Goal: Task Accomplishment & Management: Use online tool/utility

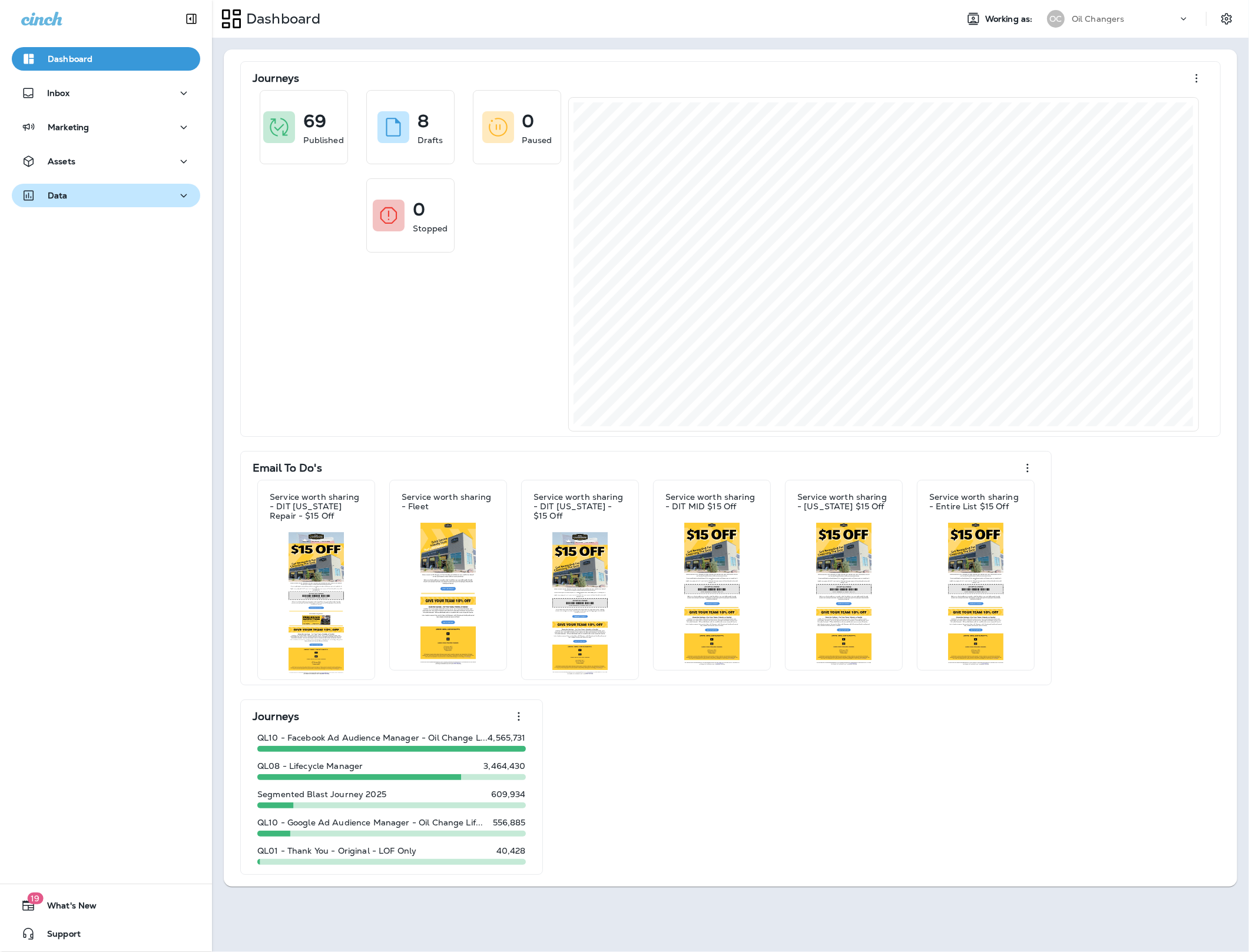
click at [65, 199] on p "Data" at bounding box center [57, 195] width 20 height 10
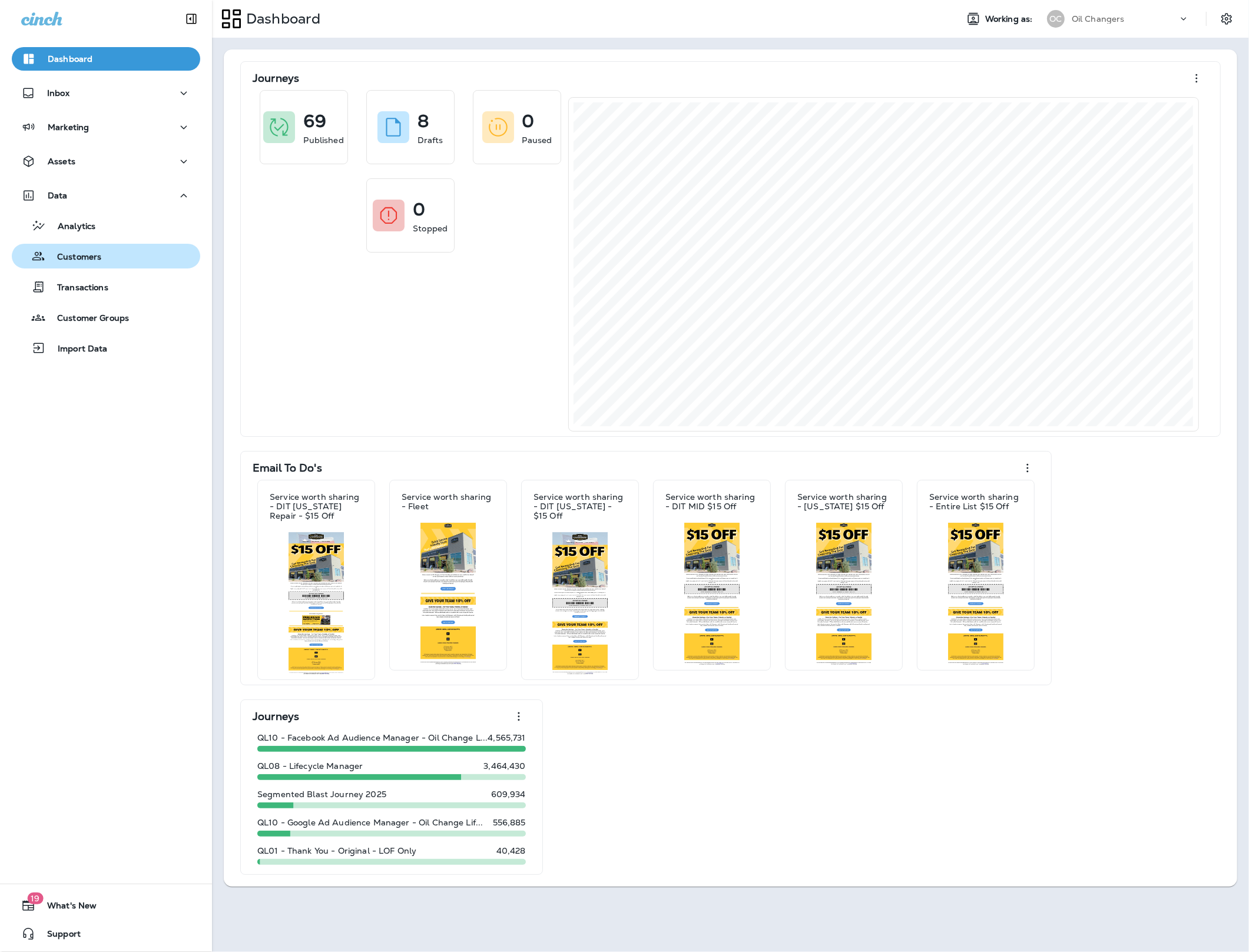
click at [90, 263] on p "Customers" at bounding box center [73, 257] width 56 height 11
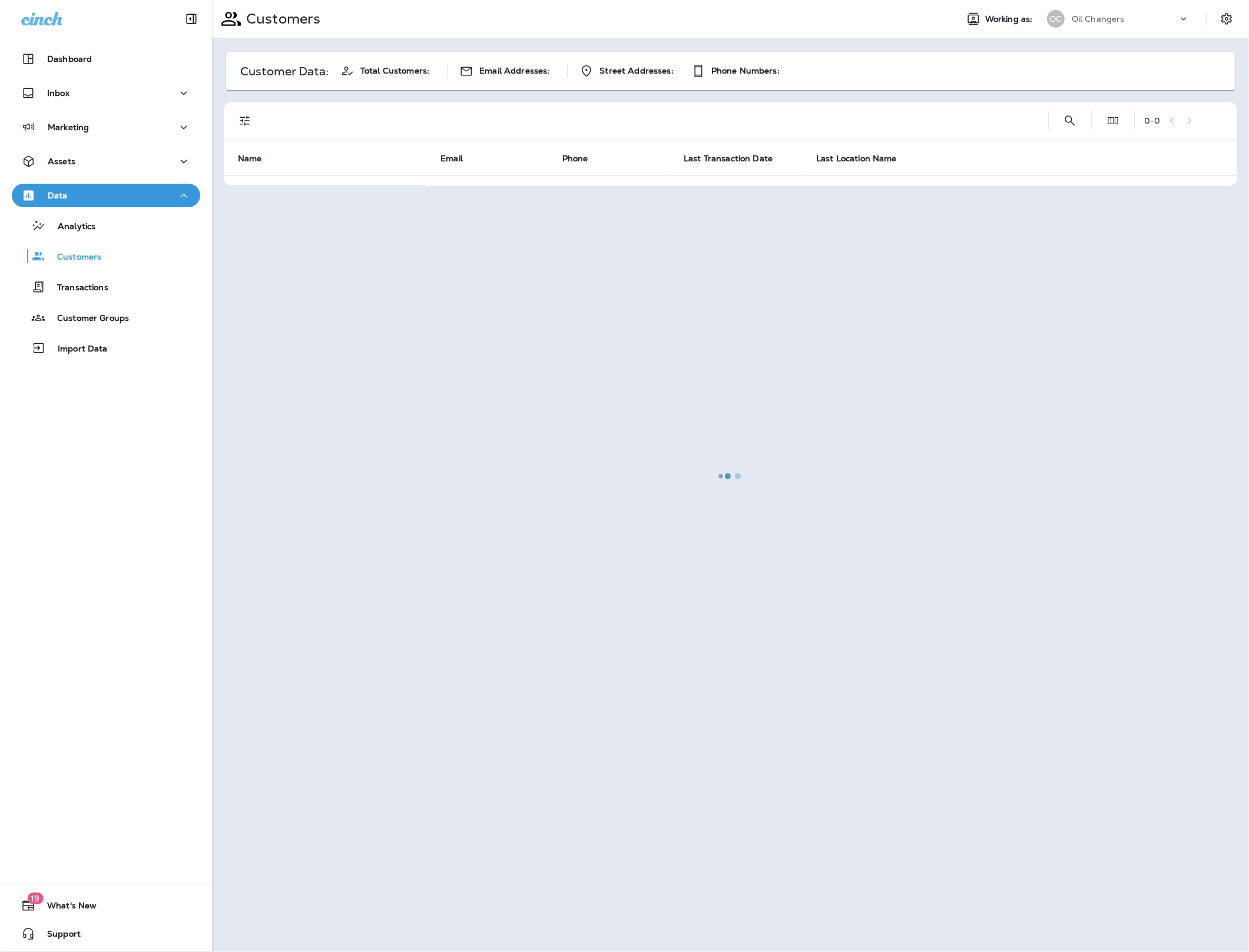
click at [1068, 124] on div at bounding box center [730, 475] width 1034 height 950
click at [1067, 123] on div at bounding box center [730, 475] width 1034 height 950
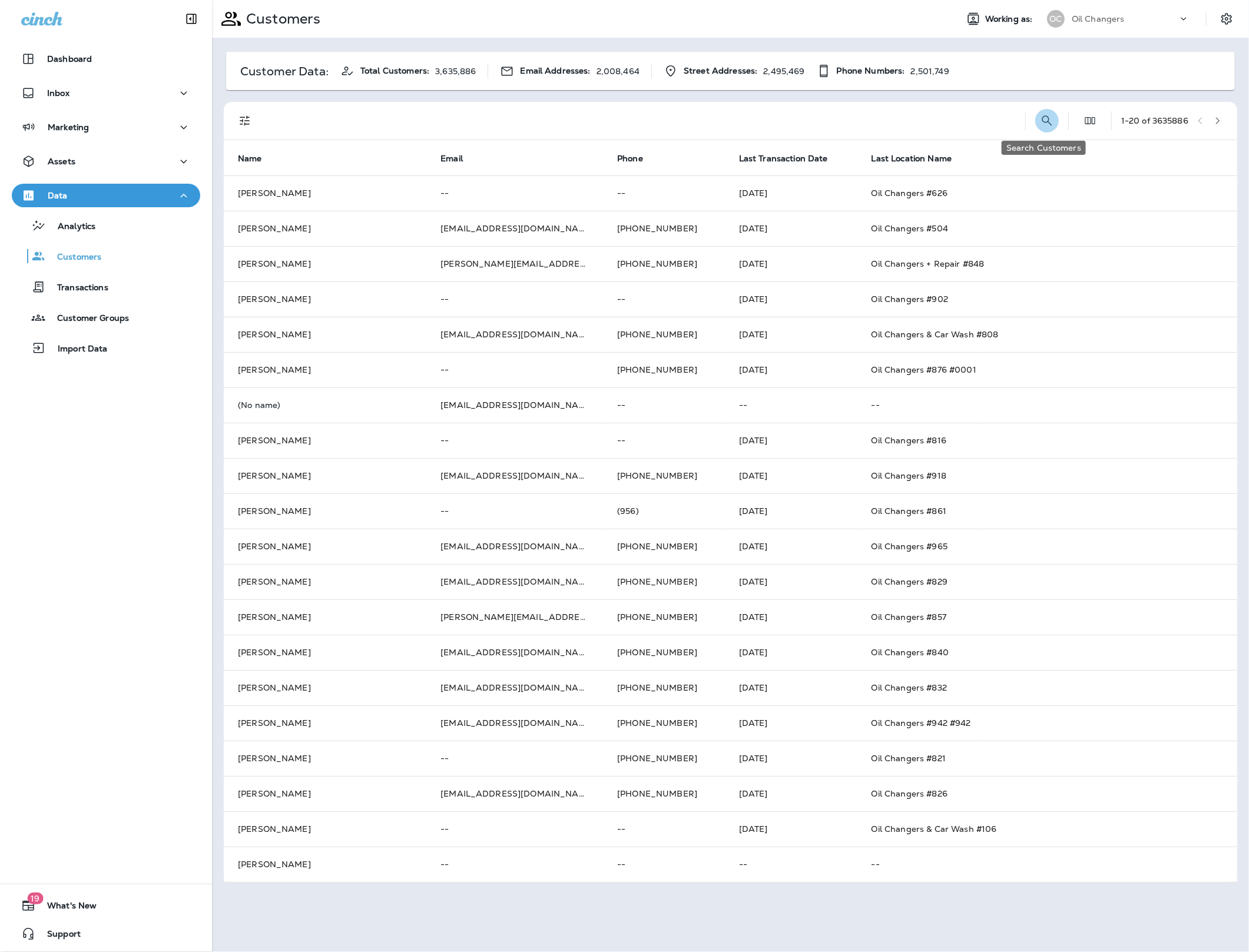
click at [1046, 122] on icon "Search Customers" at bounding box center [1047, 121] width 14 height 14
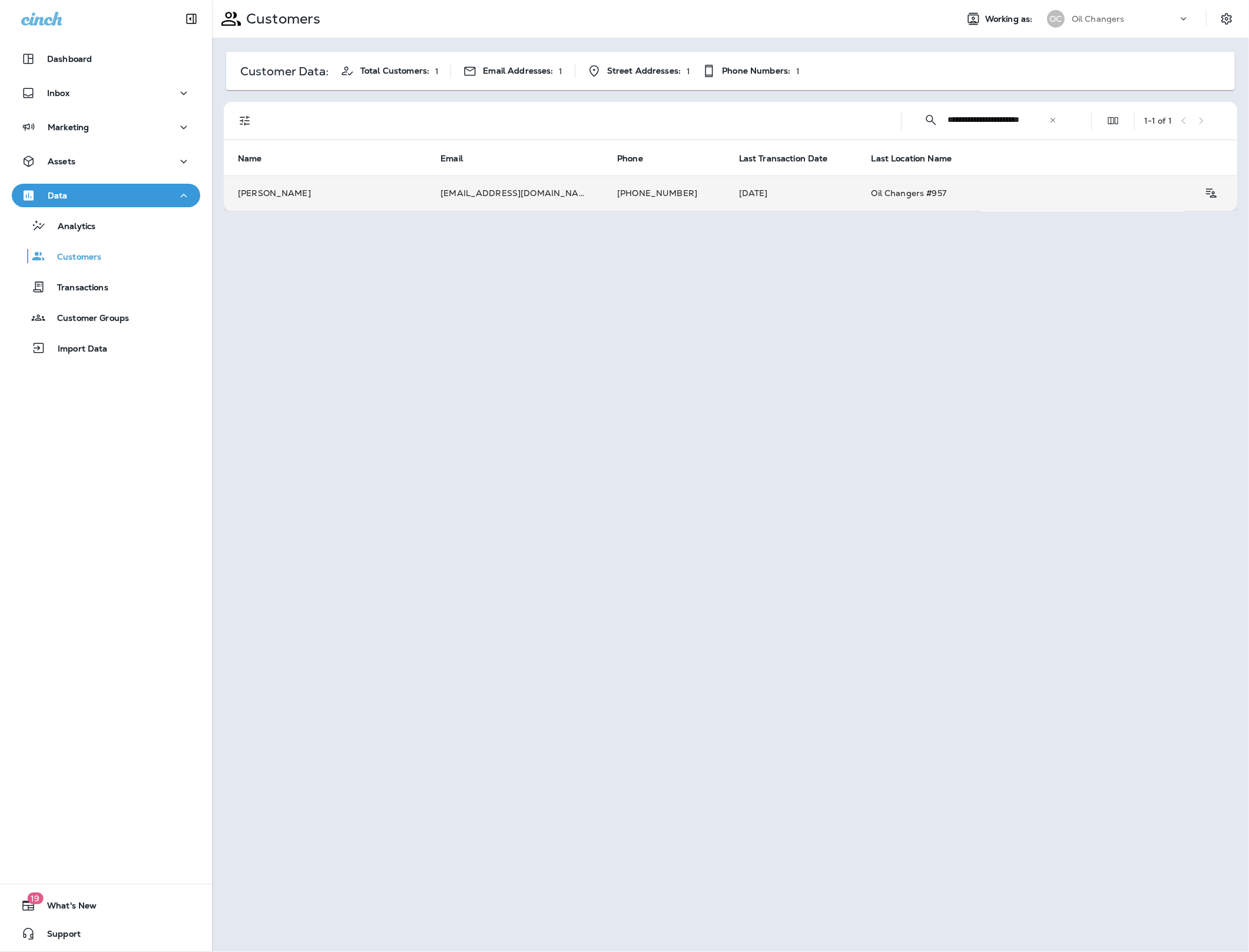
type input "**********"
click at [467, 187] on td "mwillard@bcinational.com" at bounding box center [515, 193] width 176 height 35
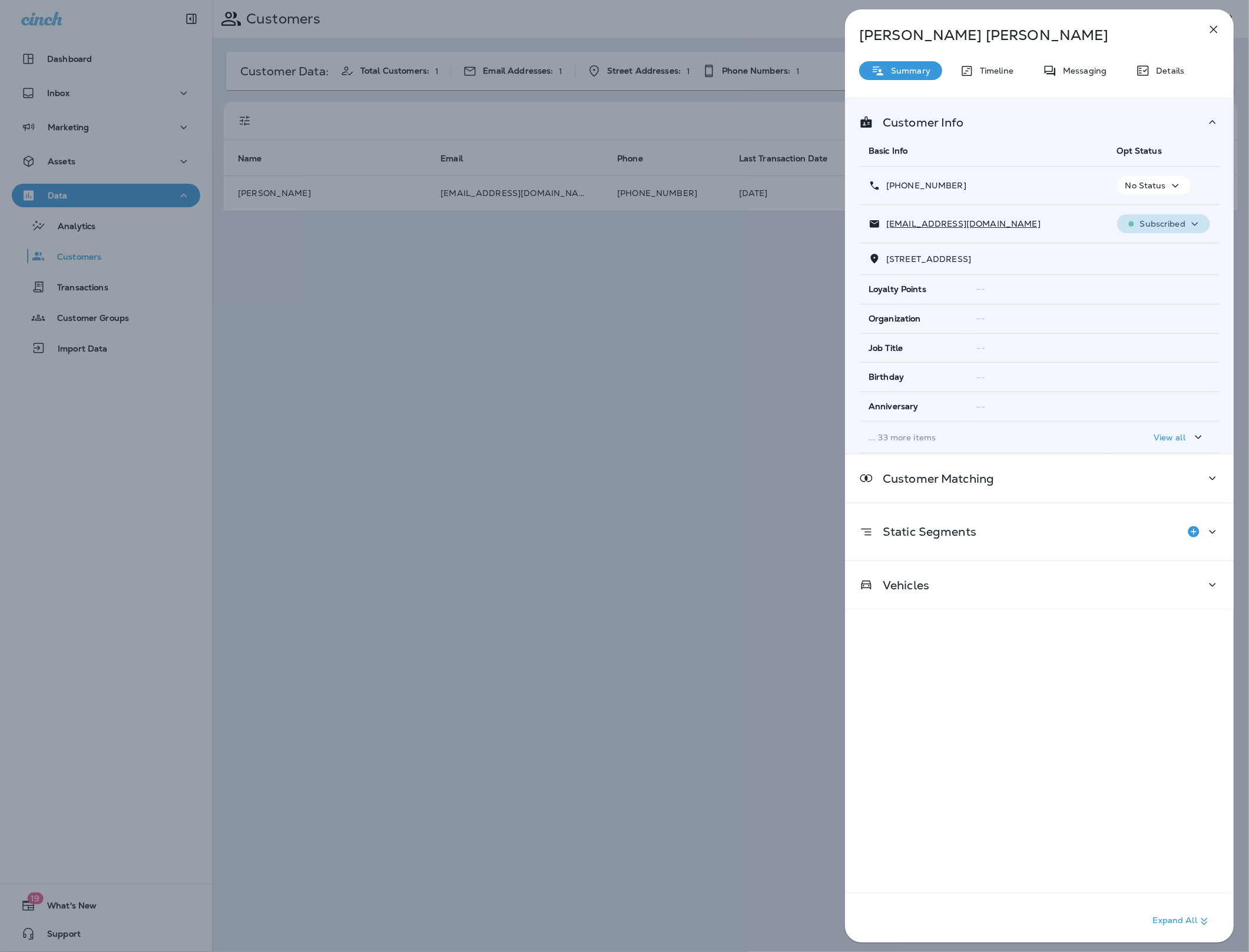
click at [1168, 224] on p "Subscribed" at bounding box center [1162, 224] width 45 height 10
click at [1165, 253] on p "Unsubscribe" at bounding box center [1171, 252] width 51 height 10
click at [1207, 28] on icon "button" at bounding box center [1214, 29] width 14 height 14
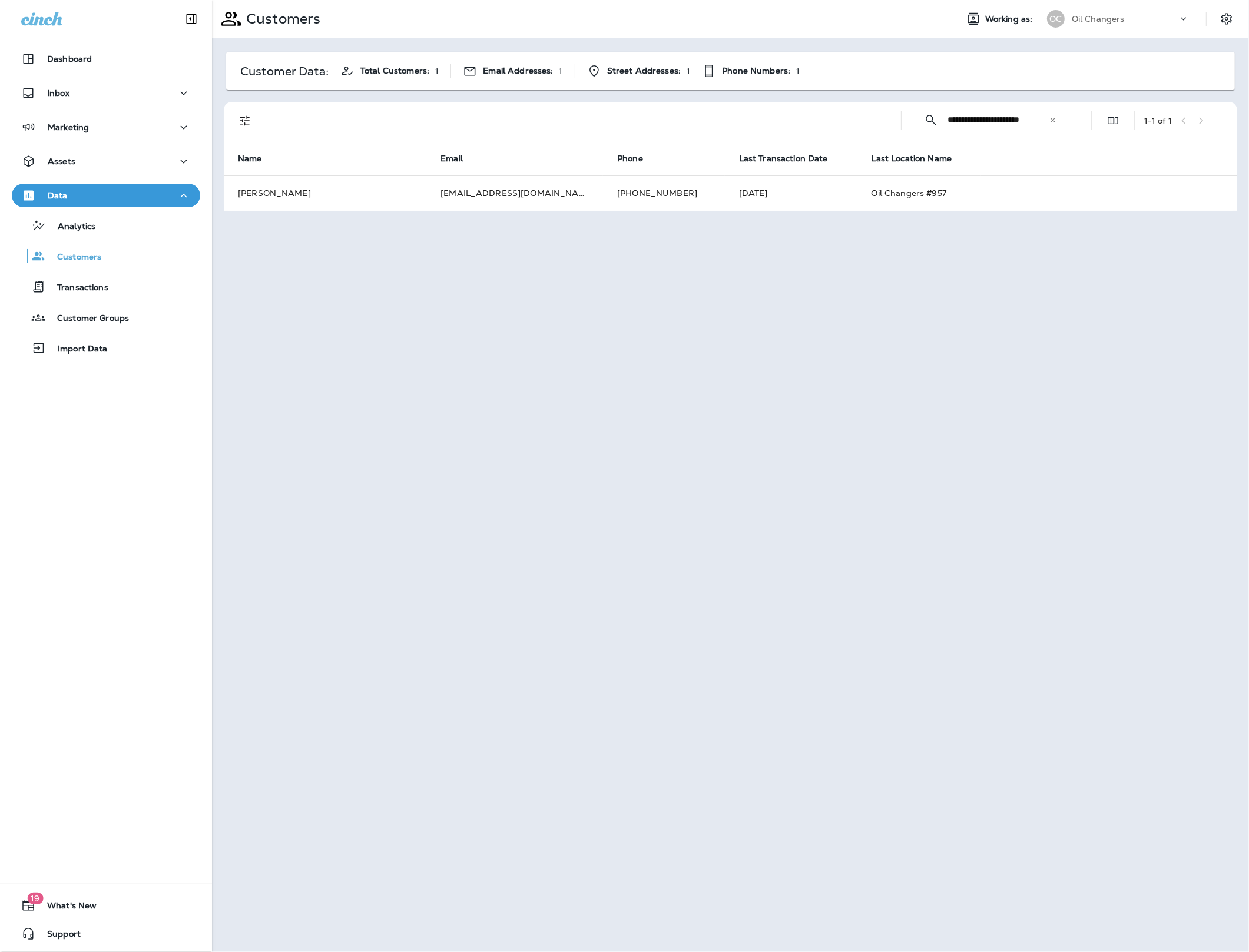
click at [1054, 120] on icon at bounding box center [1053, 119] width 5 height 5
click at [1005, 124] on input "text" at bounding box center [1009, 119] width 122 height 31
paste input "**********"
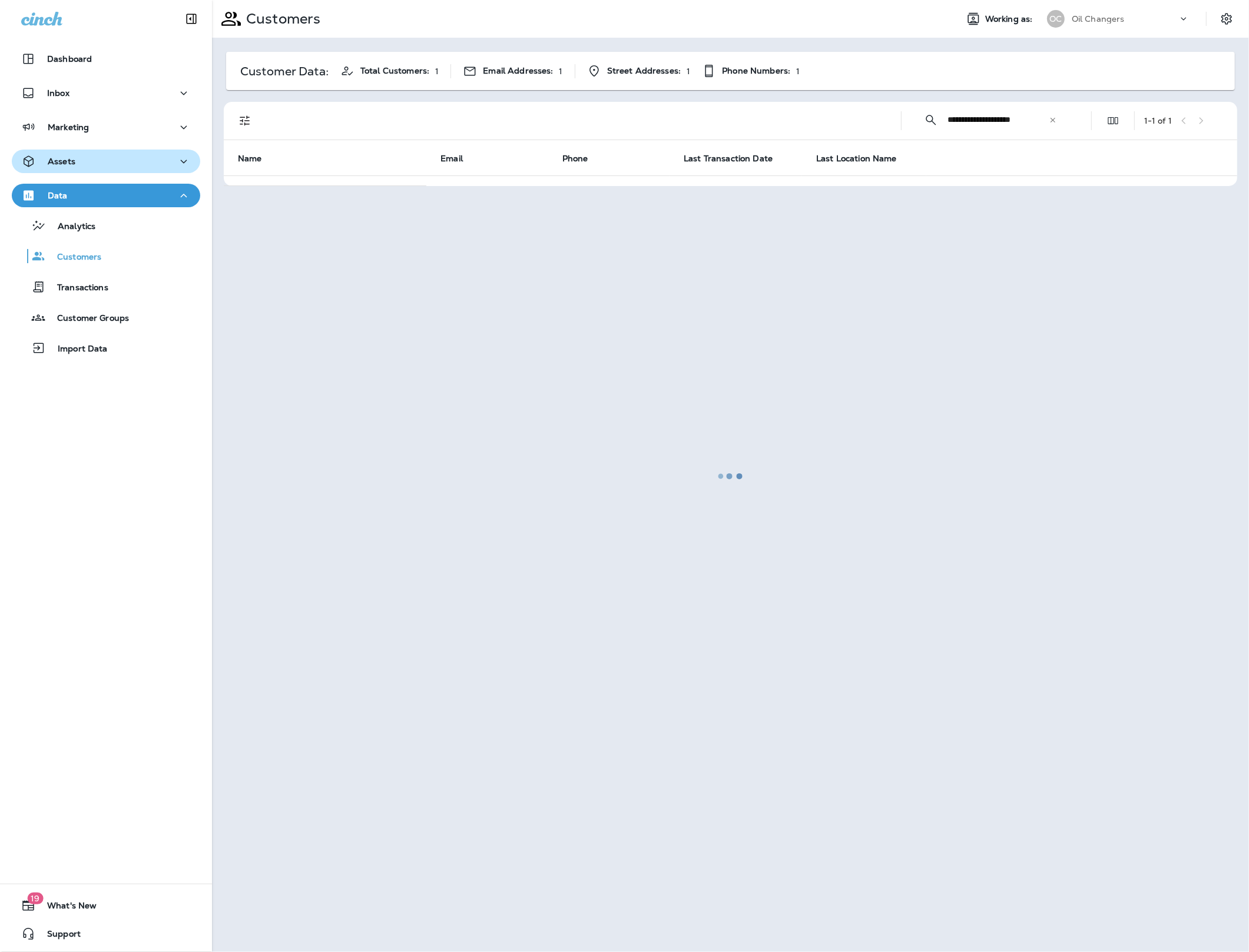
type input "**********"
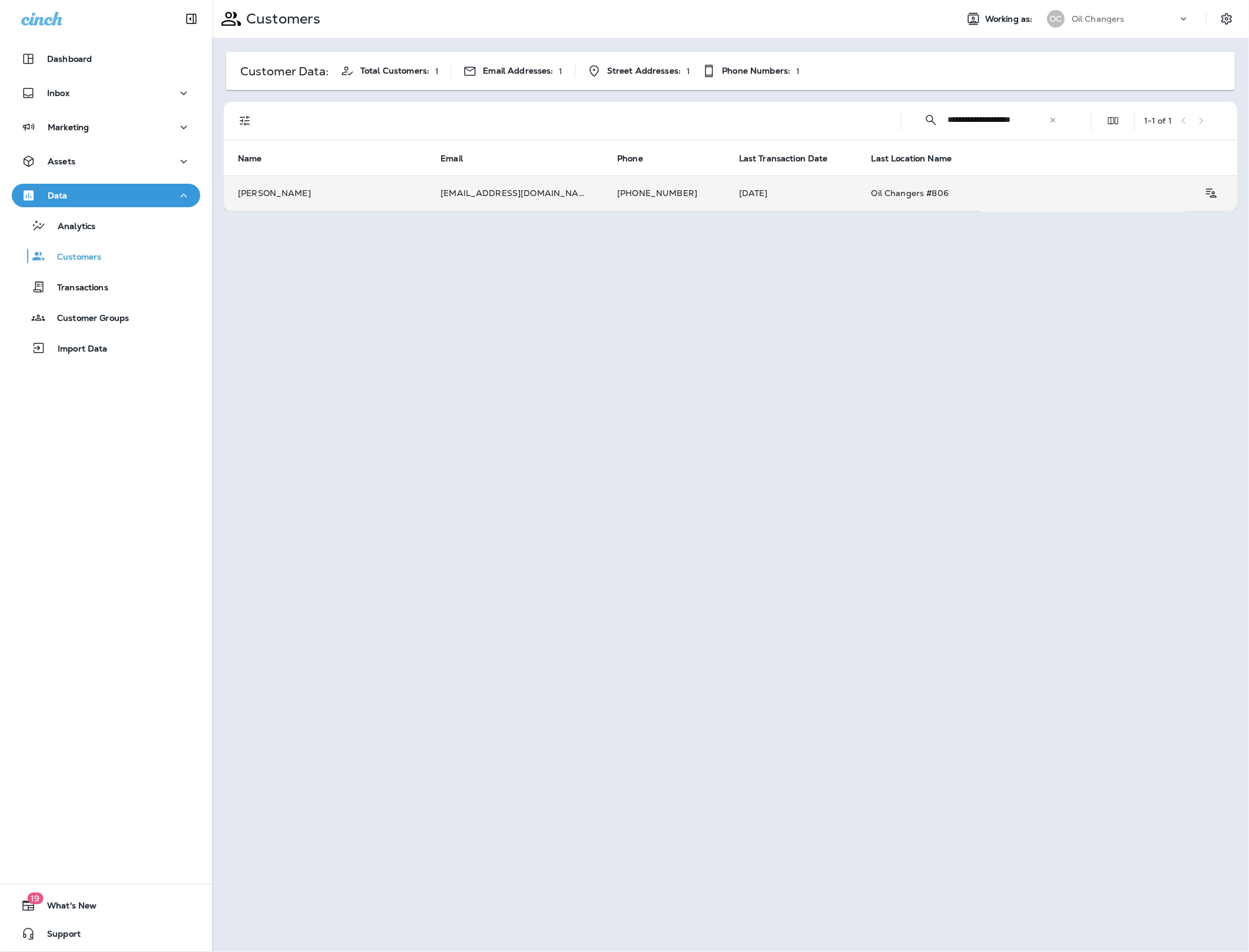
click at [395, 191] on td "Olga Fedoseyeva" at bounding box center [325, 193] width 203 height 35
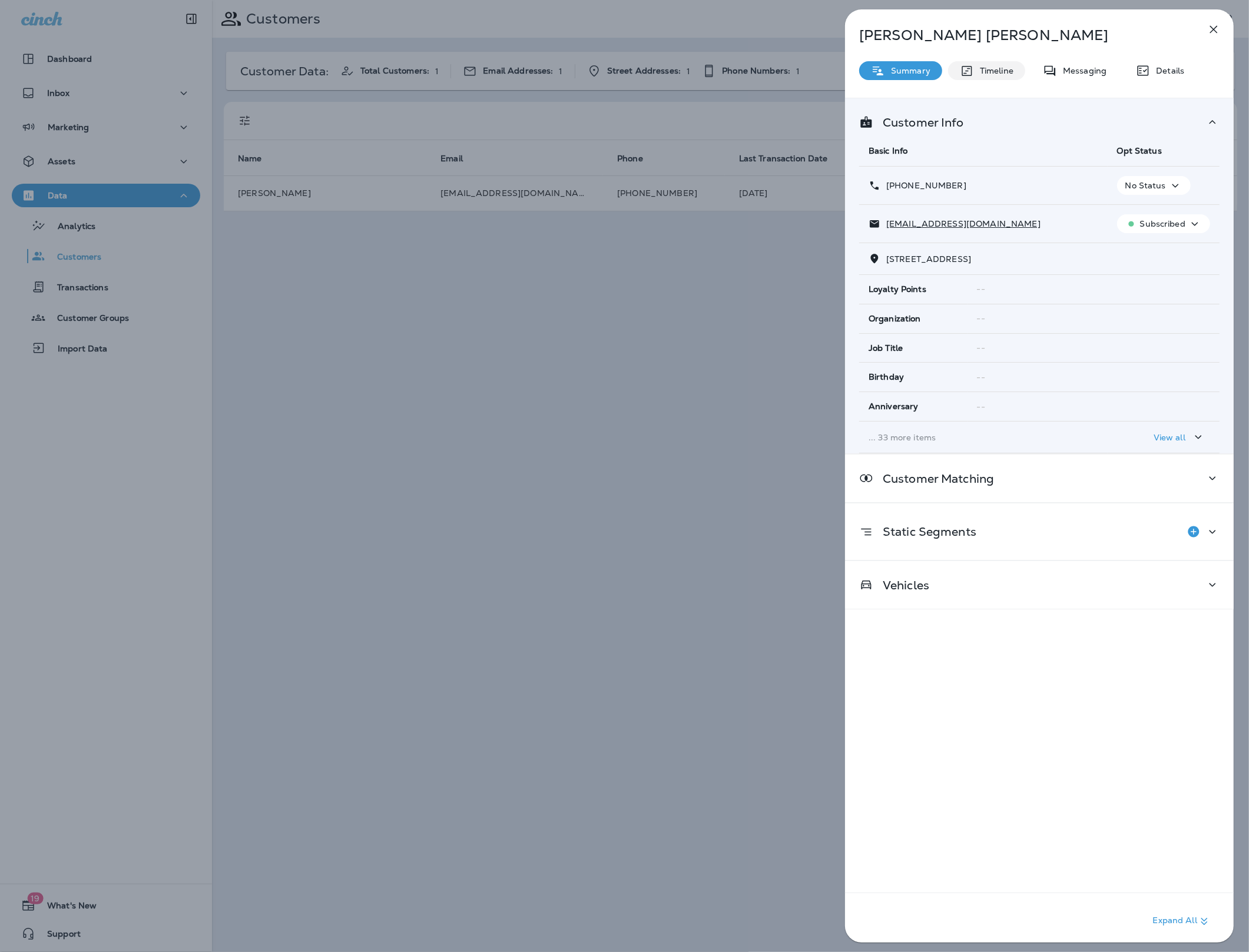
click at [974, 74] on p "Timeline" at bounding box center [994, 71] width 40 height 10
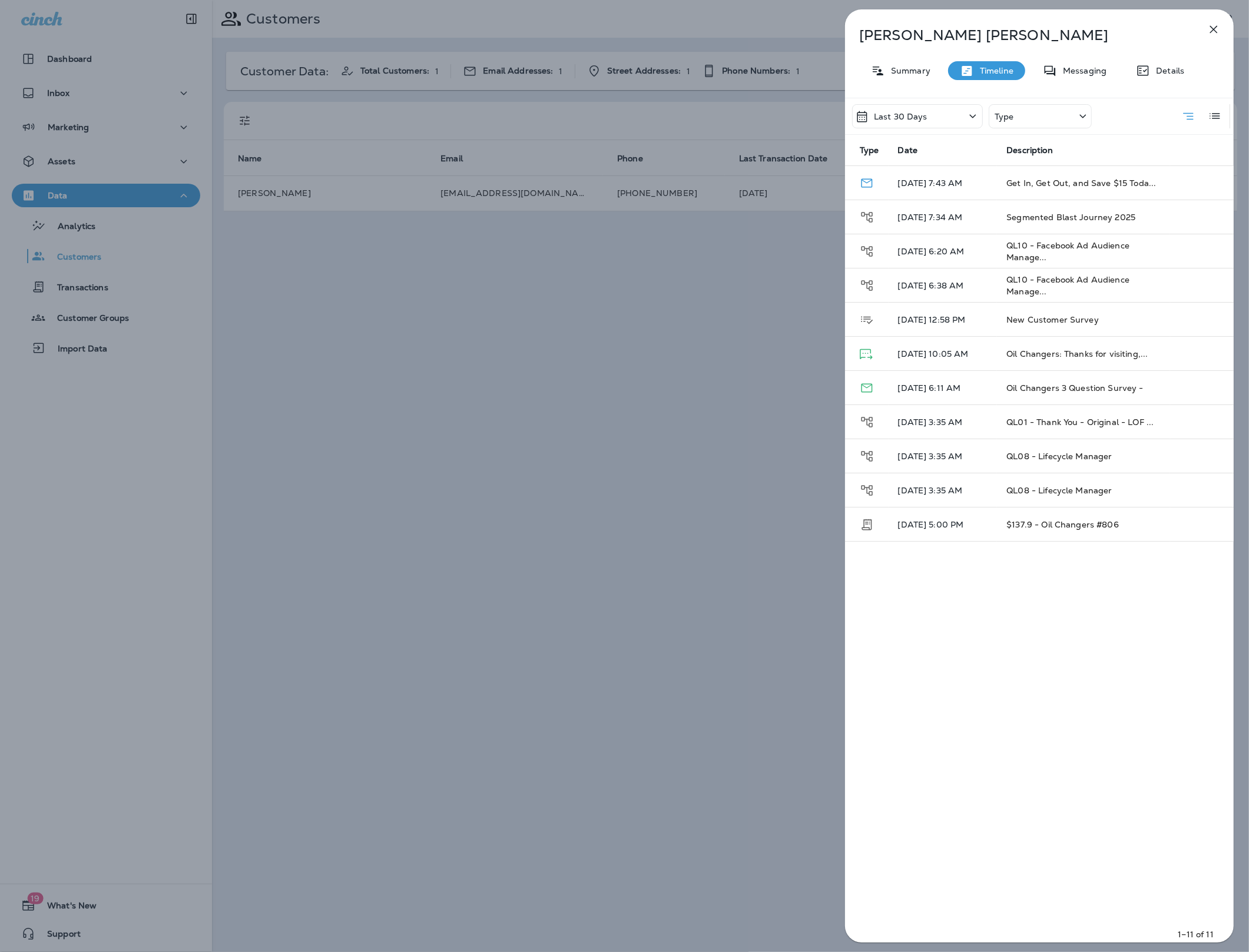
click at [1008, 115] on p "Type" at bounding box center [1004, 117] width 19 height 10
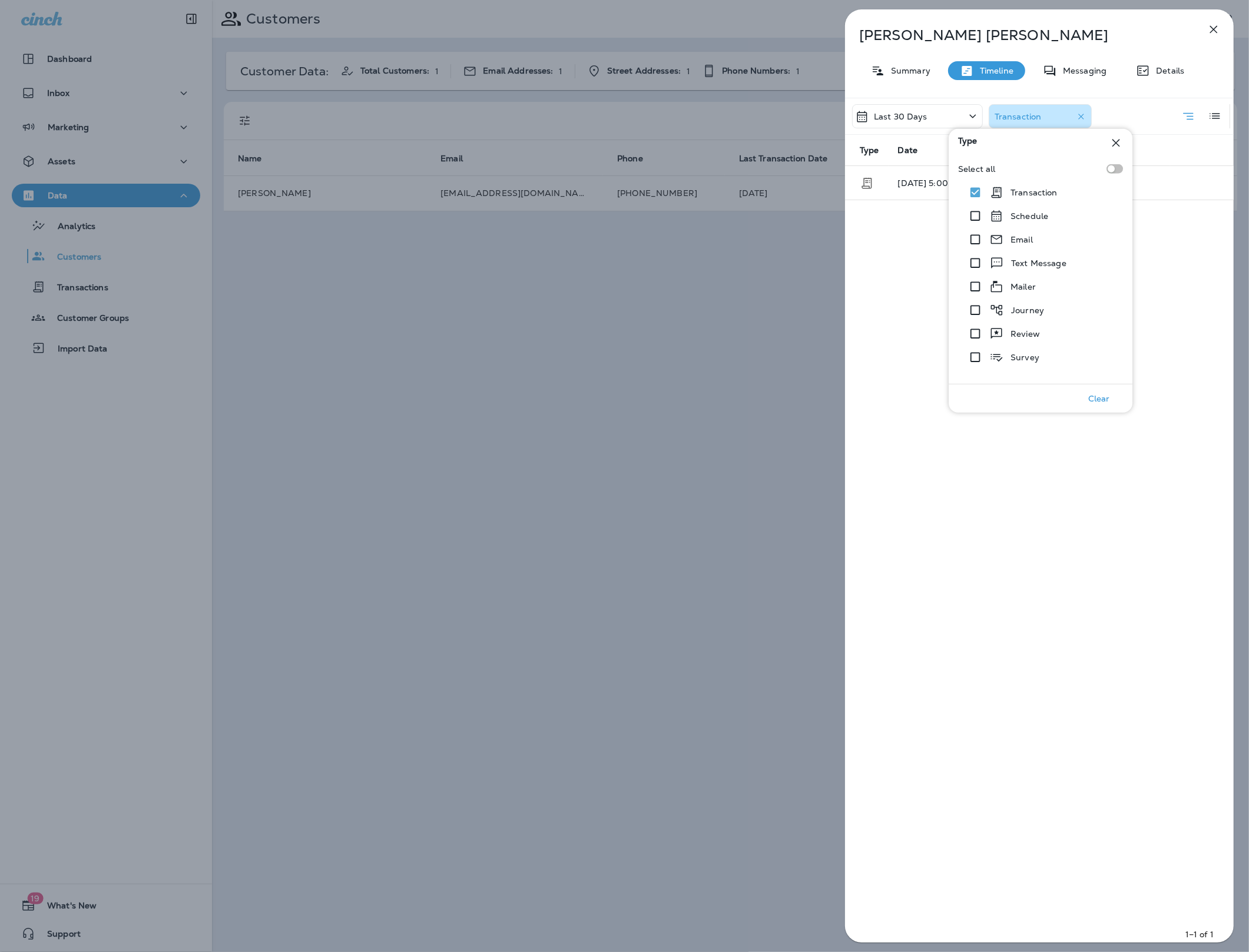
click at [852, 232] on div "Last 30 Days Transaction Type Date Description 08/18/25 5:00 PM $137.9 - Oil Ch…" at bounding box center [1039, 524] width 389 height 852
click at [1080, 180] on span "$137.9 - Oil Changers #806" at bounding box center [1063, 183] width 113 height 10
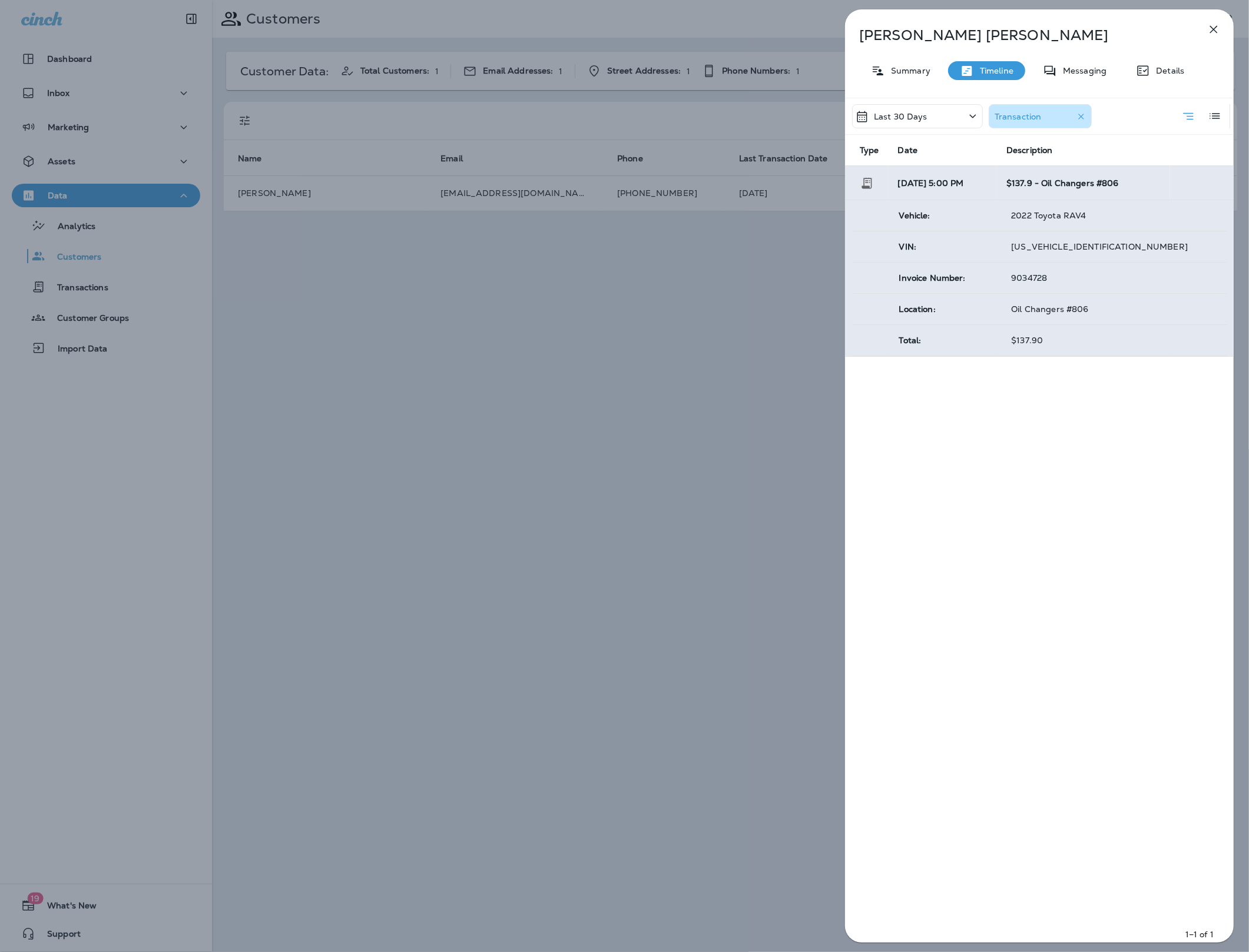
drag, startPoint x: 1061, startPoint y: 279, endPoint x: 996, endPoint y: 279, distance: 65.0
click at [996, 279] on tr "Invoice Number: 9034728" at bounding box center [1038, 278] width 374 height 31
copy tr "9034728"
click at [253, 397] on div "Olga Fedoseyeva Summary Timeline Messaging Details Last 30 Days Transaction Typ…" at bounding box center [624, 476] width 1249 height 952
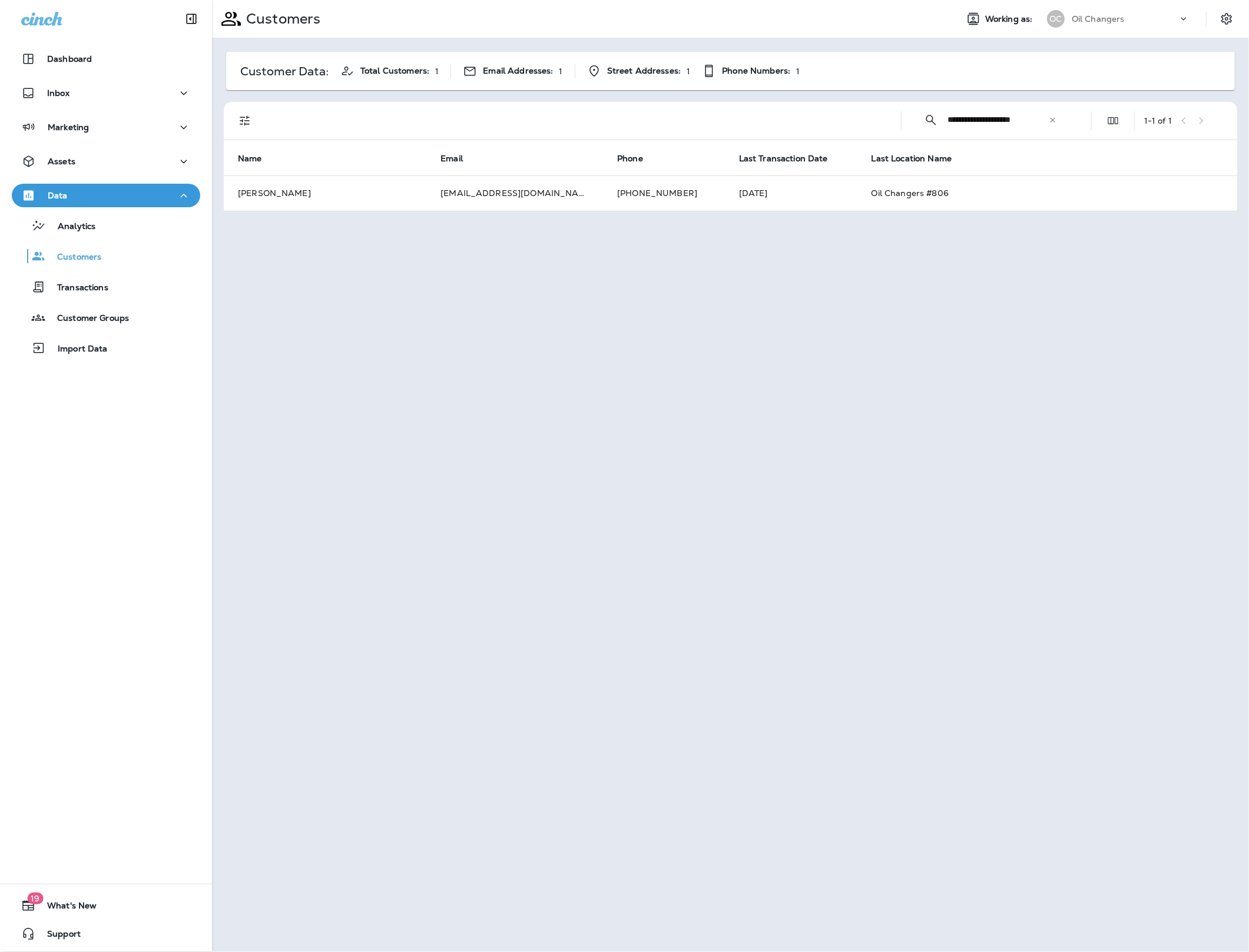
click at [79, 148] on div "Dashboard Inbox Marketing Assets Data Analytics Customers Transactions Customer…" at bounding box center [106, 206] width 212 height 342
click at [79, 160] on div "Assets" at bounding box center [106, 161] width 169 height 15
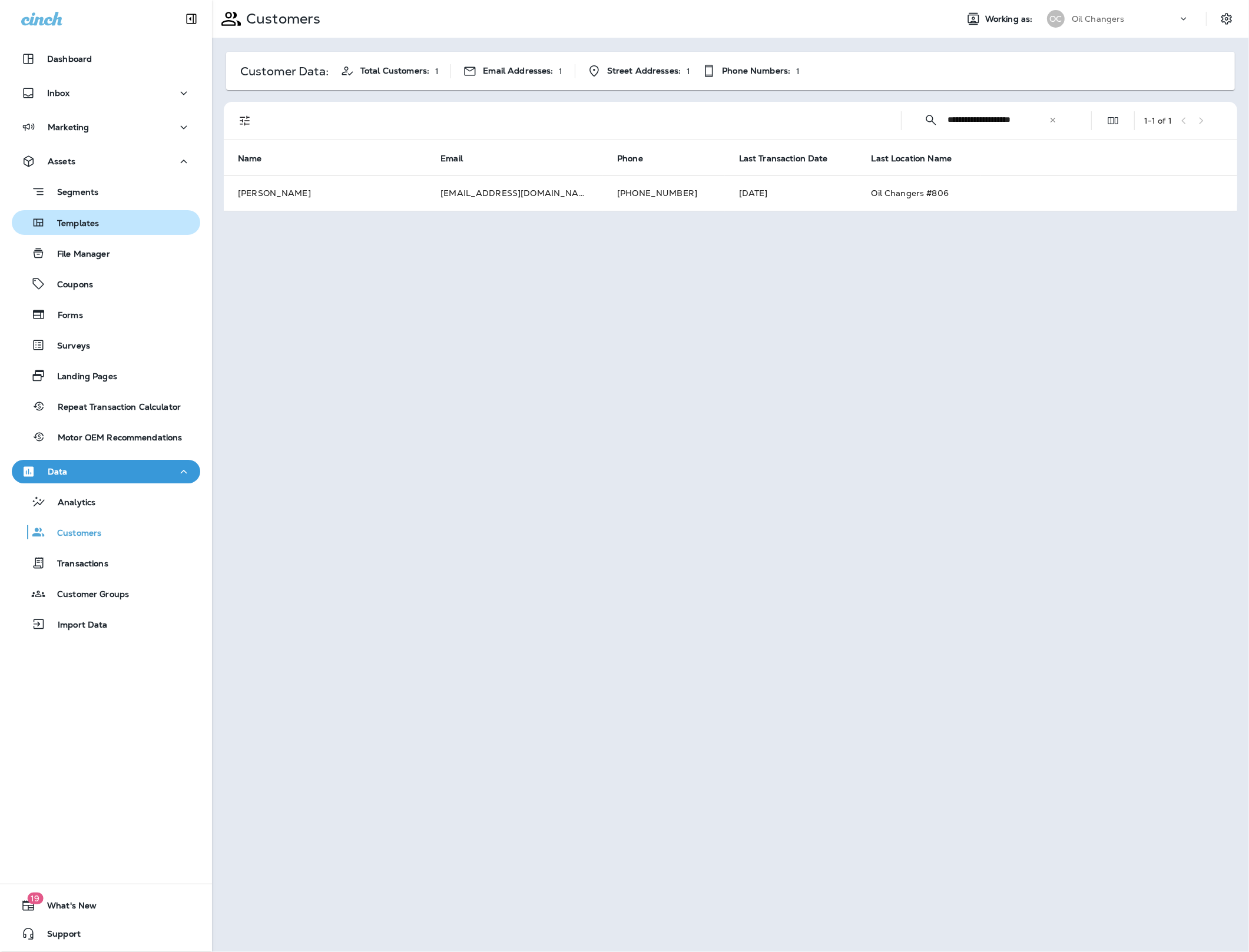
click at [90, 229] on p "Templates" at bounding box center [72, 224] width 53 height 11
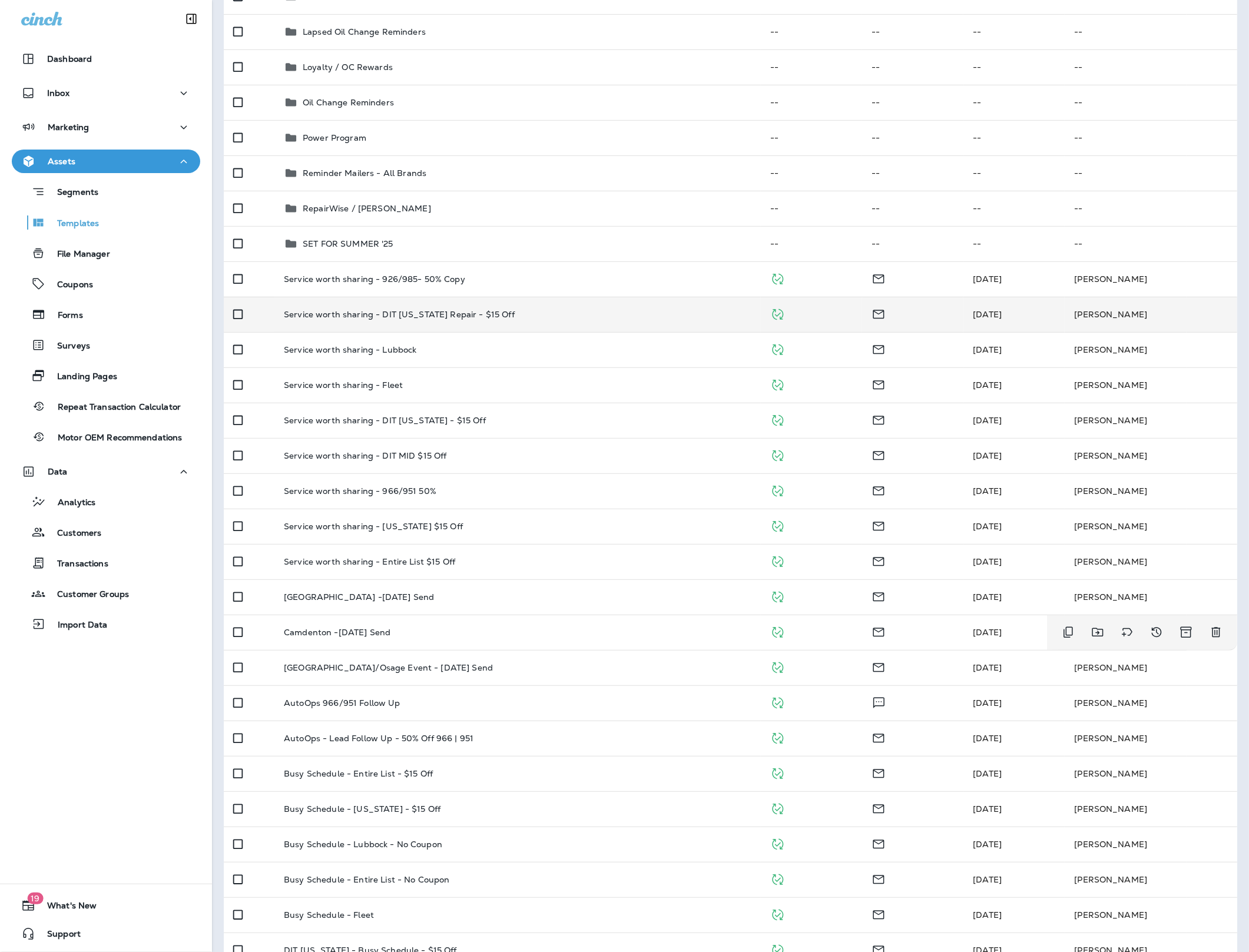
scroll to position [626, 0]
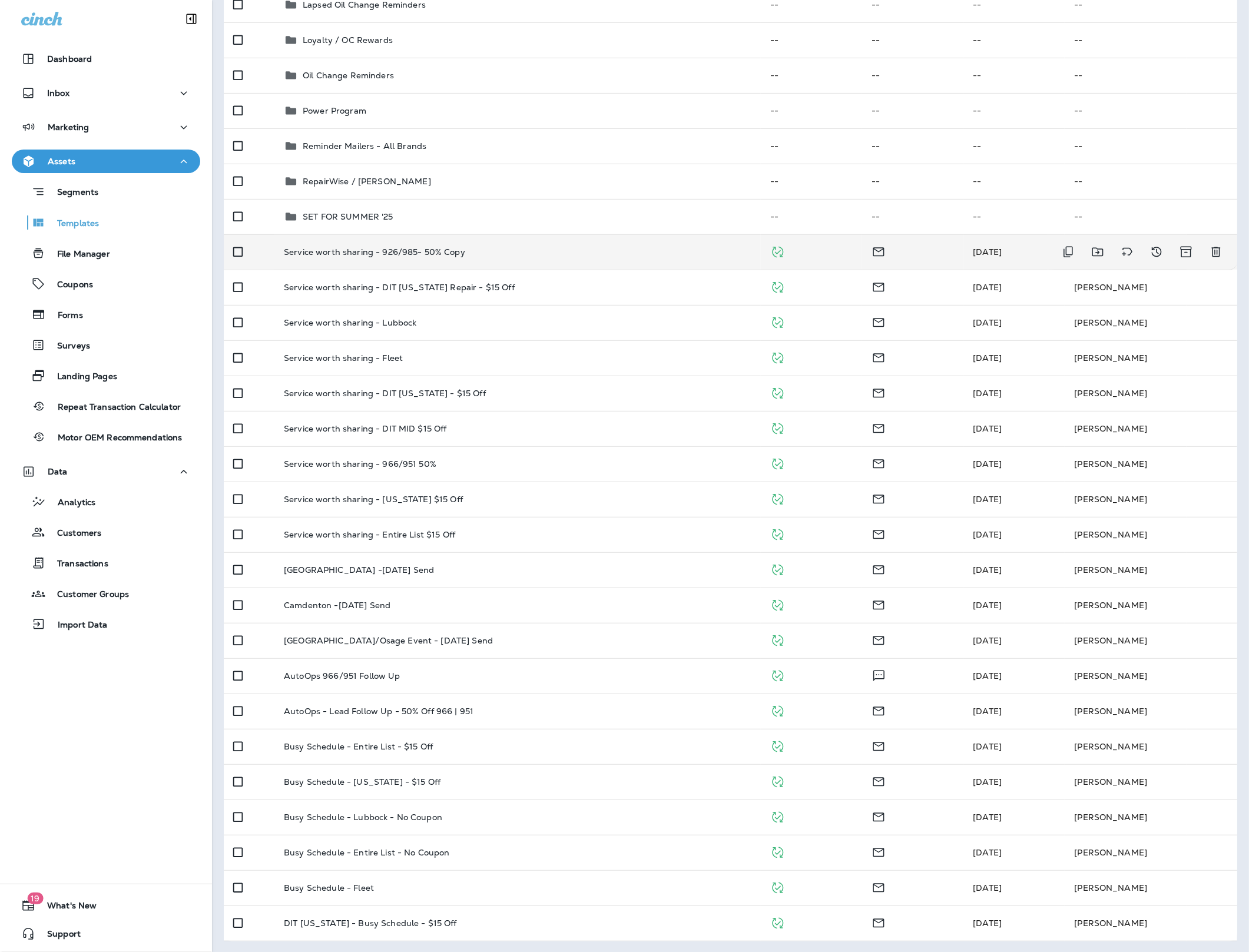
click at [454, 258] on td "Service worth sharing - 926/985- 50% Copy" at bounding box center [517, 252] width 486 height 35
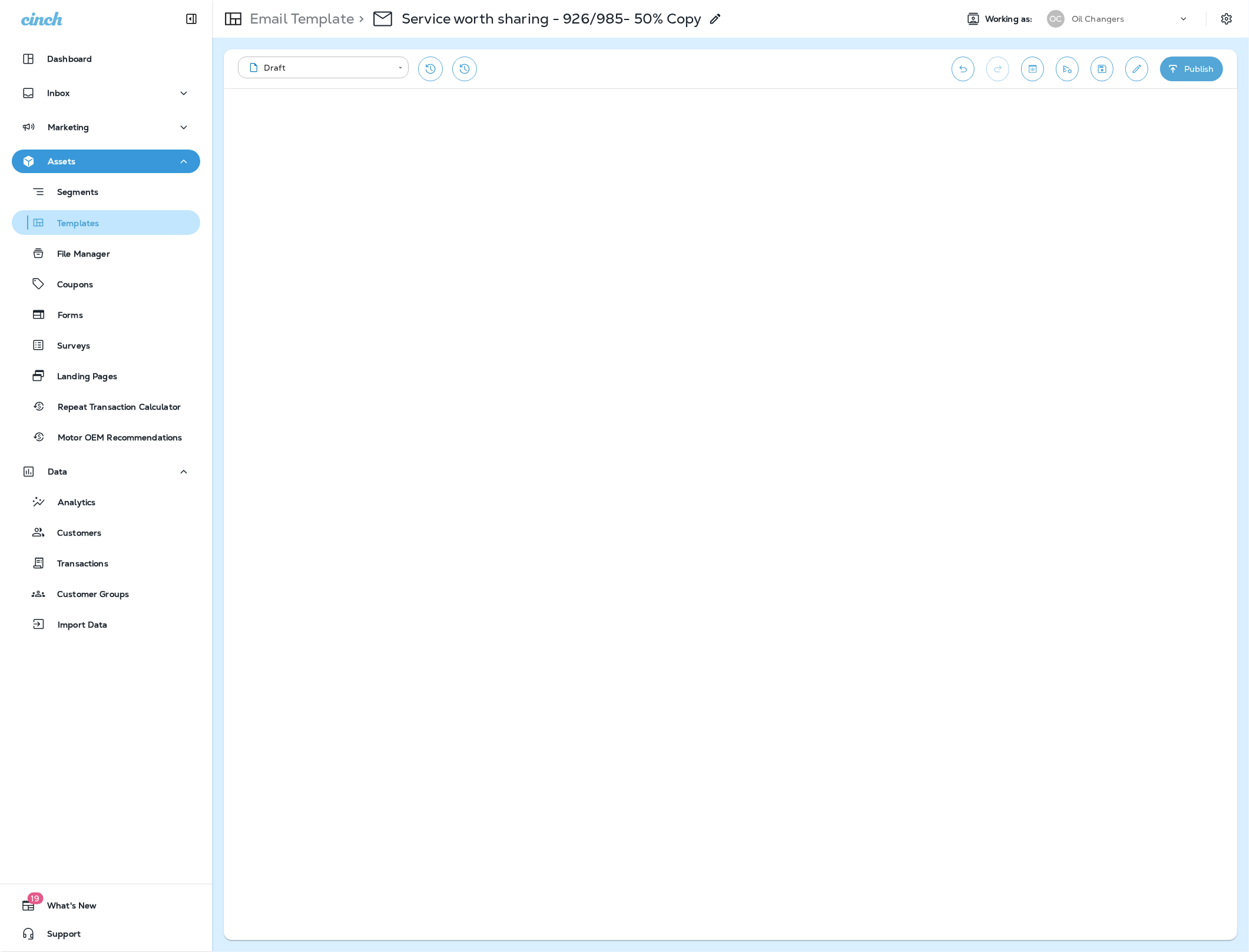
click at [49, 221] on p "Templates" at bounding box center [72, 224] width 53 height 11
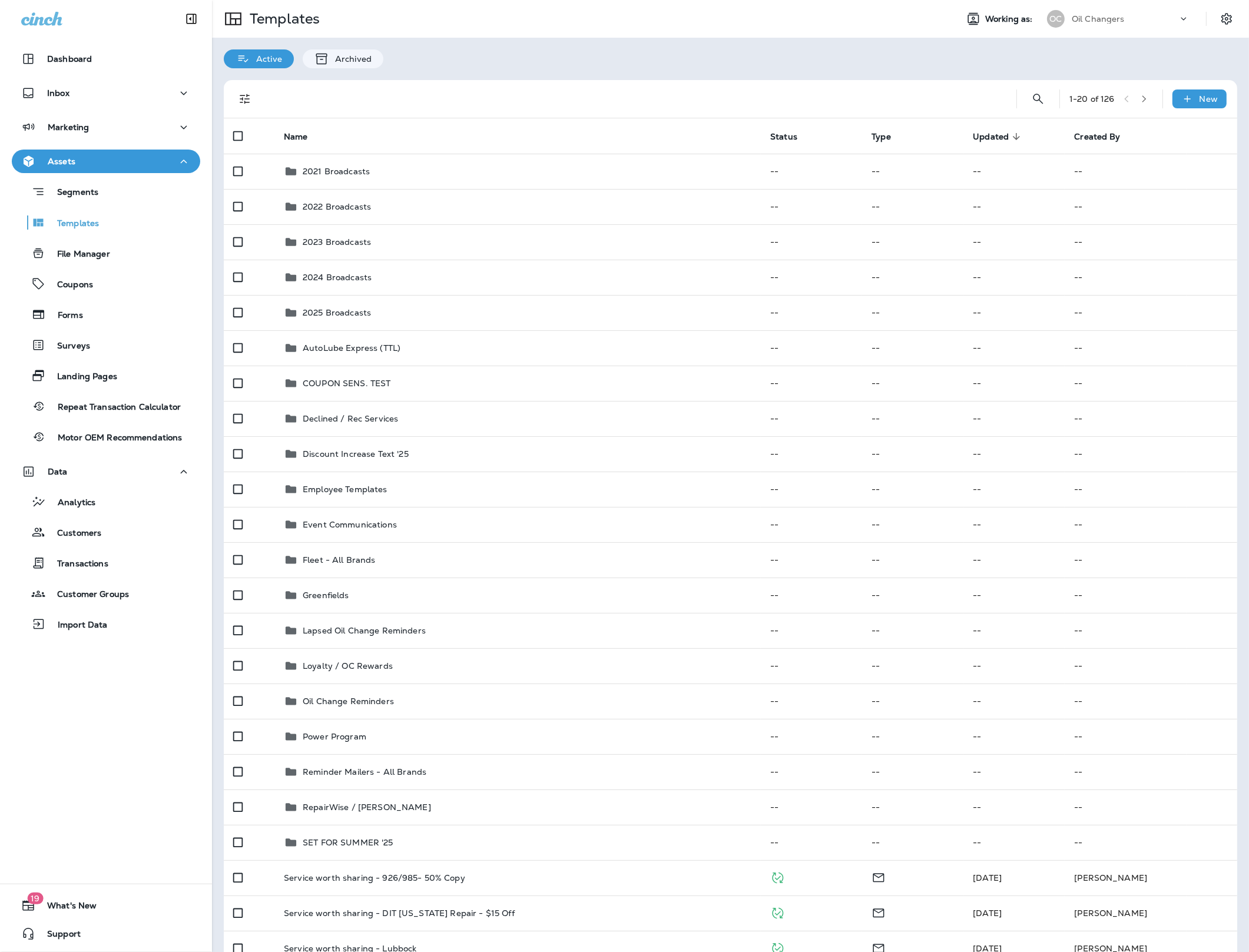
scroll to position [1, 0]
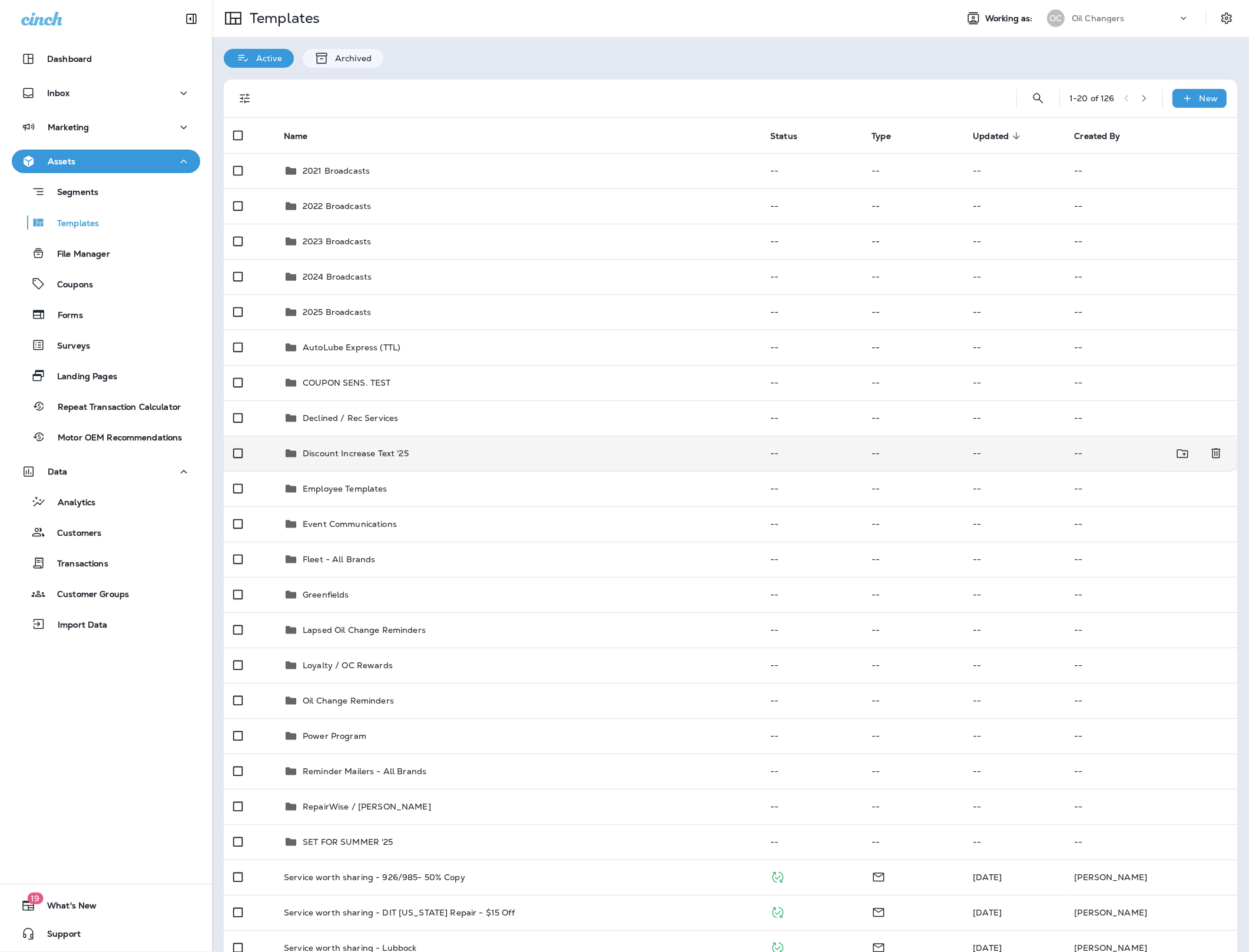
click at [377, 454] on p "Discount Increase Text '25" at bounding box center [355, 454] width 106 height 10
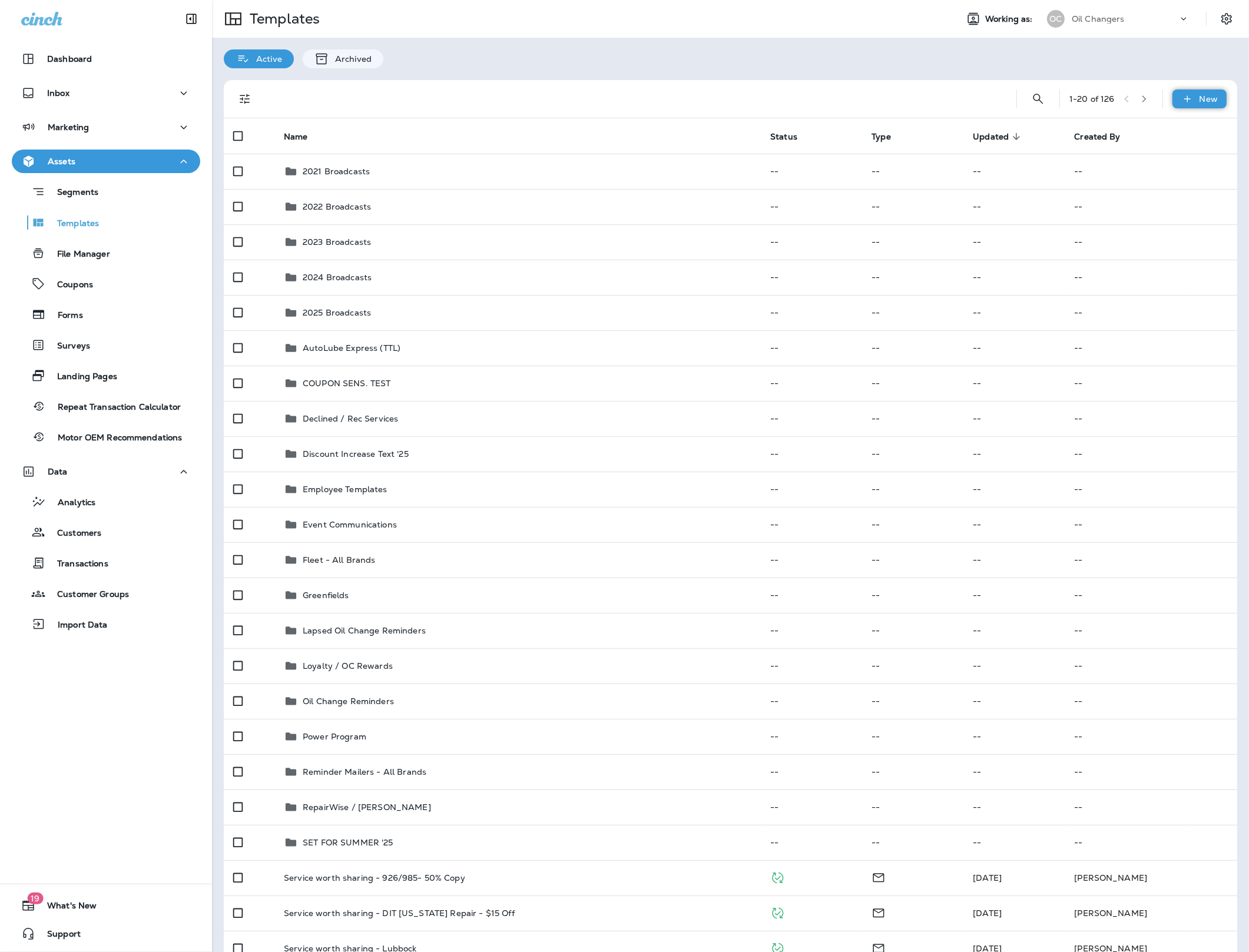
click at [1189, 103] on icon at bounding box center [1188, 99] width 13 height 12
click at [1186, 153] on li "New Folder" at bounding box center [1191, 158] width 99 height 29
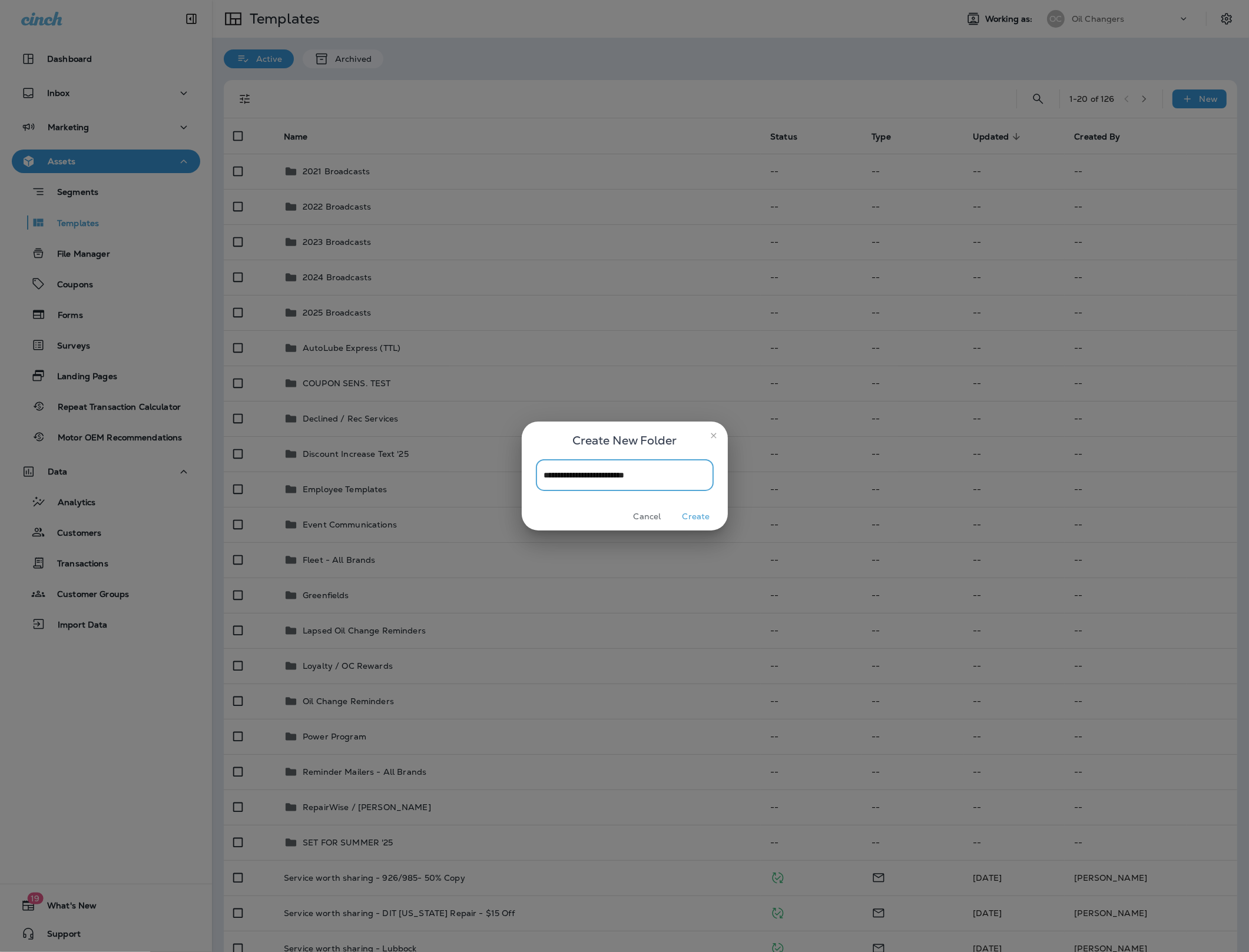
type input "**********"
click at [699, 514] on button "Create" at bounding box center [697, 517] width 44 height 18
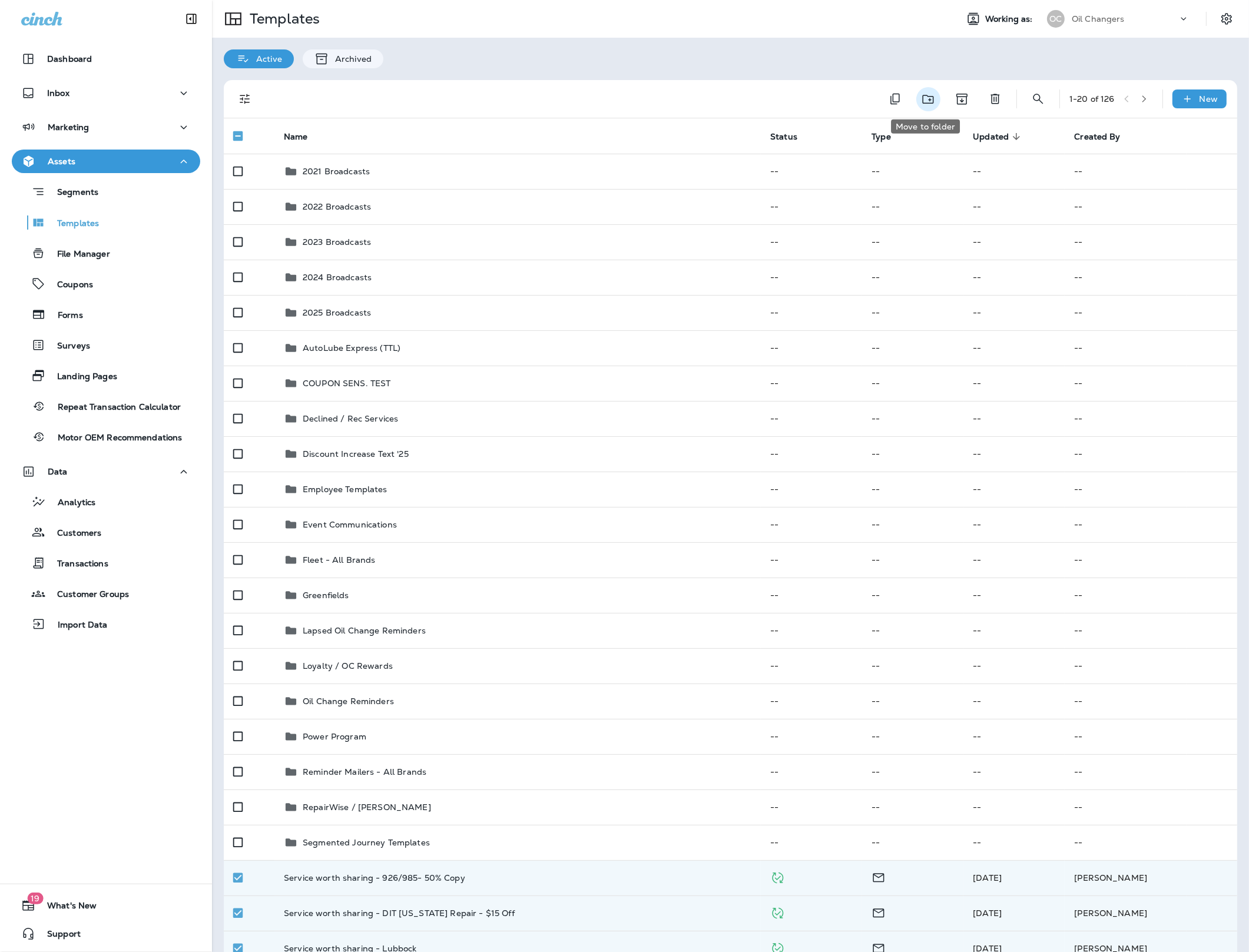
click at [931, 97] on icon "Move to folder" at bounding box center [928, 99] width 15 height 15
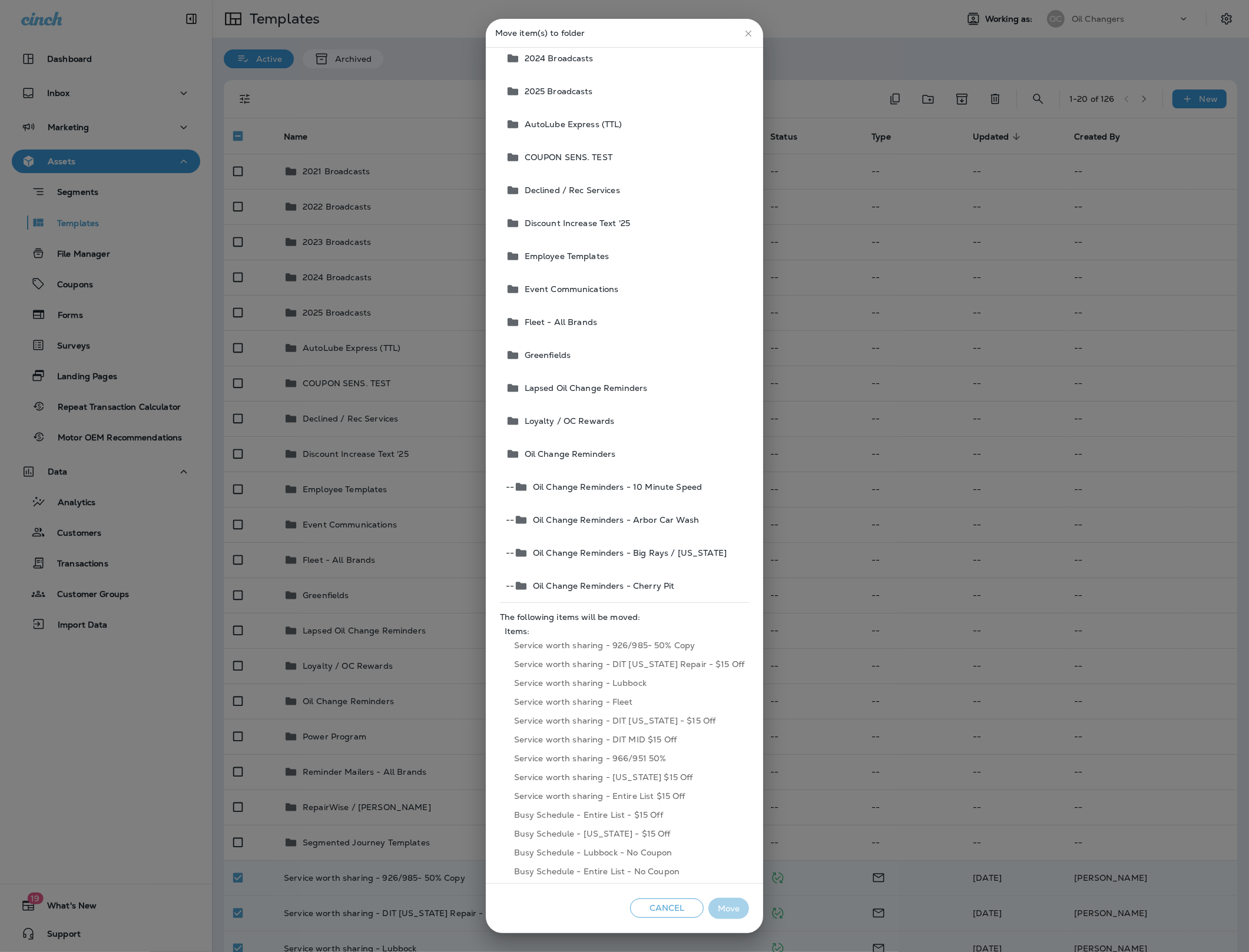
scroll to position [206, 0]
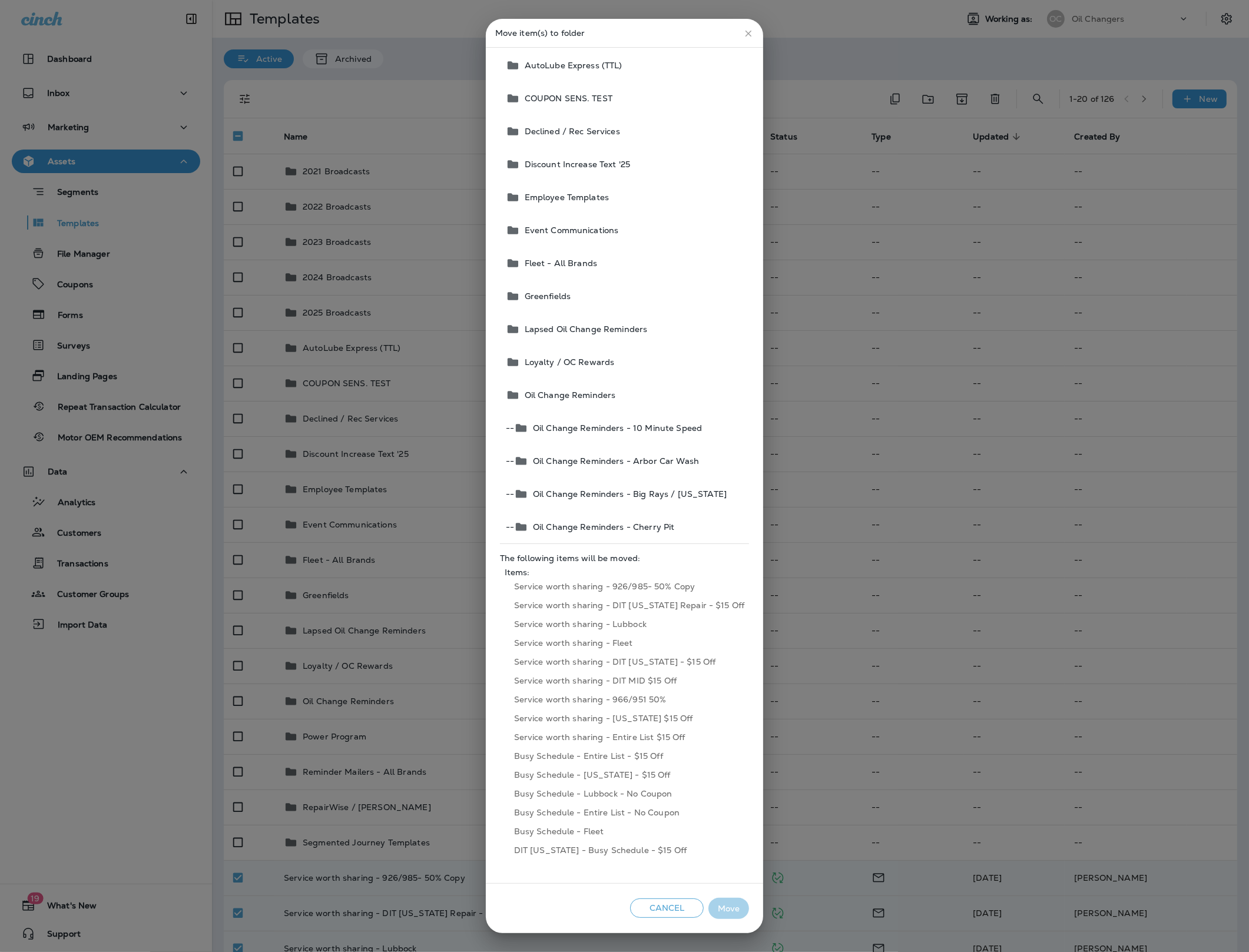
click at [659, 915] on button "Cancel" at bounding box center [667, 908] width 74 height 19
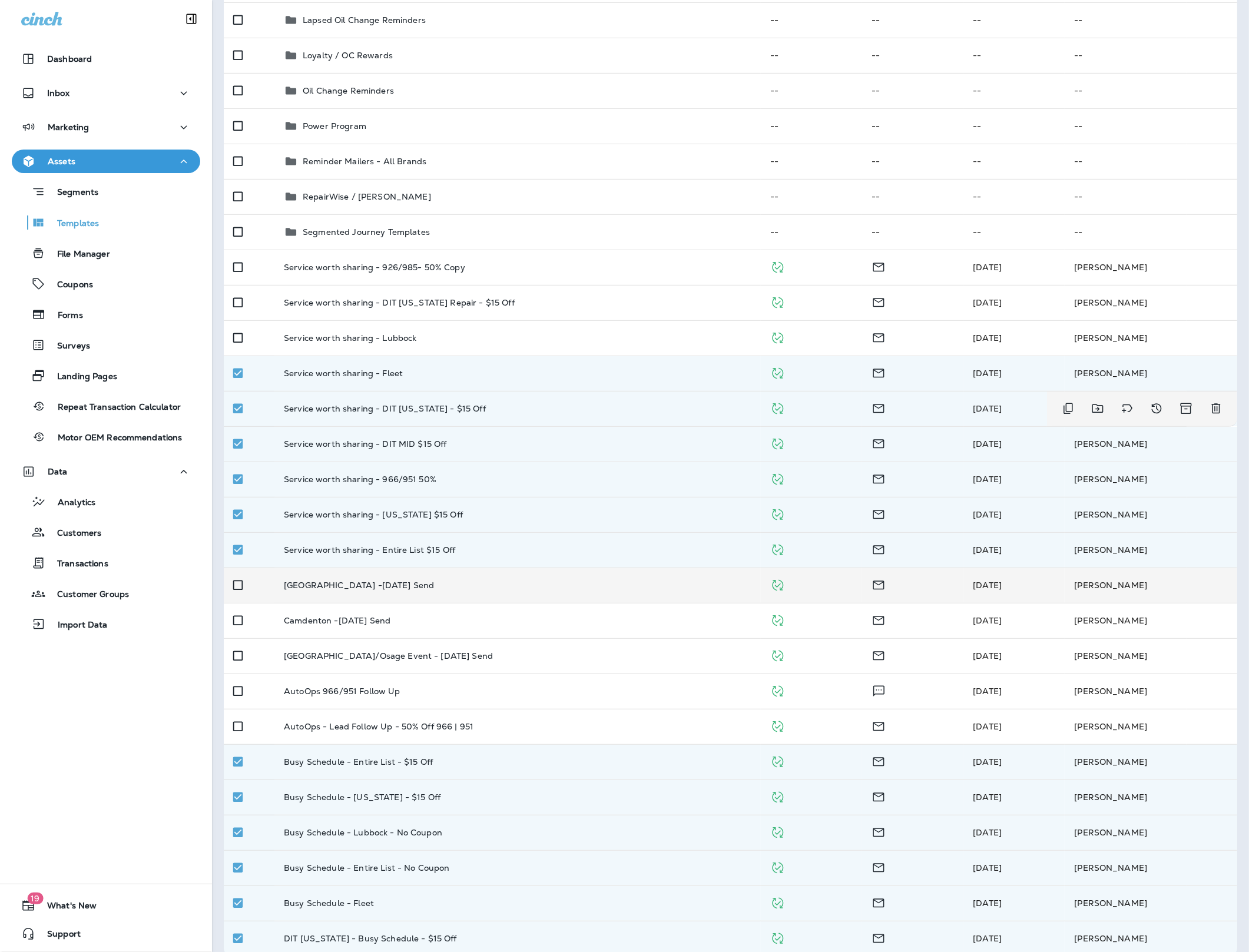
scroll to position [626, 0]
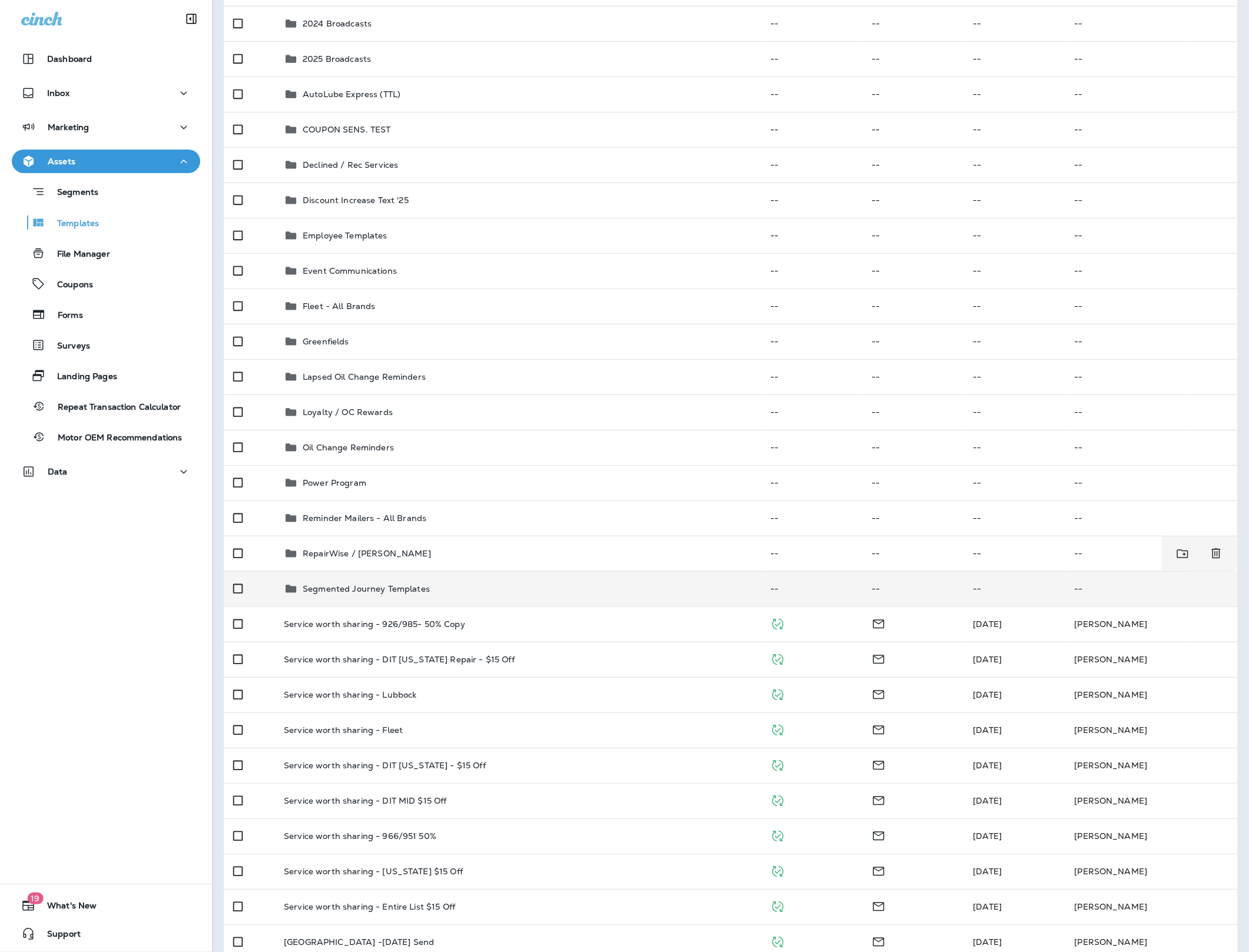
scroll to position [258, 0]
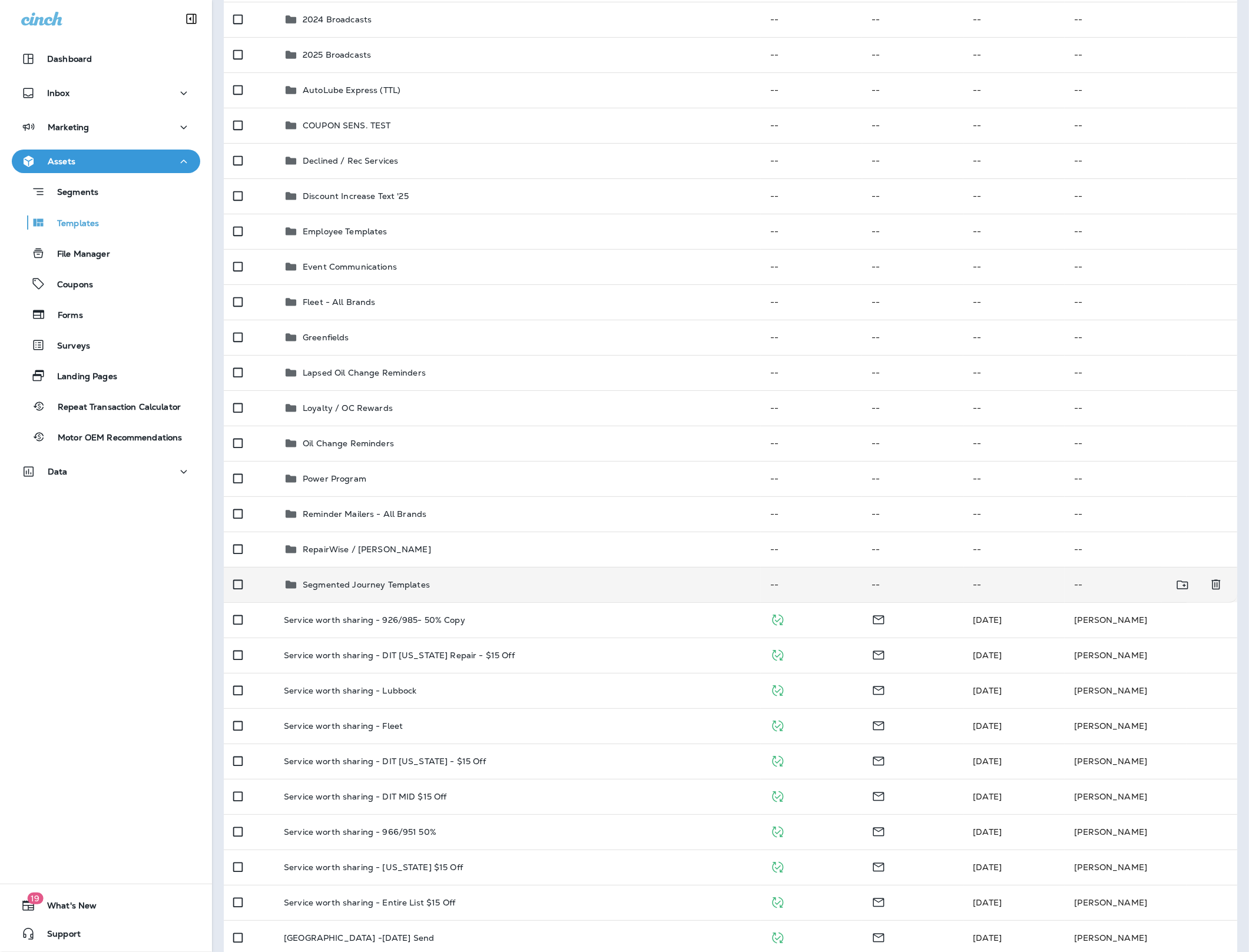
click at [386, 586] on p "Segmented Journey Templates" at bounding box center [366, 585] width 127 height 10
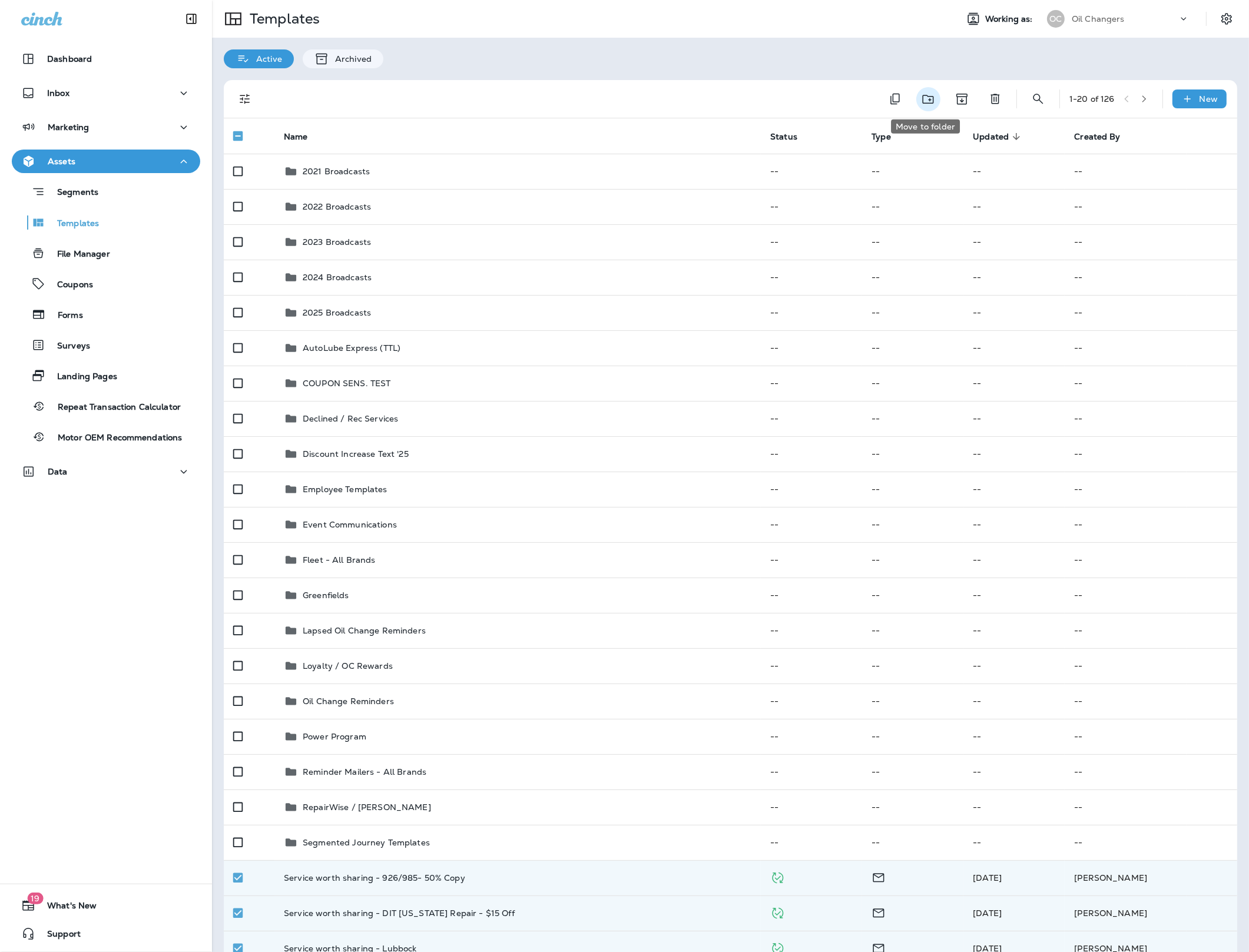
click at [922, 102] on icon "Move to folder" at bounding box center [928, 99] width 15 height 15
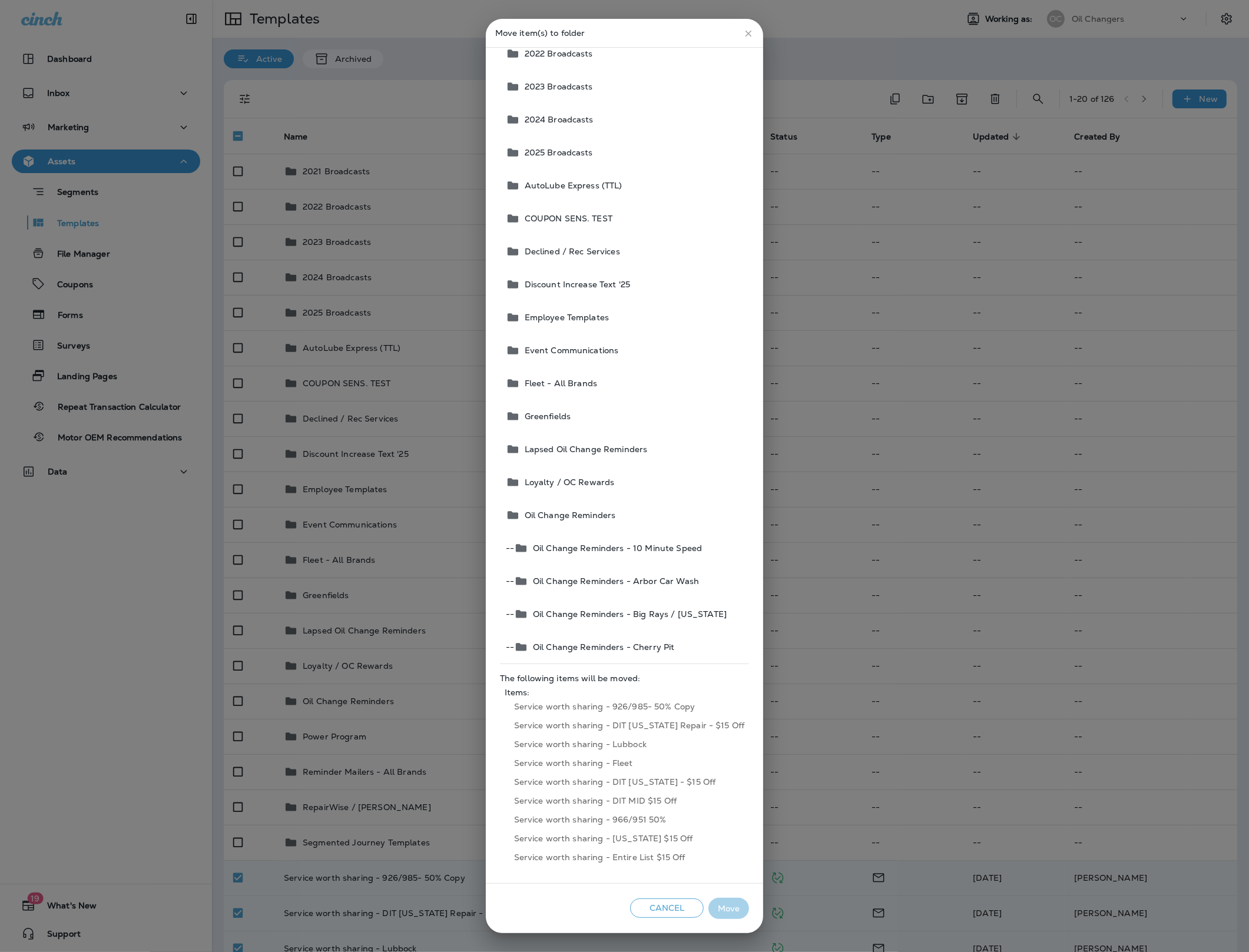
scroll to position [92, 0]
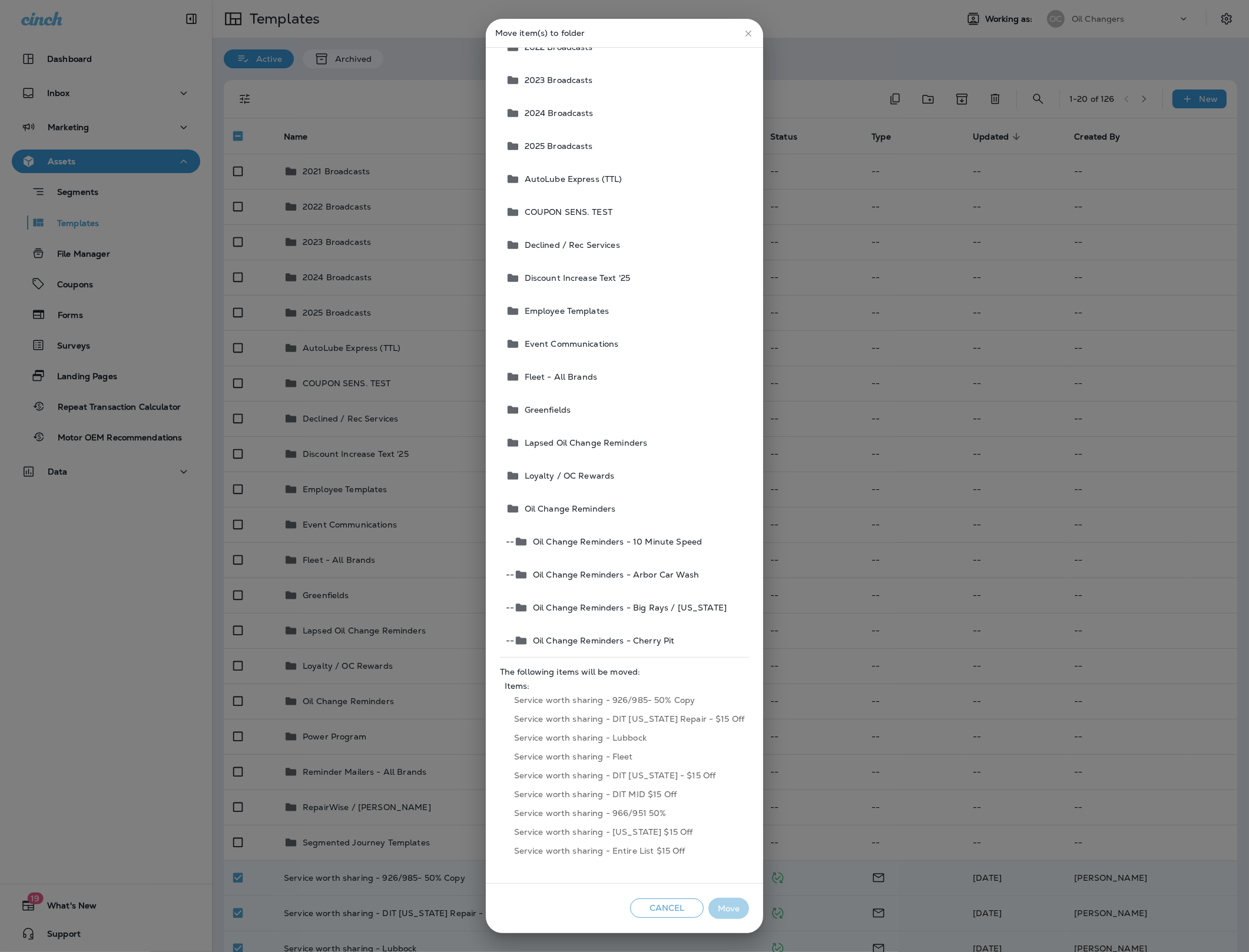
click at [658, 919] on div "Cancel Move" at bounding box center [624, 908] width 278 height 50
click at [658, 913] on button "Cancel" at bounding box center [667, 908] width 74 height 19
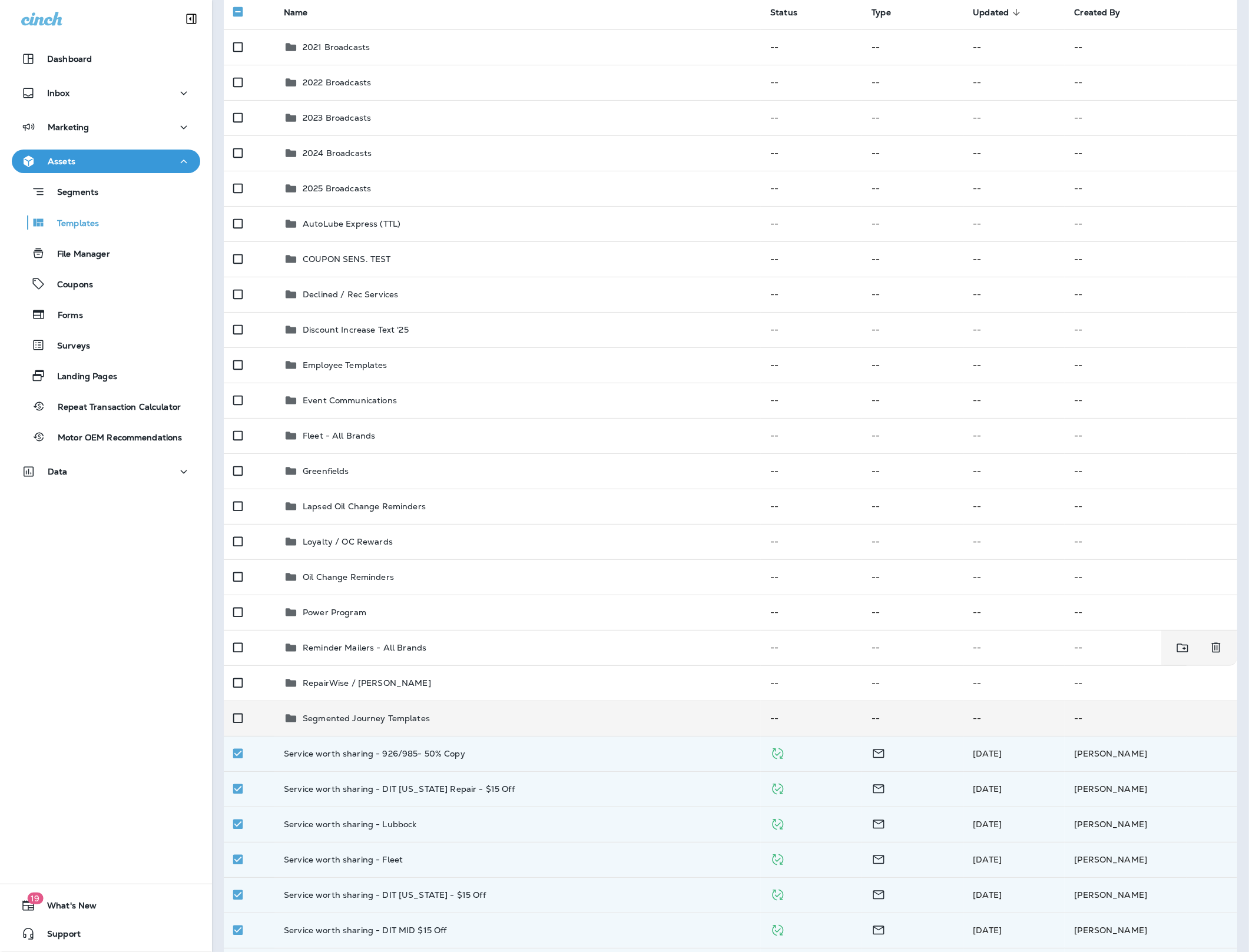
scroll to position [125, 0]
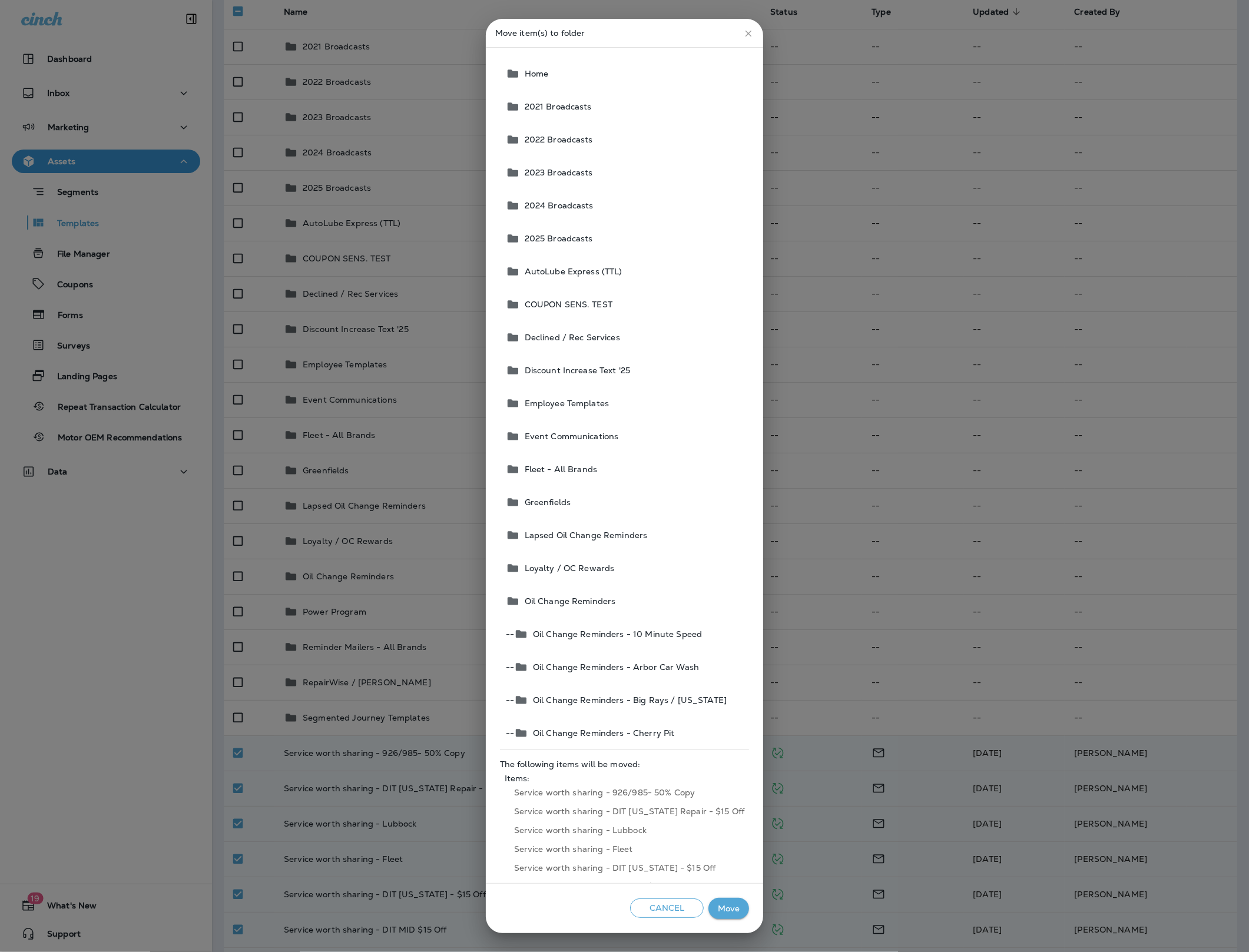
click at [645, 907] on button "Cancel" at bounding box center [667, 908] width 74 height 19
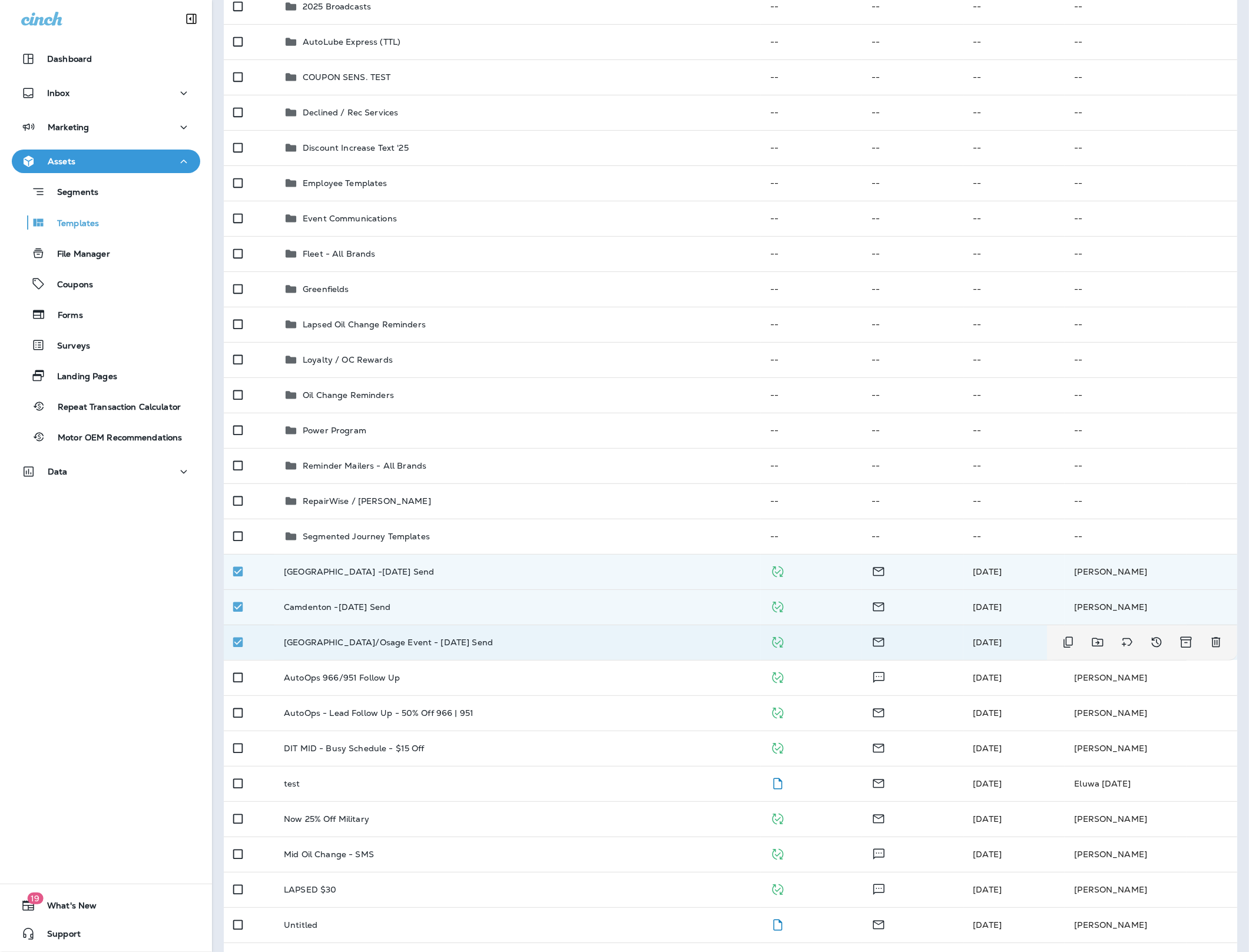
scroll to position [0, 0]
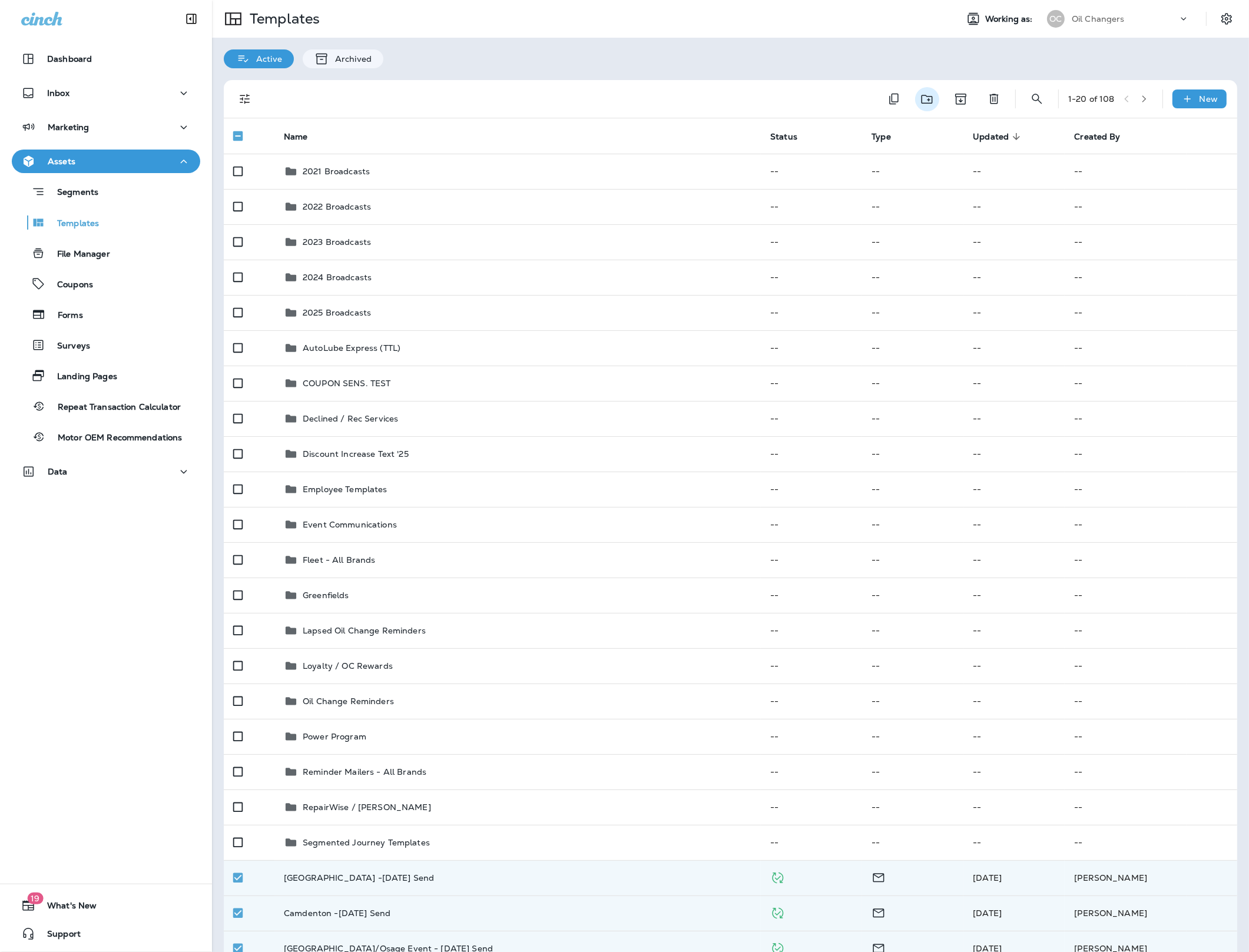
click at [920, 99] on icon "Move to folder" at bounding box center [927, 99] width 15 height 15
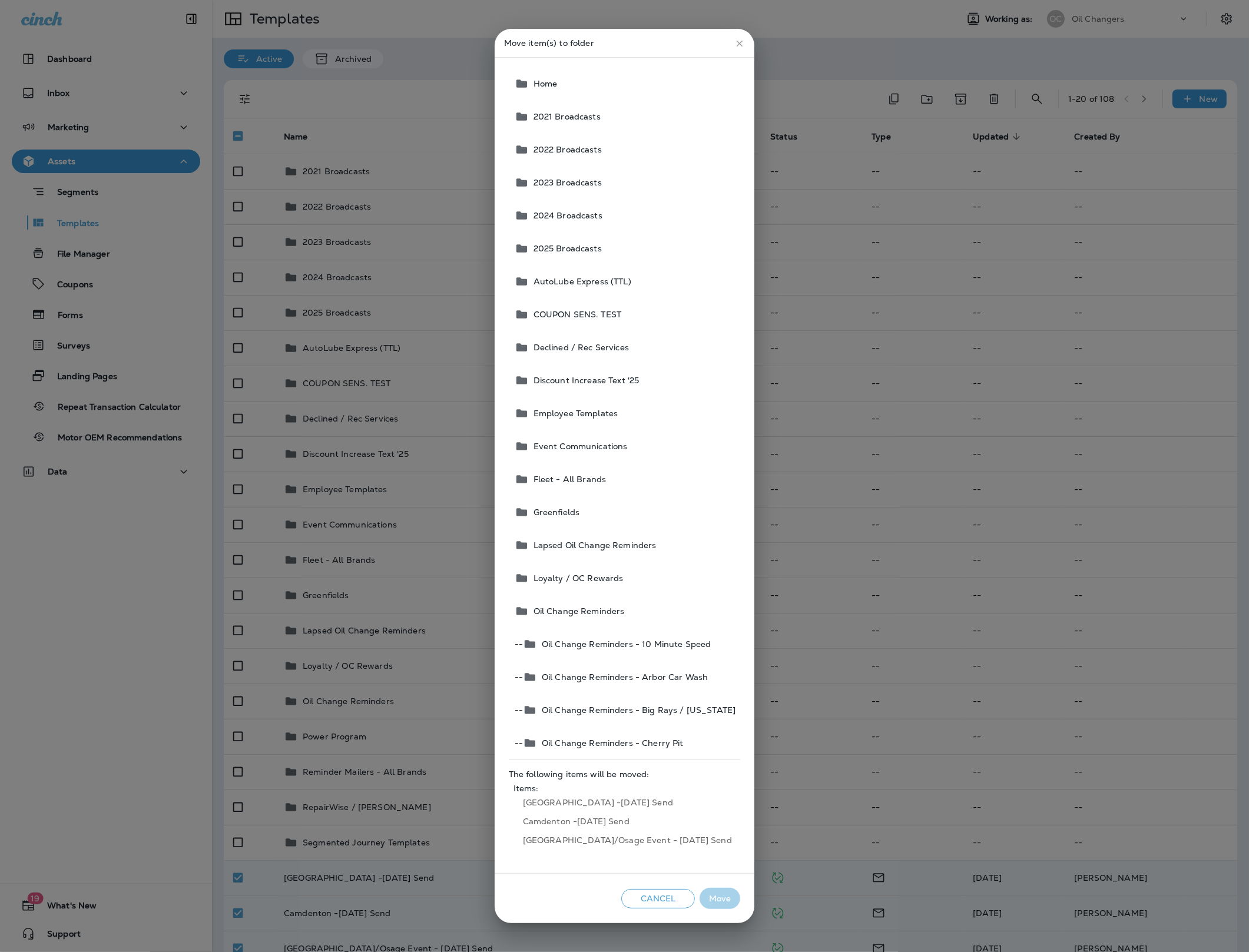
click at [574, 242] on button "2025 Broadcasts" at bounding box center [625, 249] width 230 height 33
click at [706, 906] on button "Move" at bounding box center [720, 899] width 41 height 21
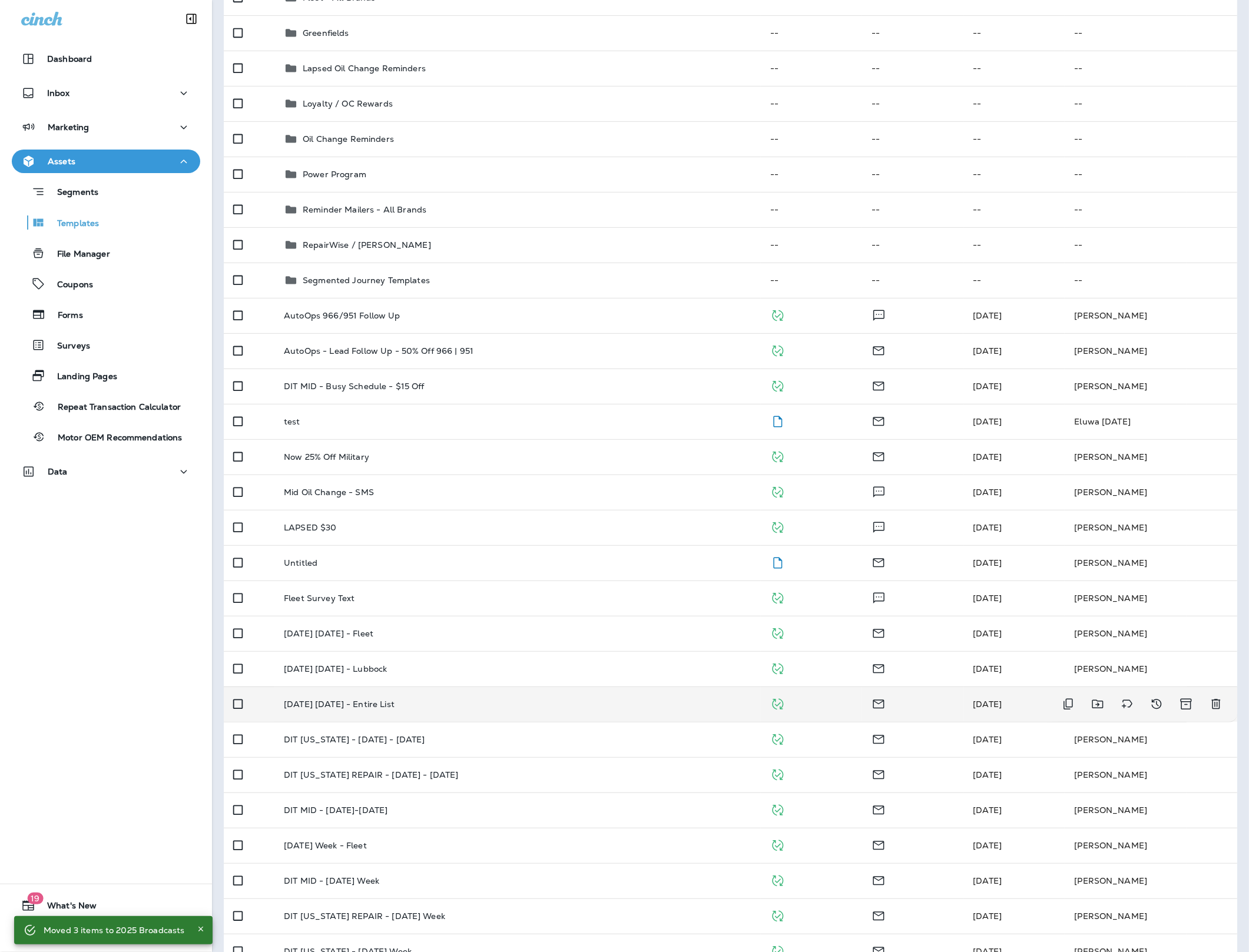
scroll to position [580, 0]
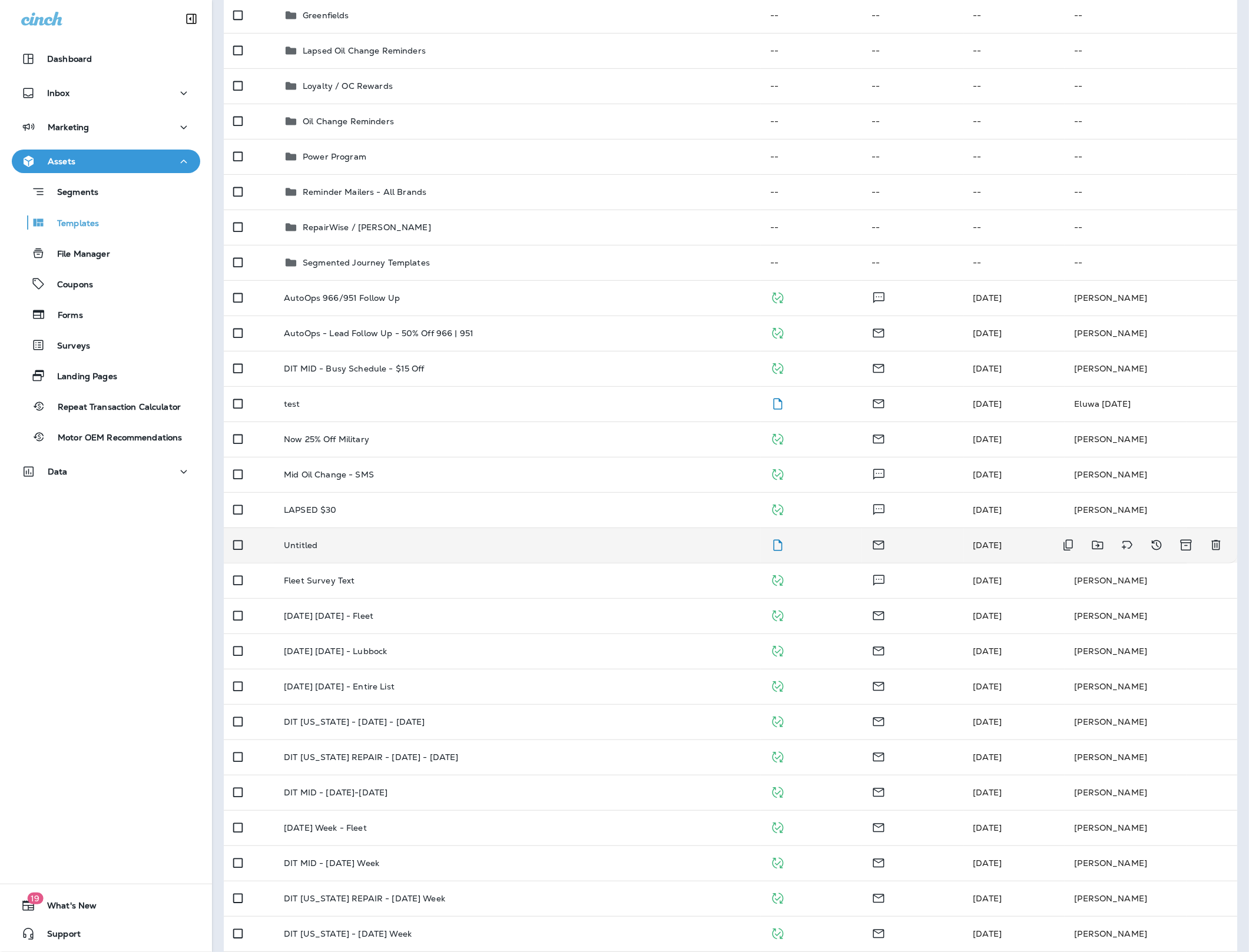
click at [368, 550] on div "Untitled" at bounding box center [517, 545] width 467 height 10
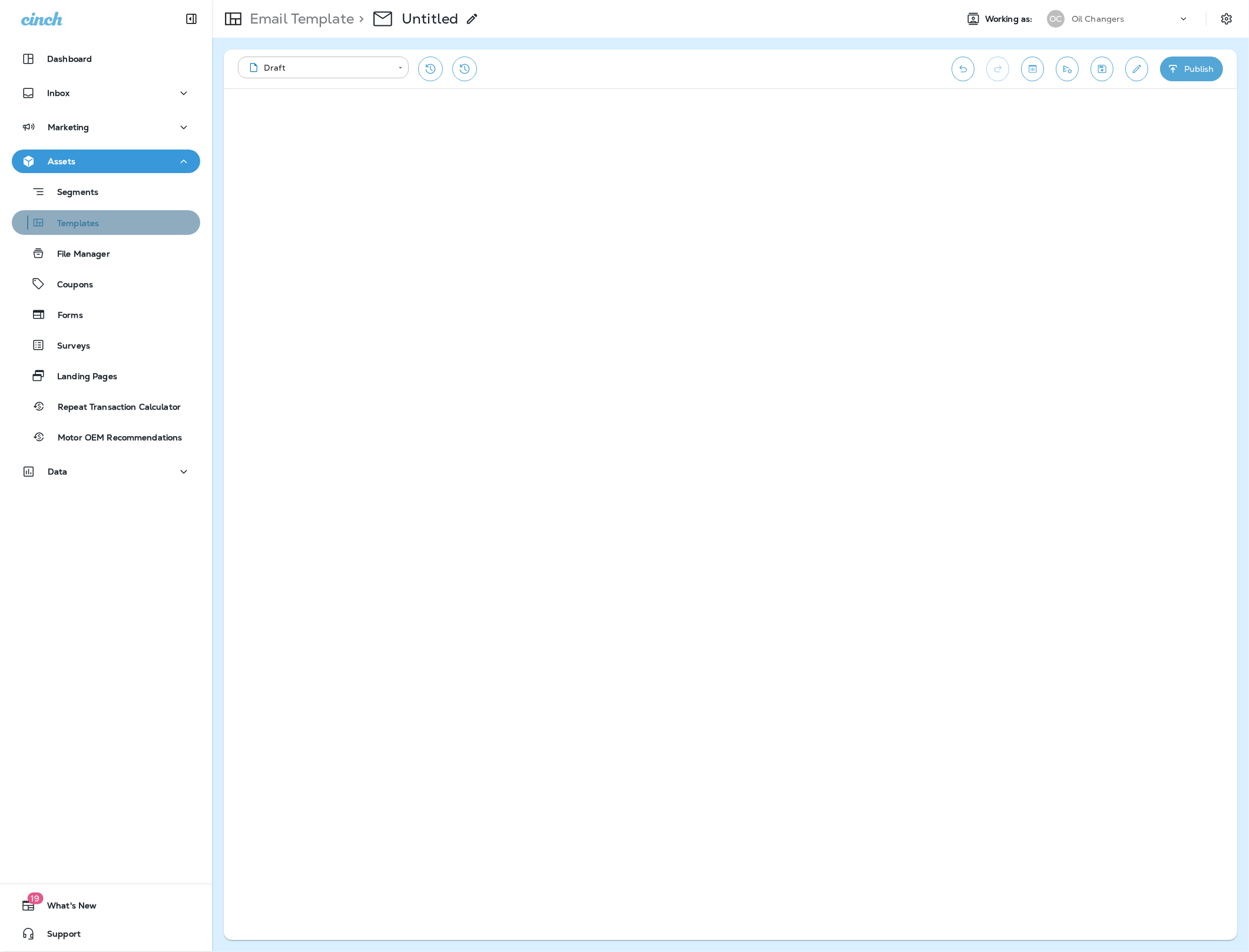
click at [81, 226] on p "Templates" at bounding box center [72, 224] width 53 height 11
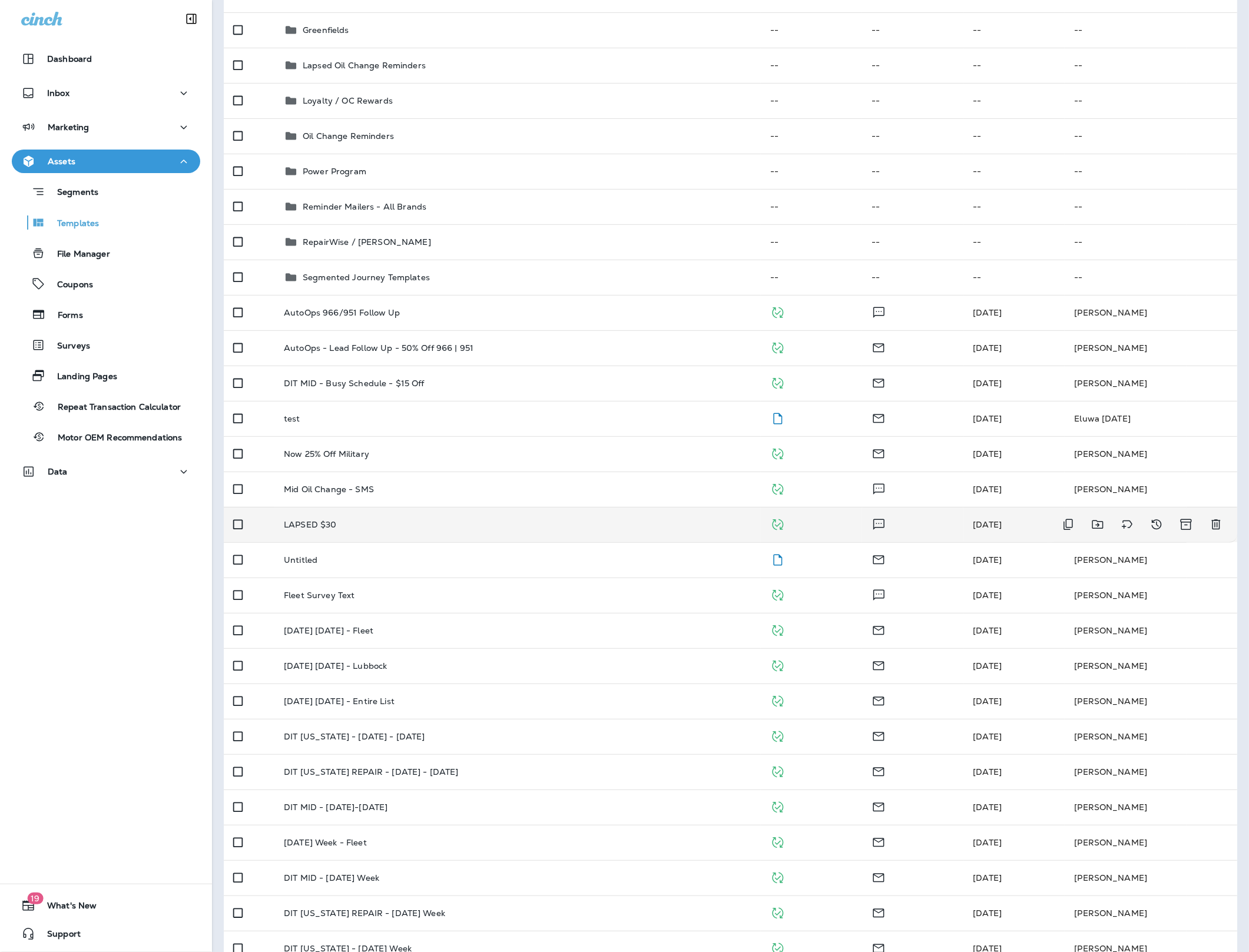
scroll to position [626, 0]
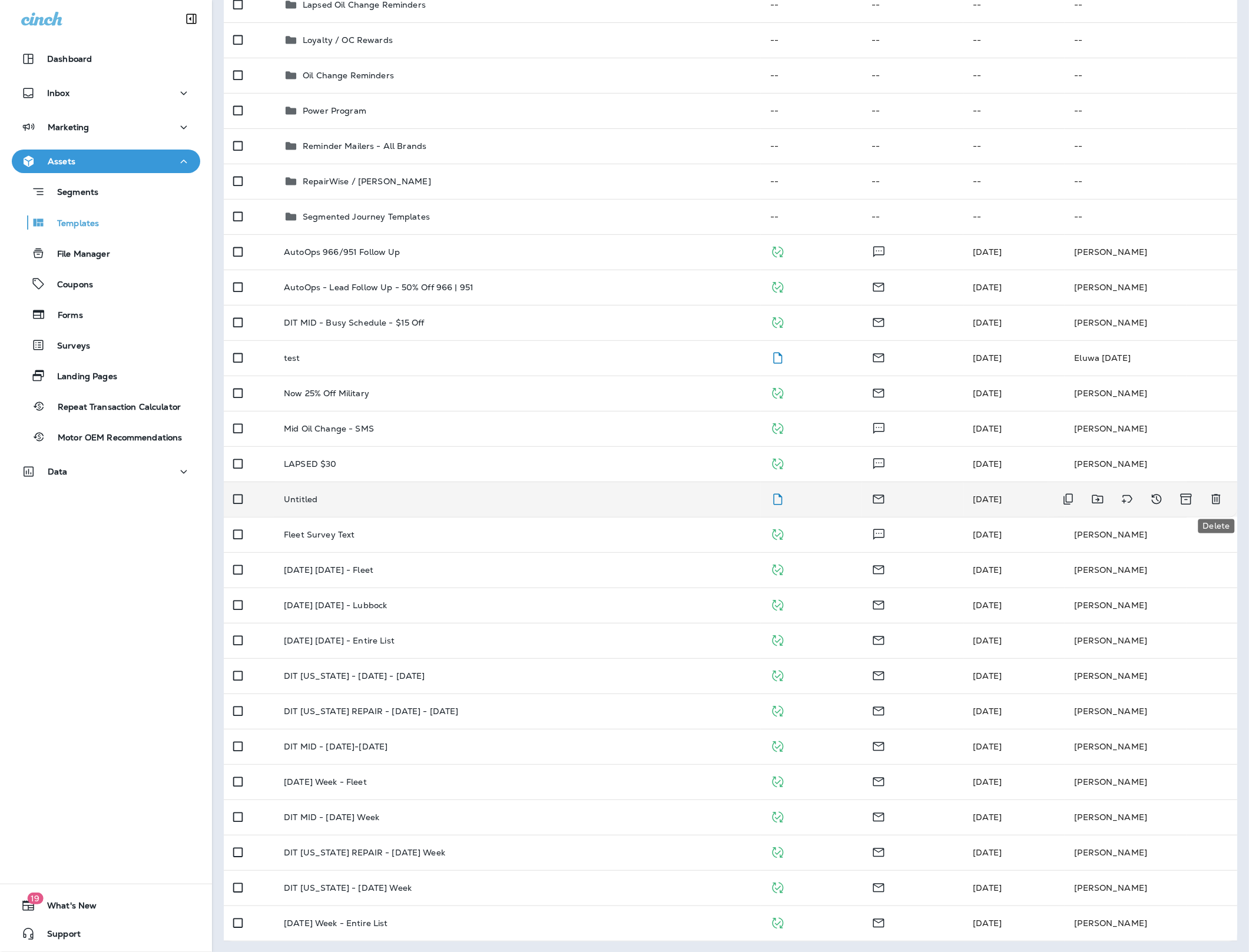
click at [1212, 496] on icon "Delete" at bounding box center [1216, 500] width 14 height 14
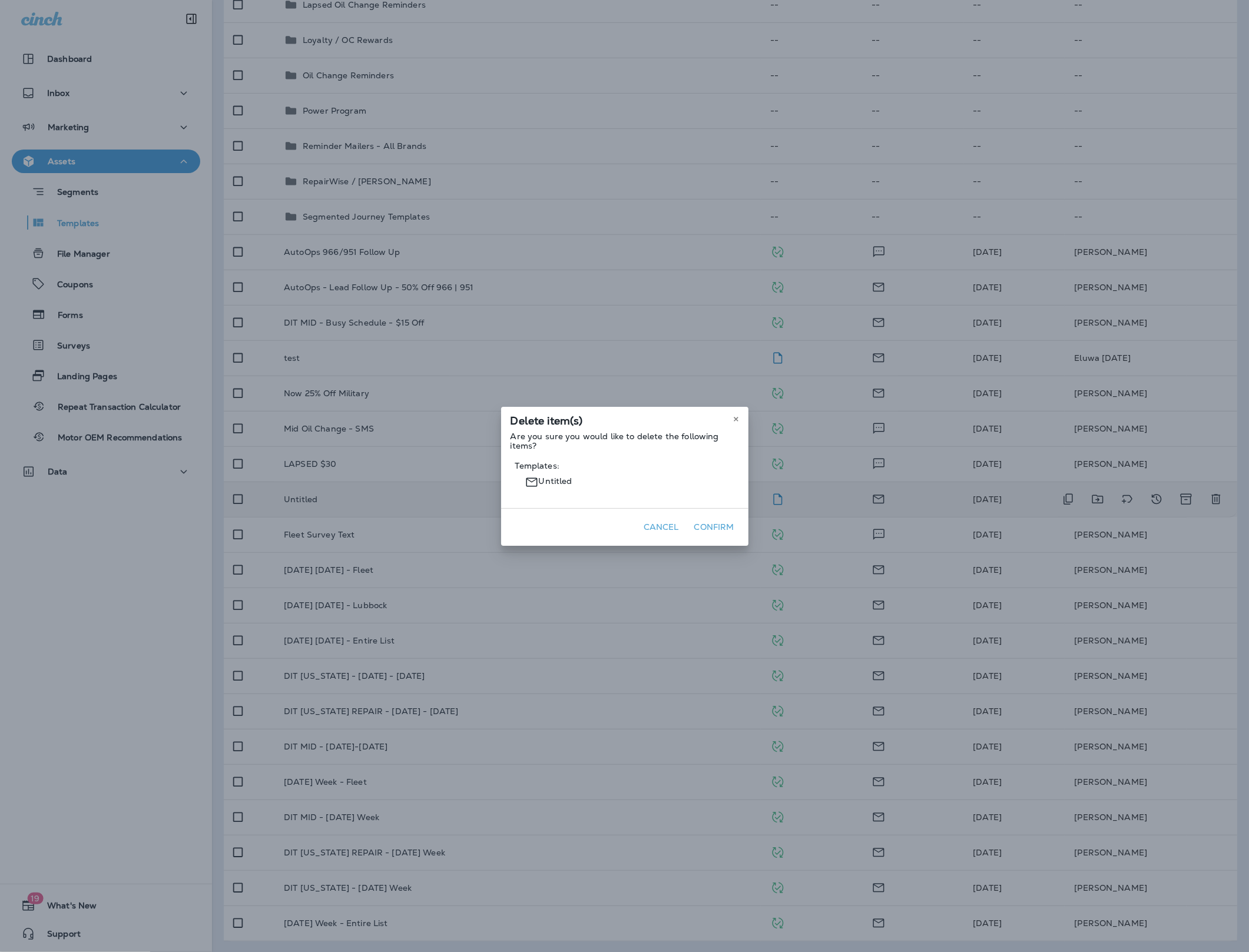
click at [710, 532] on button "Confirm" at bounding box center [714, 527] width 49 height 18
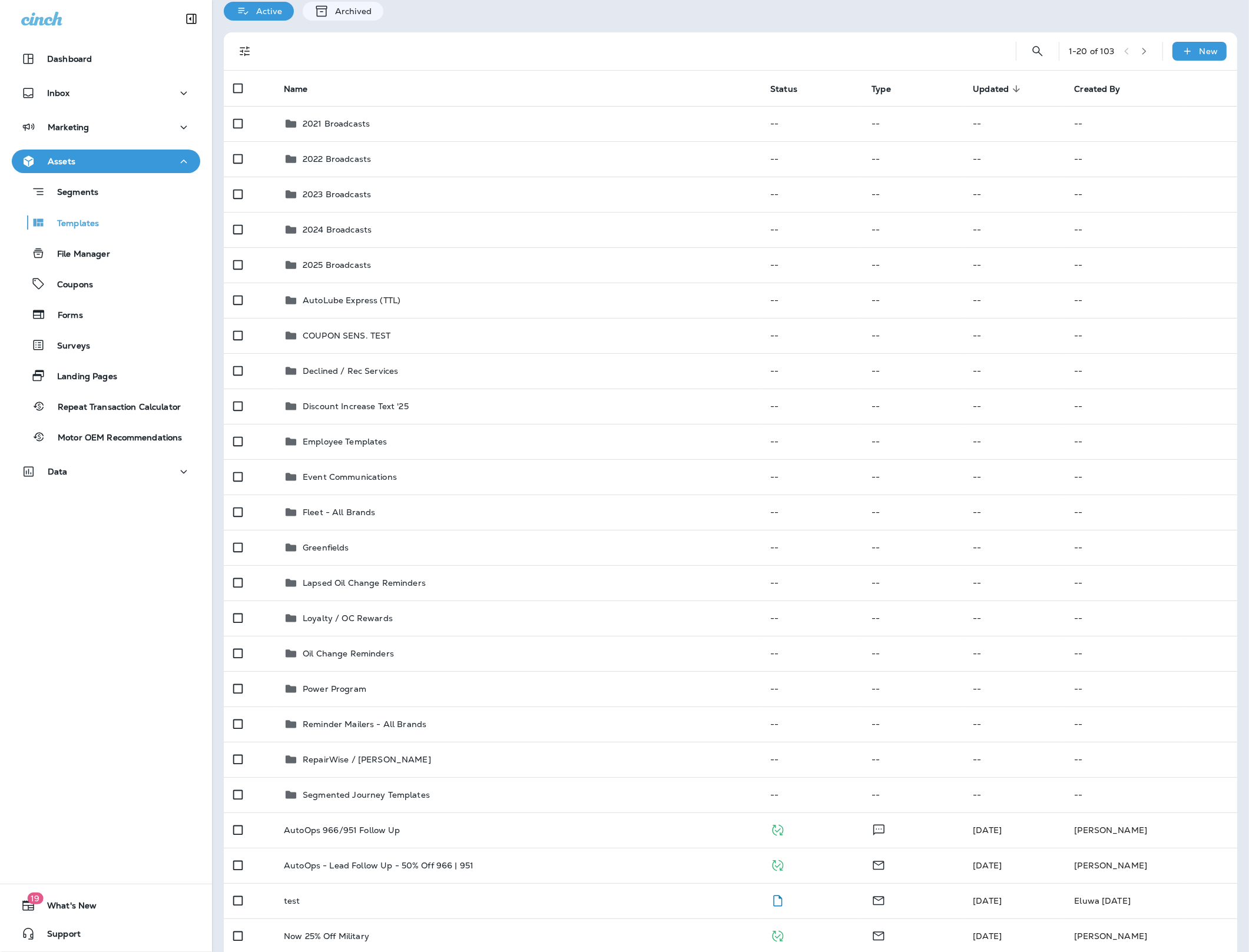
scroll to position [0, 0]
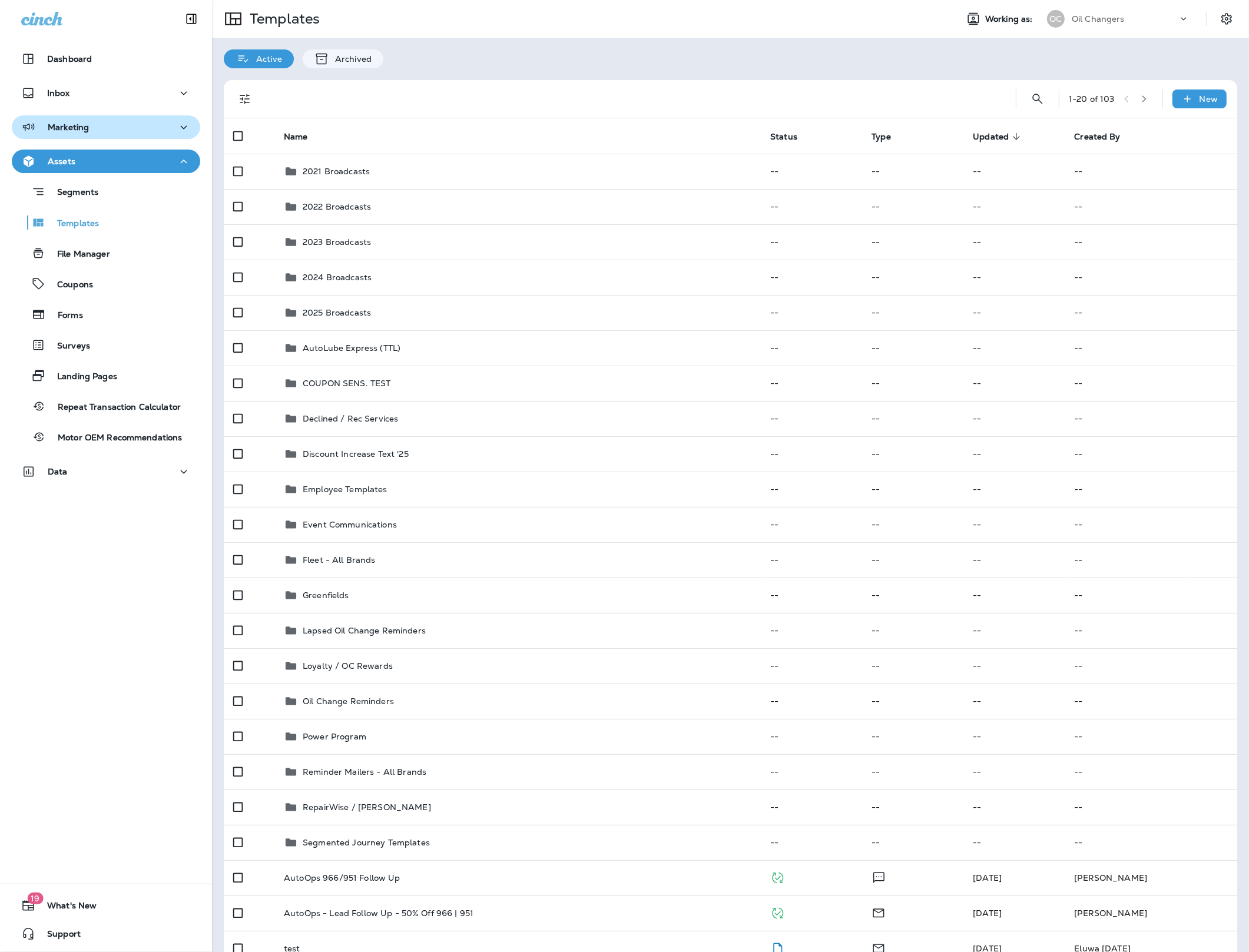
click at [75, 120] on div "Marketing" at bounding box center [55, 127] width 68 height 15
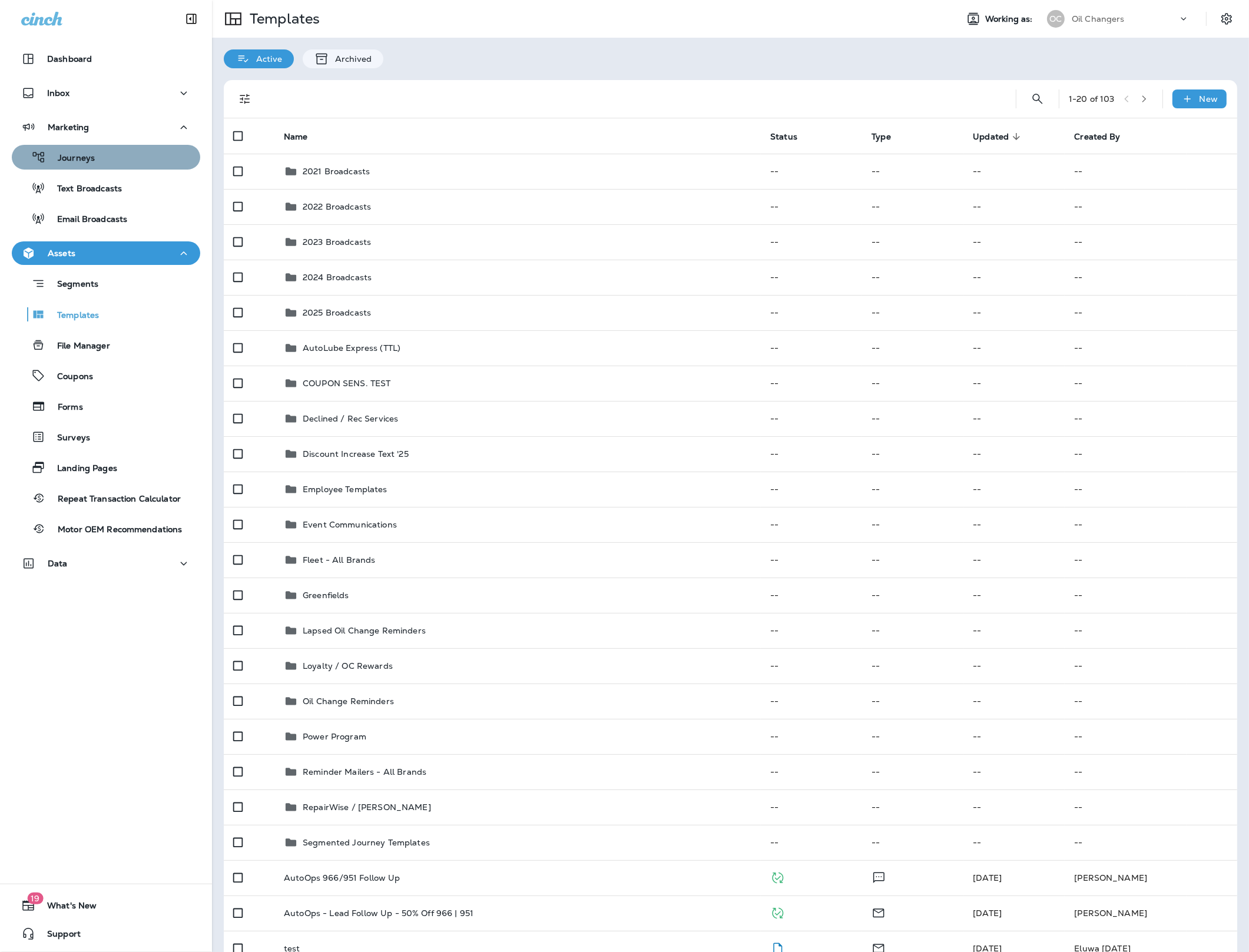
click at [90, 163] on p "Journeys" at bounding box center [71, 159] width 49 height 11
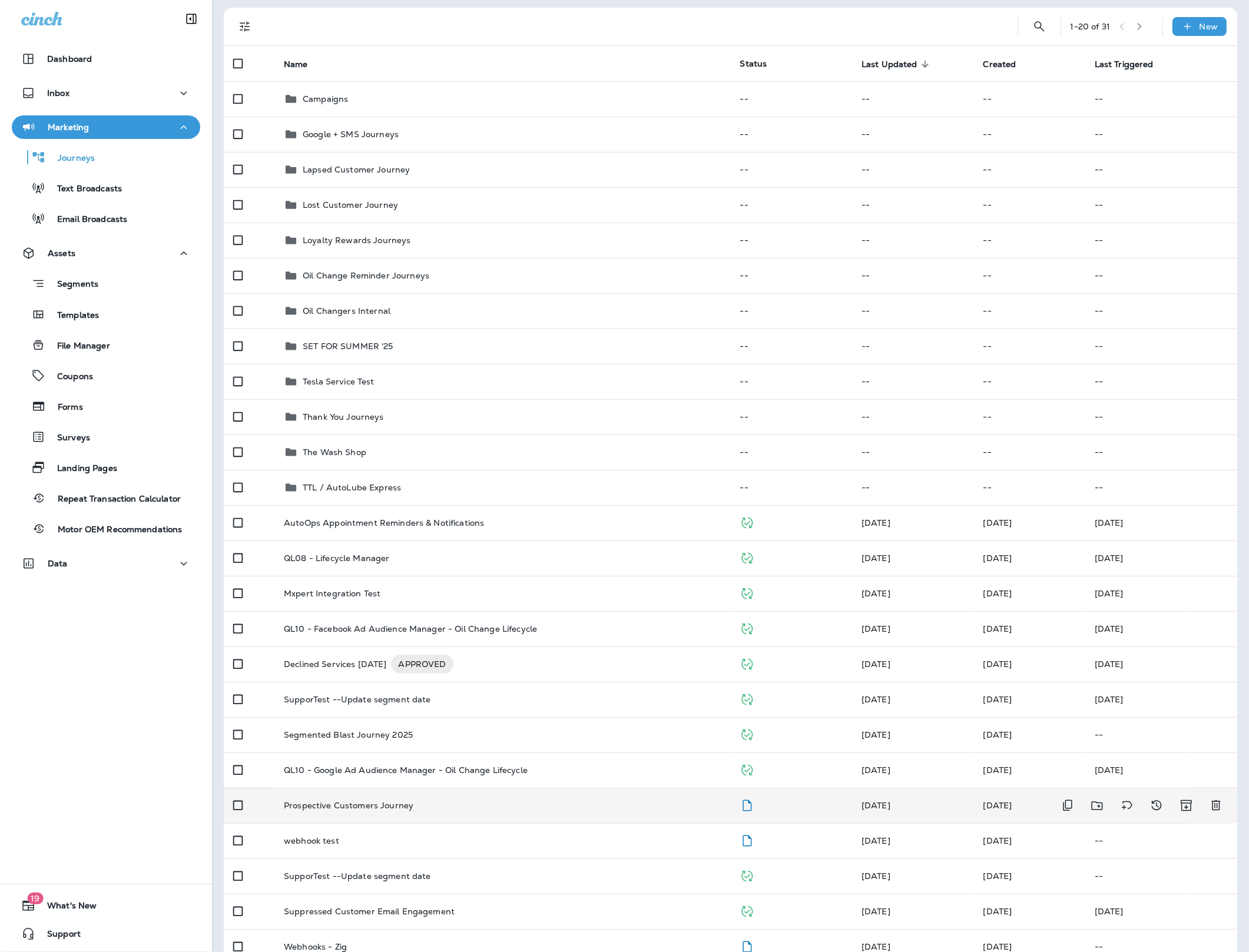
scroll to position [75, 0]
click at [404, 803] on p "Prospective Customers Journey" at bounding box center [348, 803] width 130 height 10
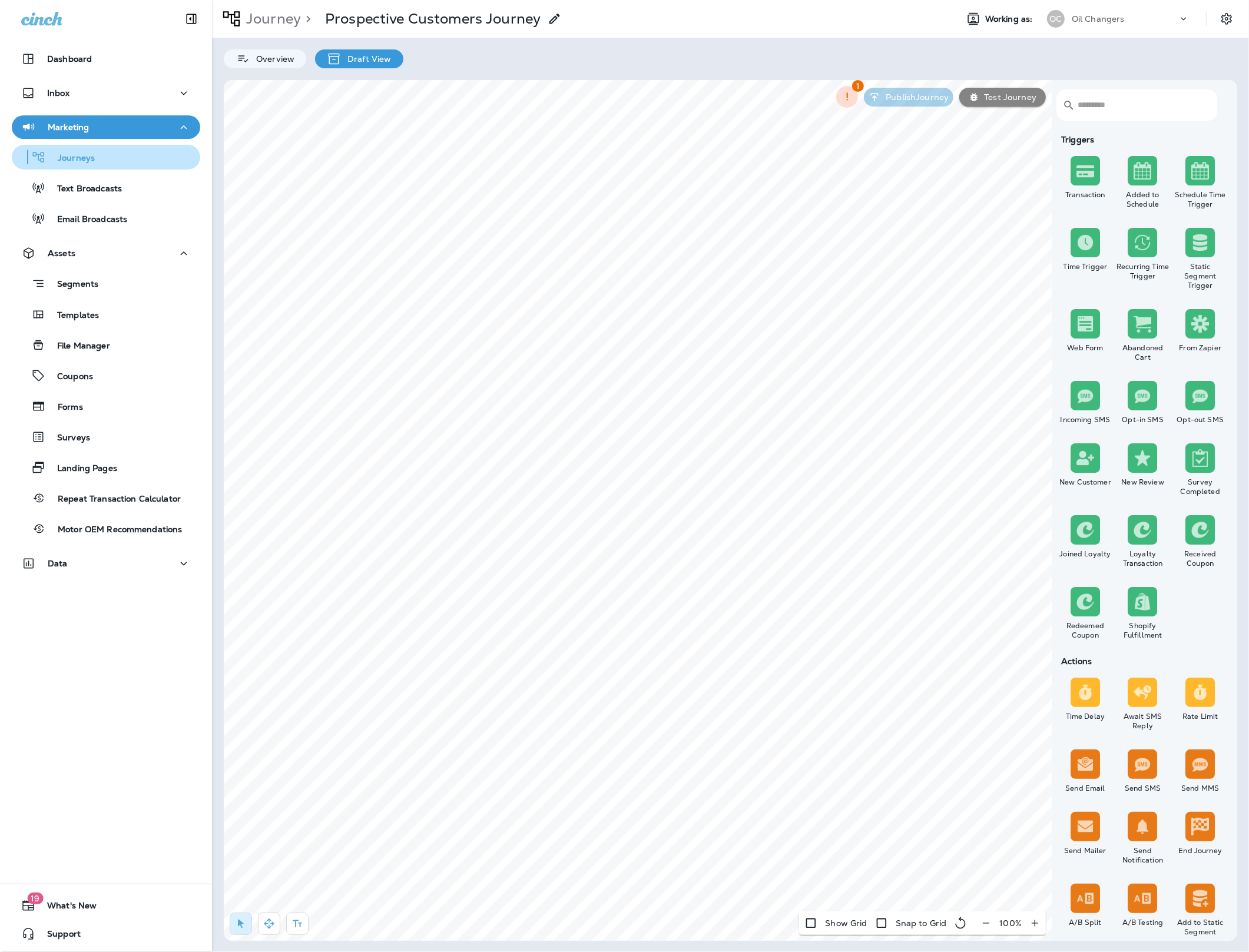
click at [92, 150] on div "Journeys" at bounding box center [56, 157] width 79 height 17
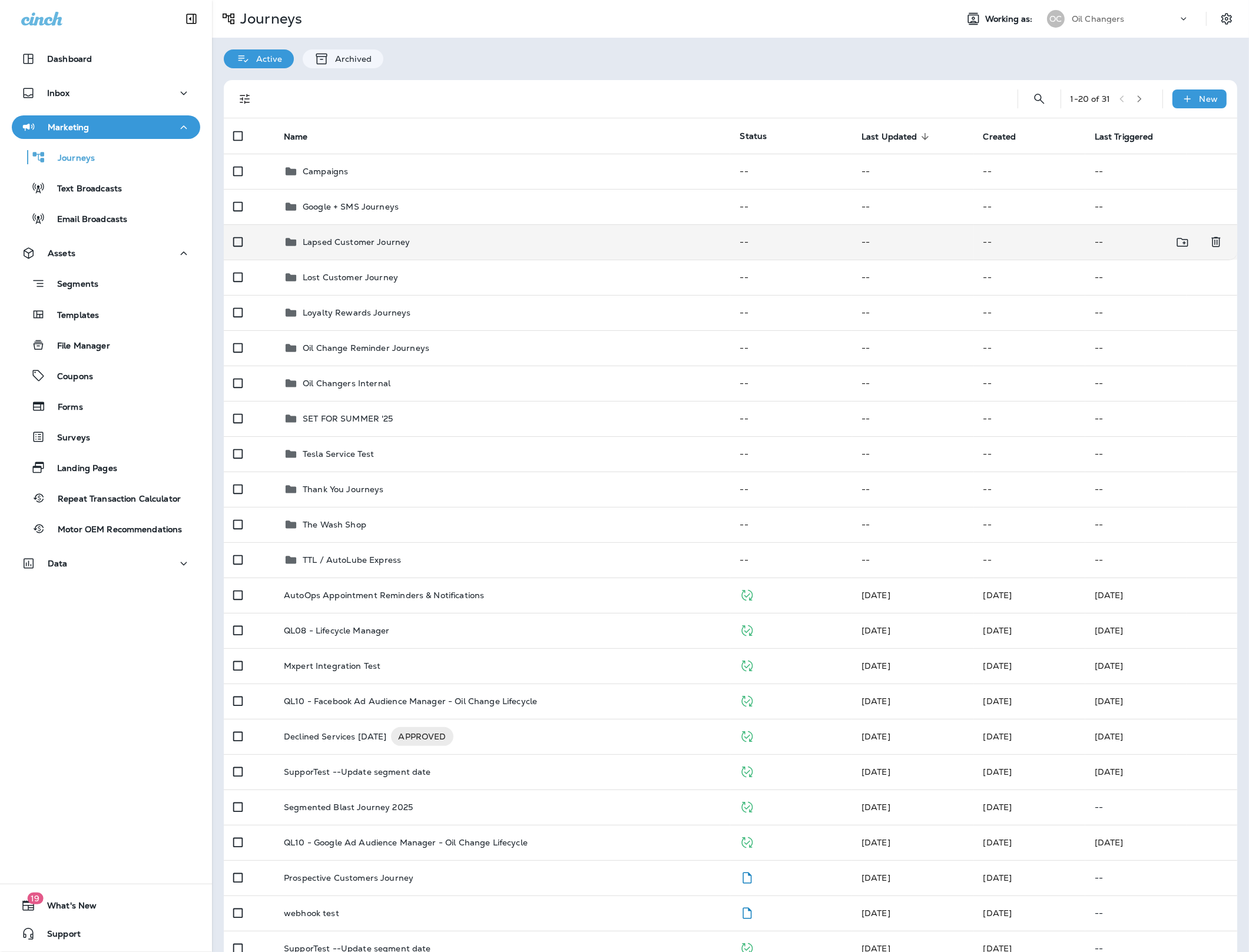
click at [369, 248] on div "Lapsed Customer Journey" at bounding box center [356, 242] width 107 height 14
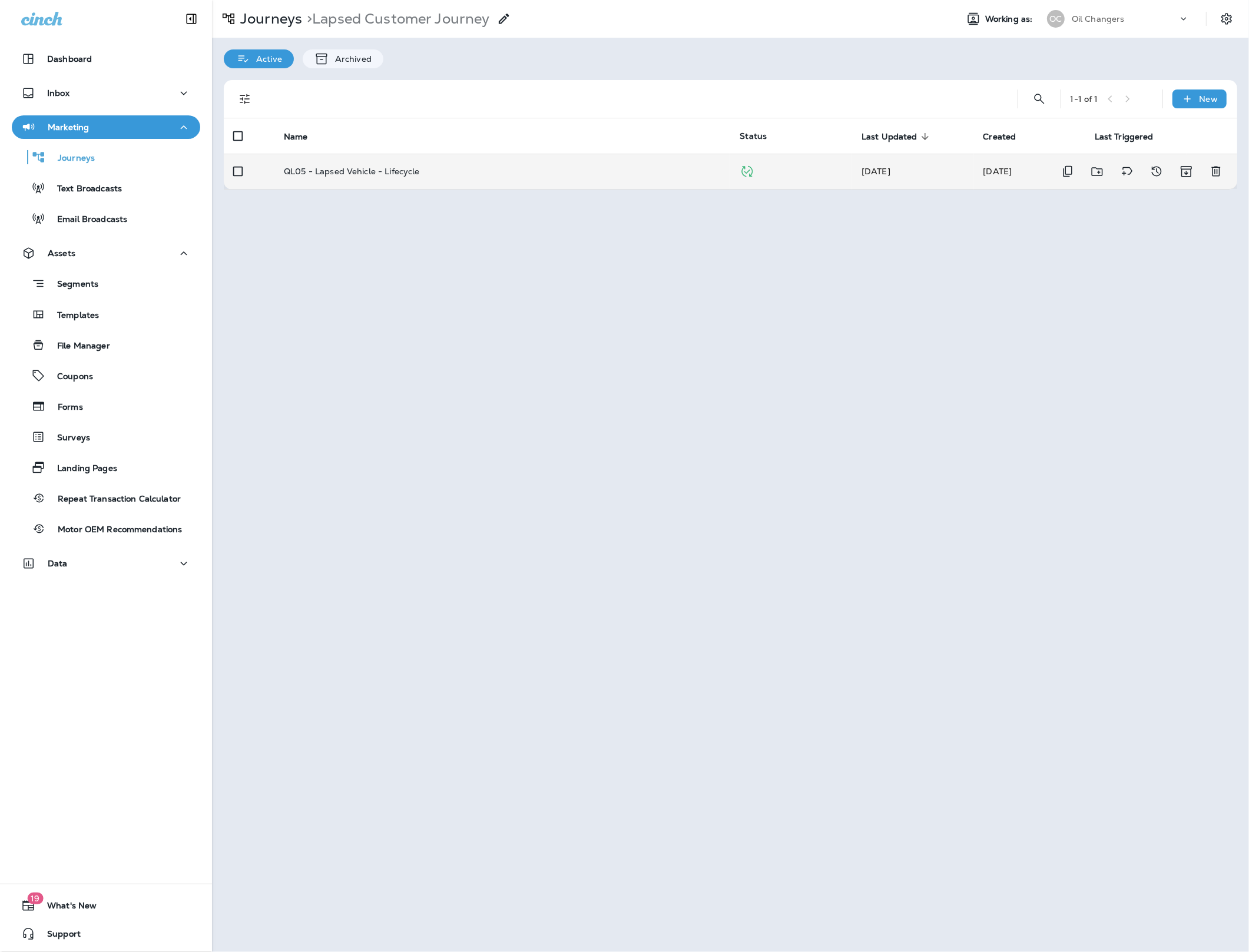
click at [374, 184] on td "QL05 - Lapsed Vehicle - Lifecycle" at bounding box center [502, 171] width 456 height 35
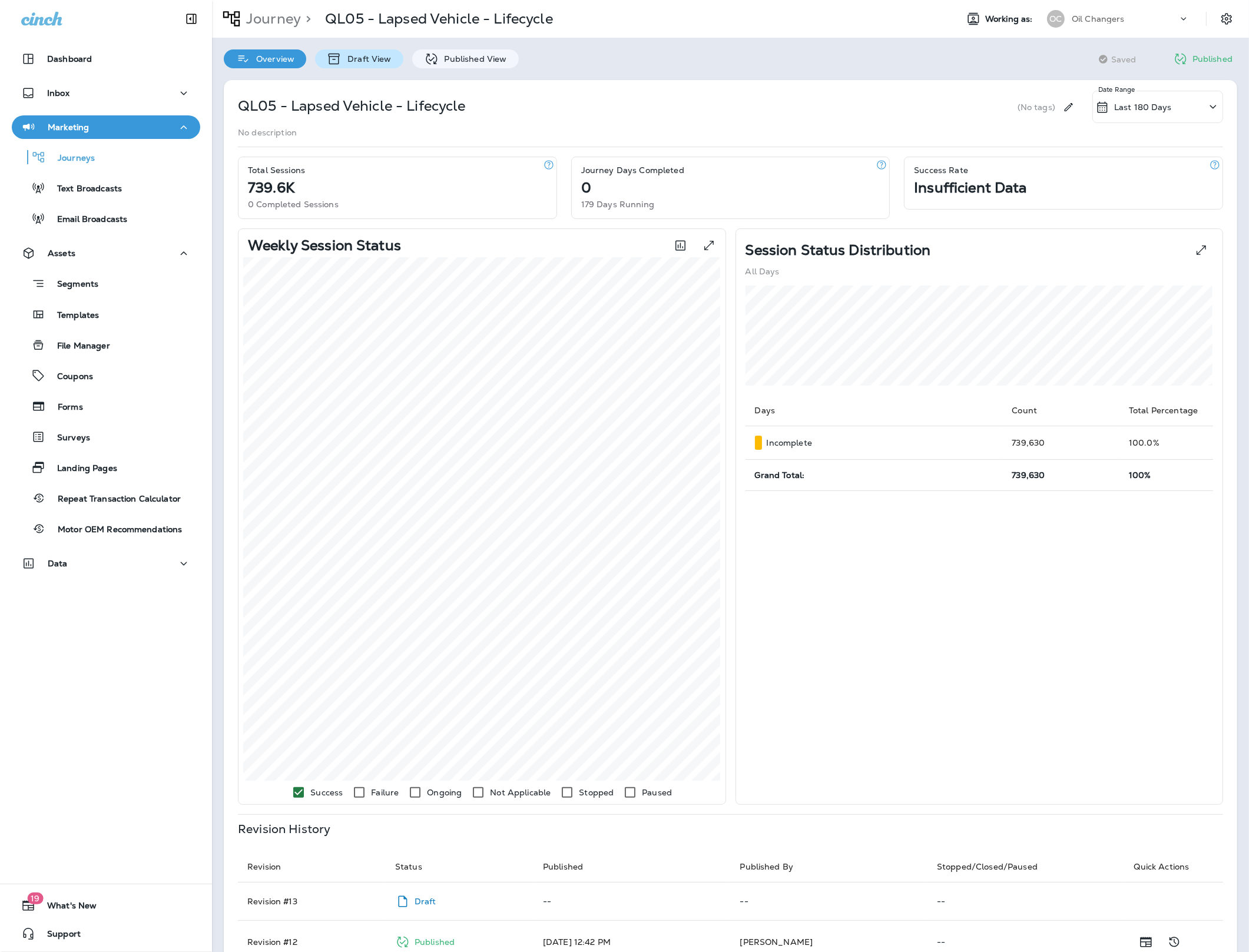
click at [369, 57] on p "Draft View" at bounding box center [366, 59] width 49 height 10
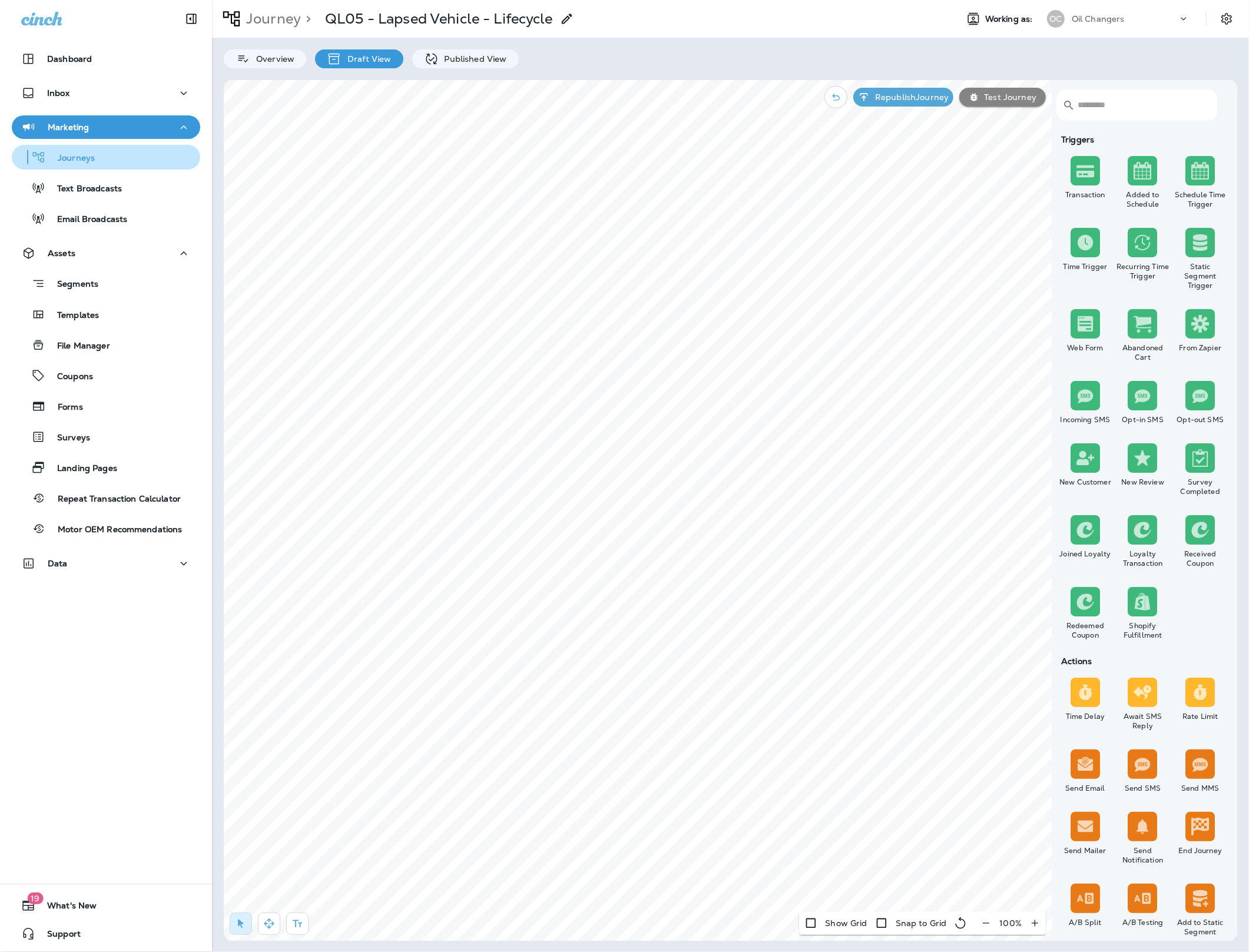
click at [78, 153] on p "Journeys" at bounding box center [71, 159] width 49 height 11
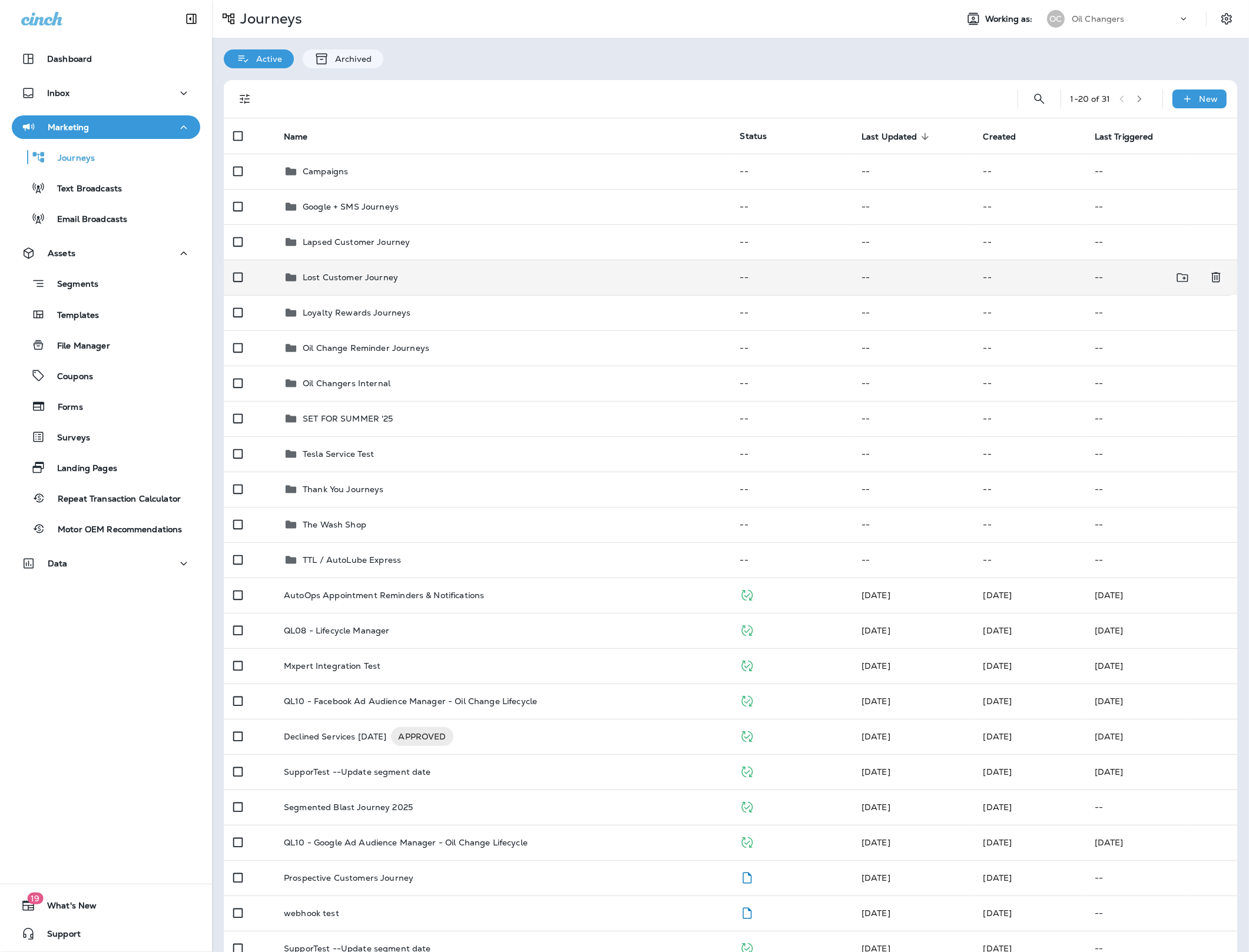
click at [381, 283] on div "Lost Customer Journey" at bounding box center [350, 277] width 95 height 14
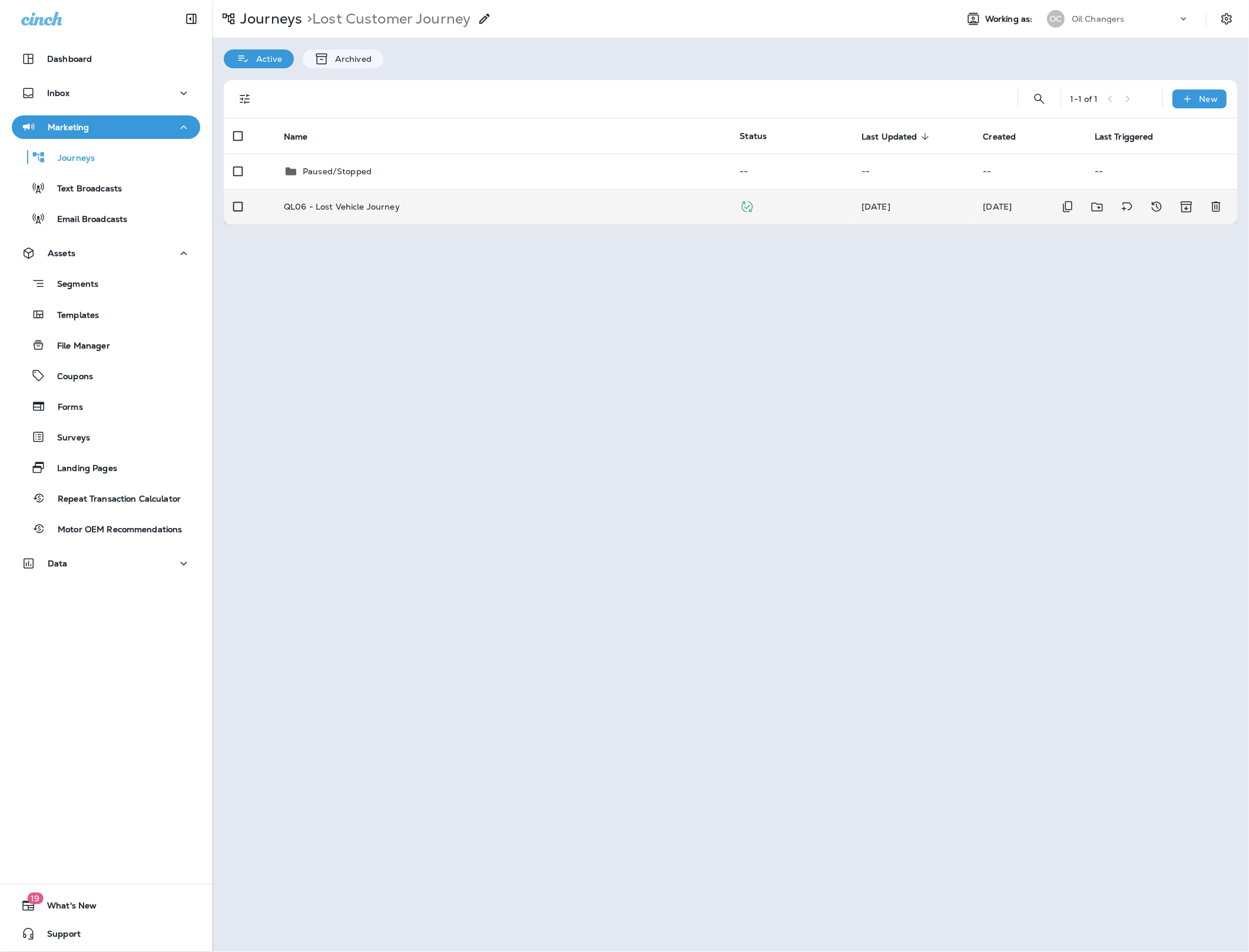
click at [391, 211] on td "QL06 - Lost Vehicle Journey" at bounding box center [502, 207] width 456 height 35
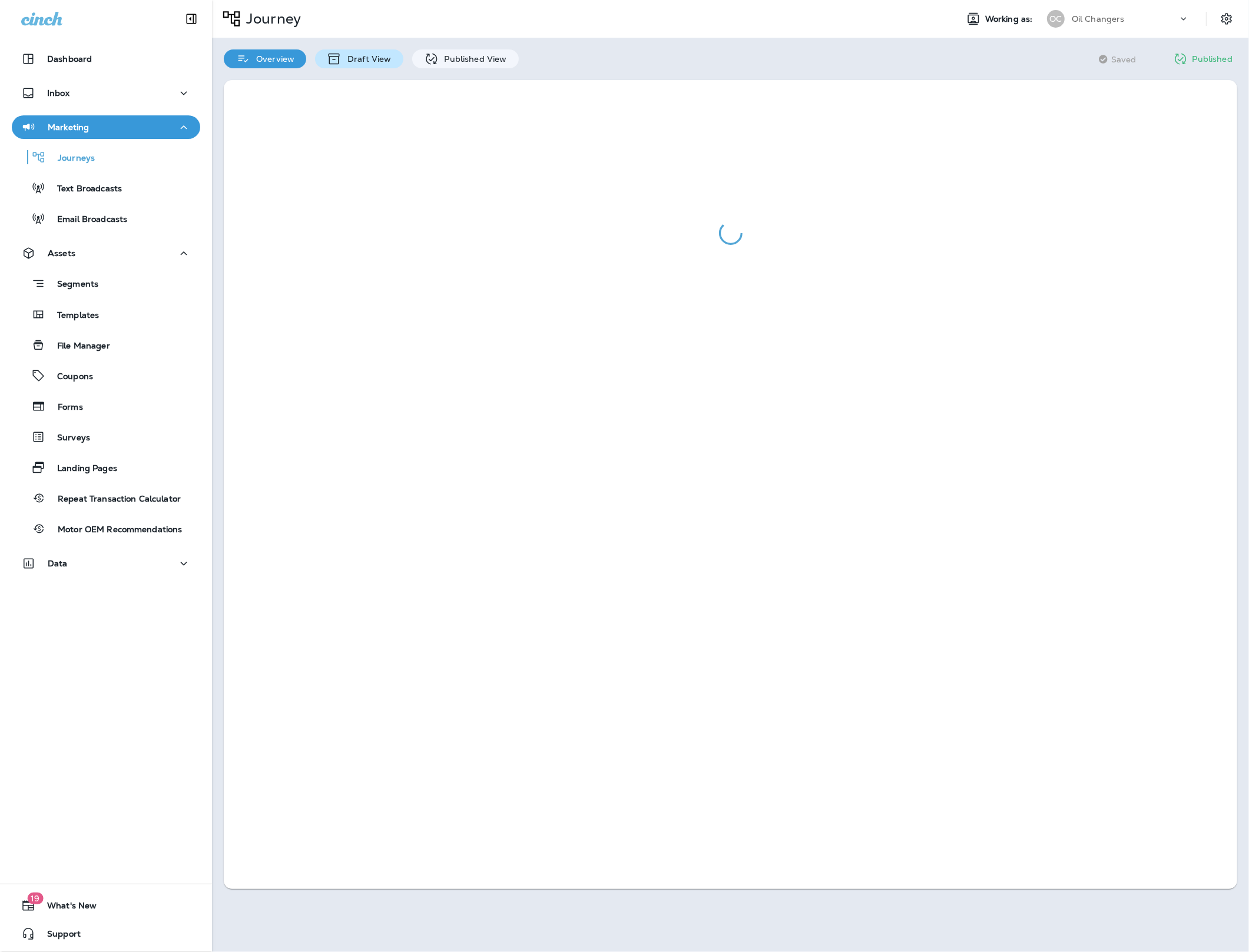
click at [376, 65] on div "Draft View" at bounding box center [359, 59] width 87 height 19
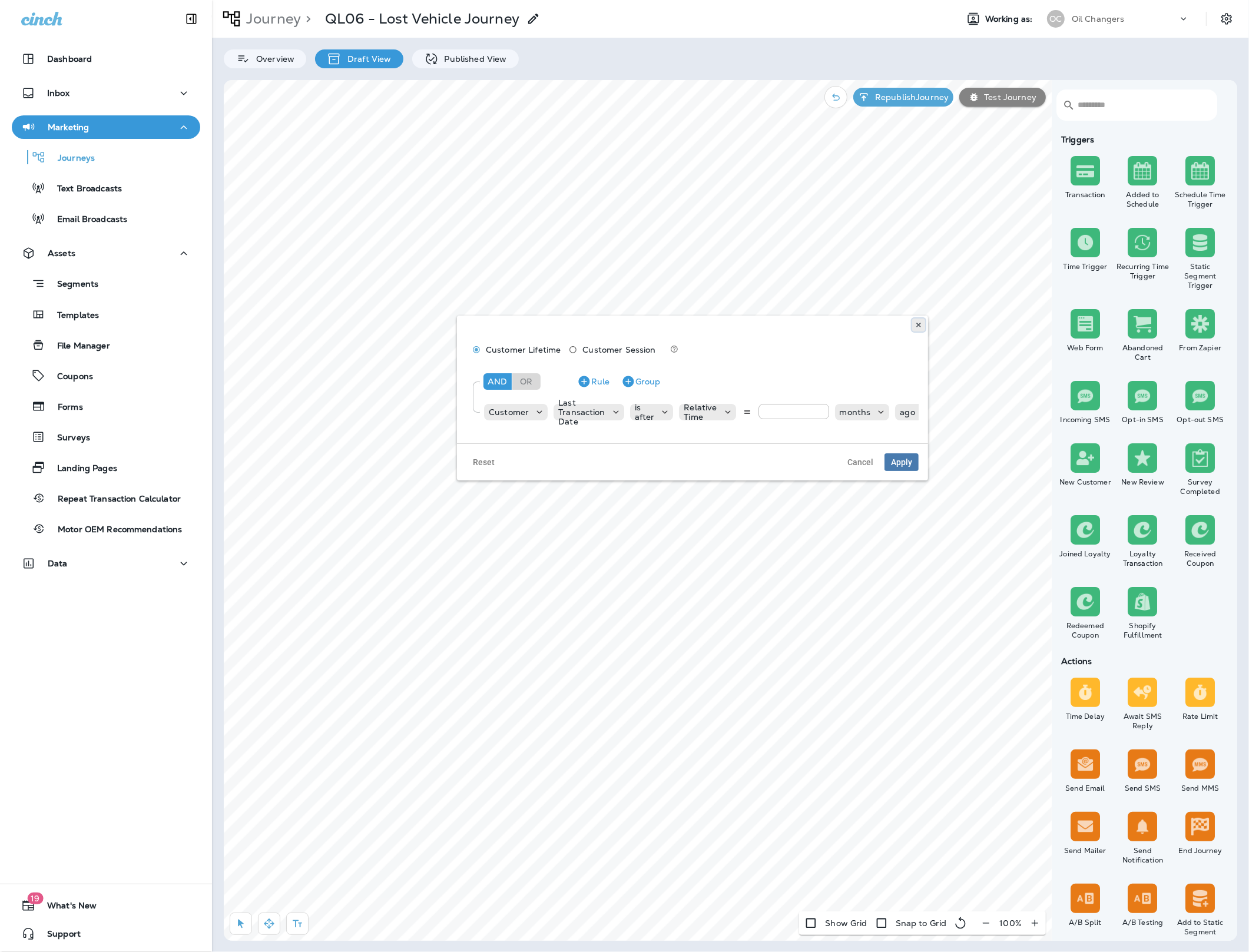
click at [922, 329] on button at bounding box center [918, 325] width 13 height 13
click at [76, 173] on div "Journeys Text Broadcasts Email Broadcasts" at bounding box center [106, 185] width 188 height 92
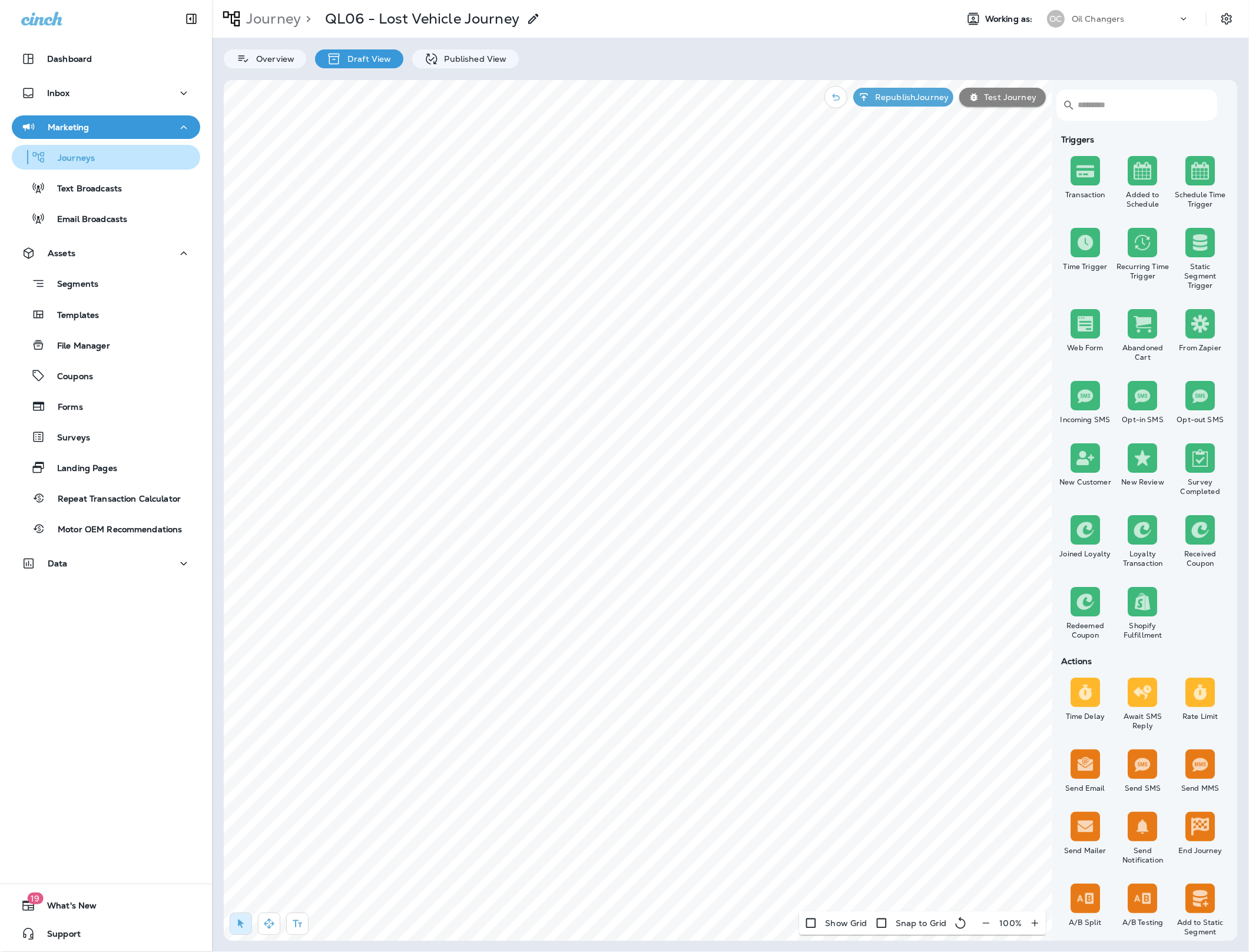
click at [80, 160] on p "Journeys" at bounding box center [71, 159] width 49 height 11
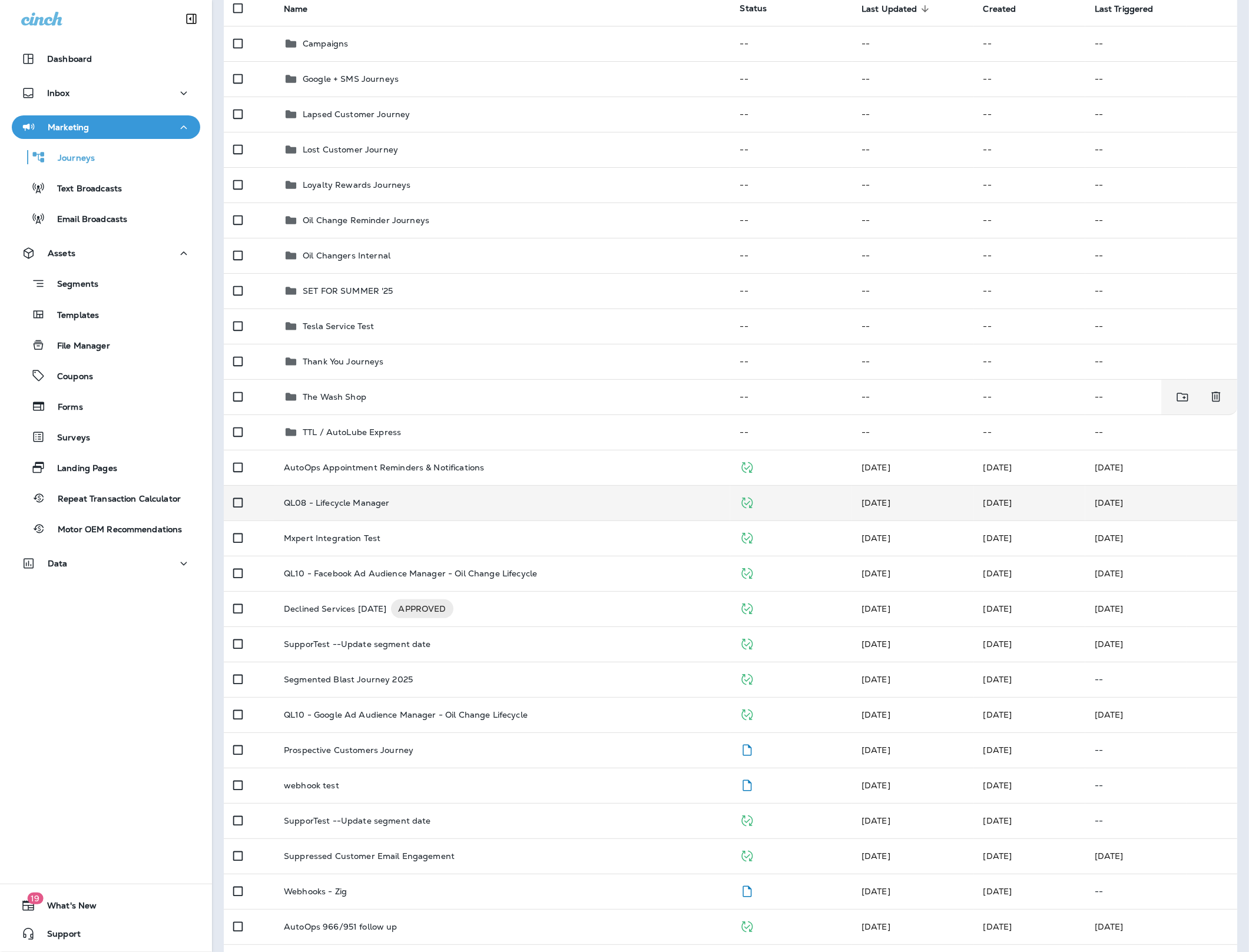
scroll to position [129, 0]
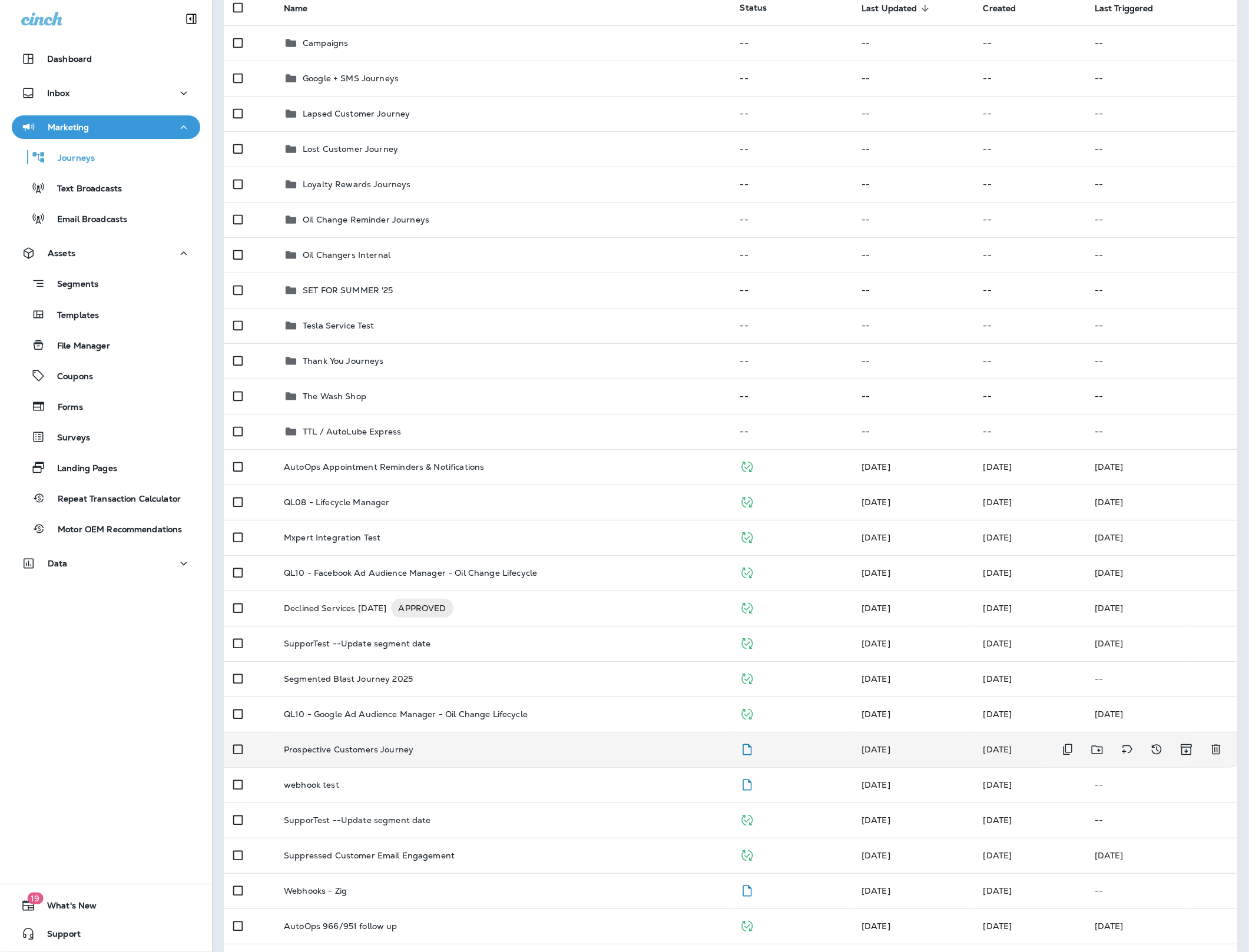
click at [423, 746] on div "Prospective Customers Journey" at bounding box center [502, 750] width 437 height 10
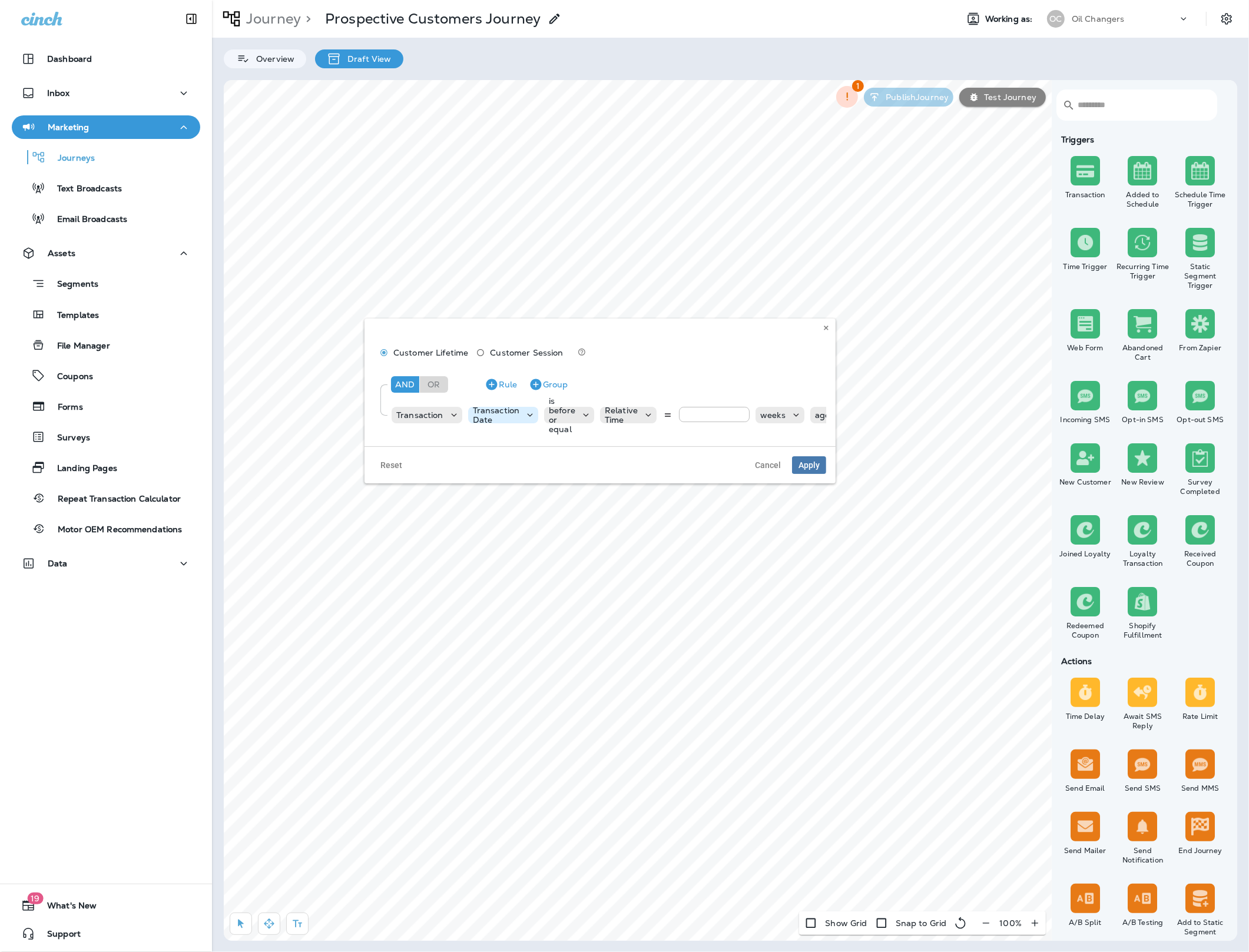
click at [520, 421] on div "Transaction Date" at bounding box center [496, 416] width 56 height 19
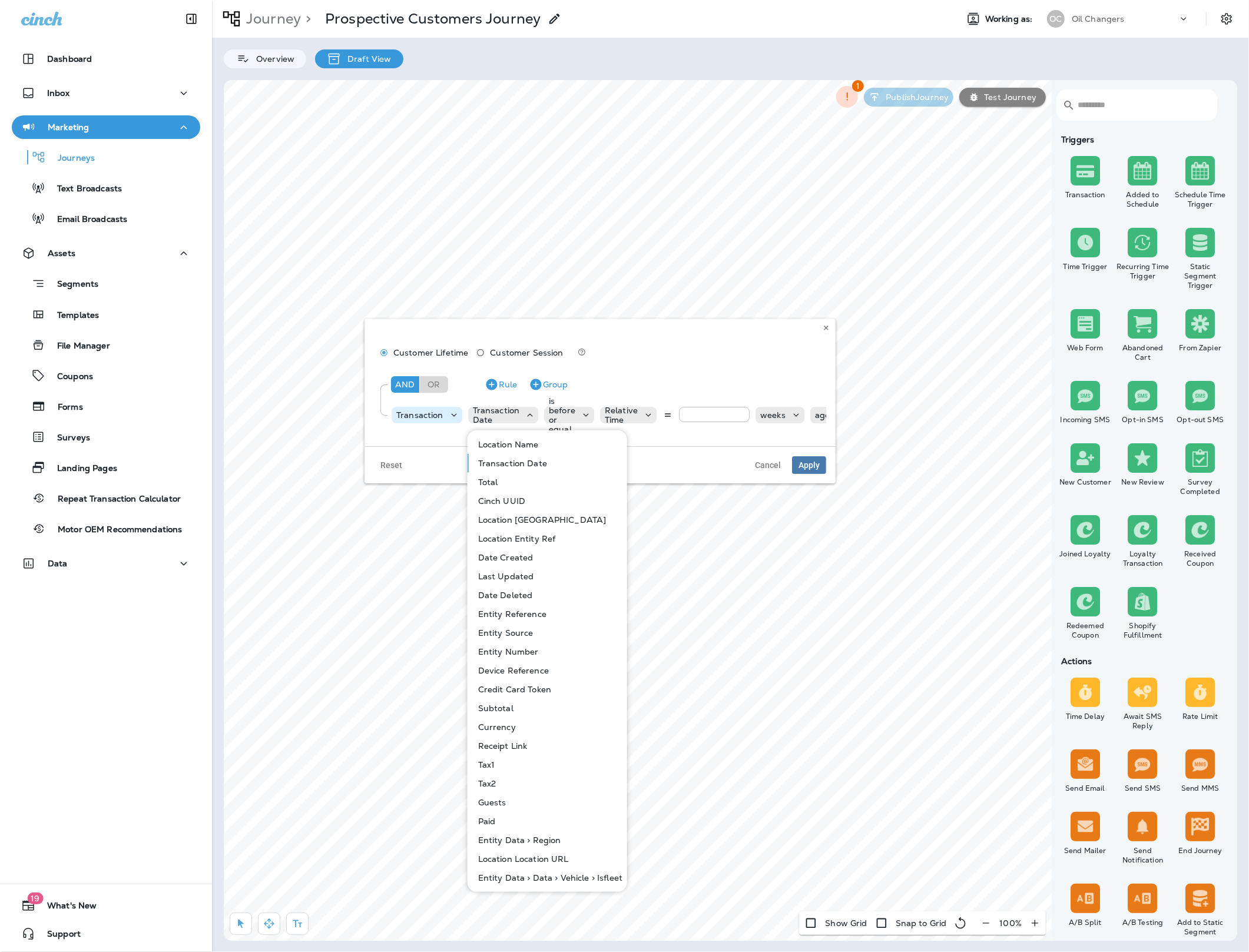
click at [446, 413] on div "Transaction" at bounding box center [420, 416] width 56 height 10
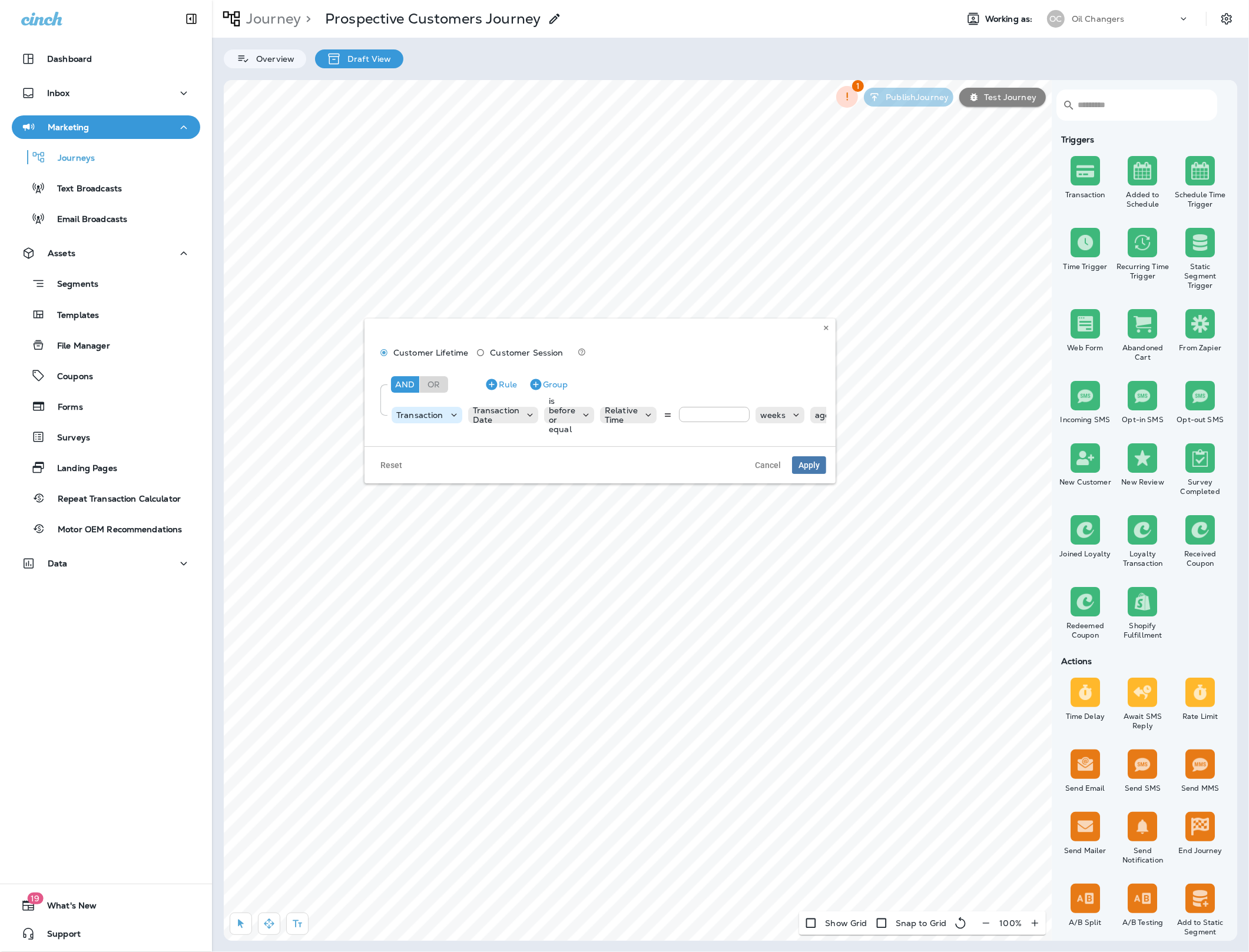
click at [448, 416] on icon at bounding box center [454, 415] width 12 height 12
click at [574, 420] on div "is before or equal" at bounding box center [562, 415] width 36 height 37
click at [579, 489] on button "is after" at bounding box center [586, 482] width 85 height 19
click at [595, 413] on p "is after" at bounding box center [586, 416] width 29 height 10
click at [602, 473] on button "is after" at bounding box center [608, 482] width 85 height 19
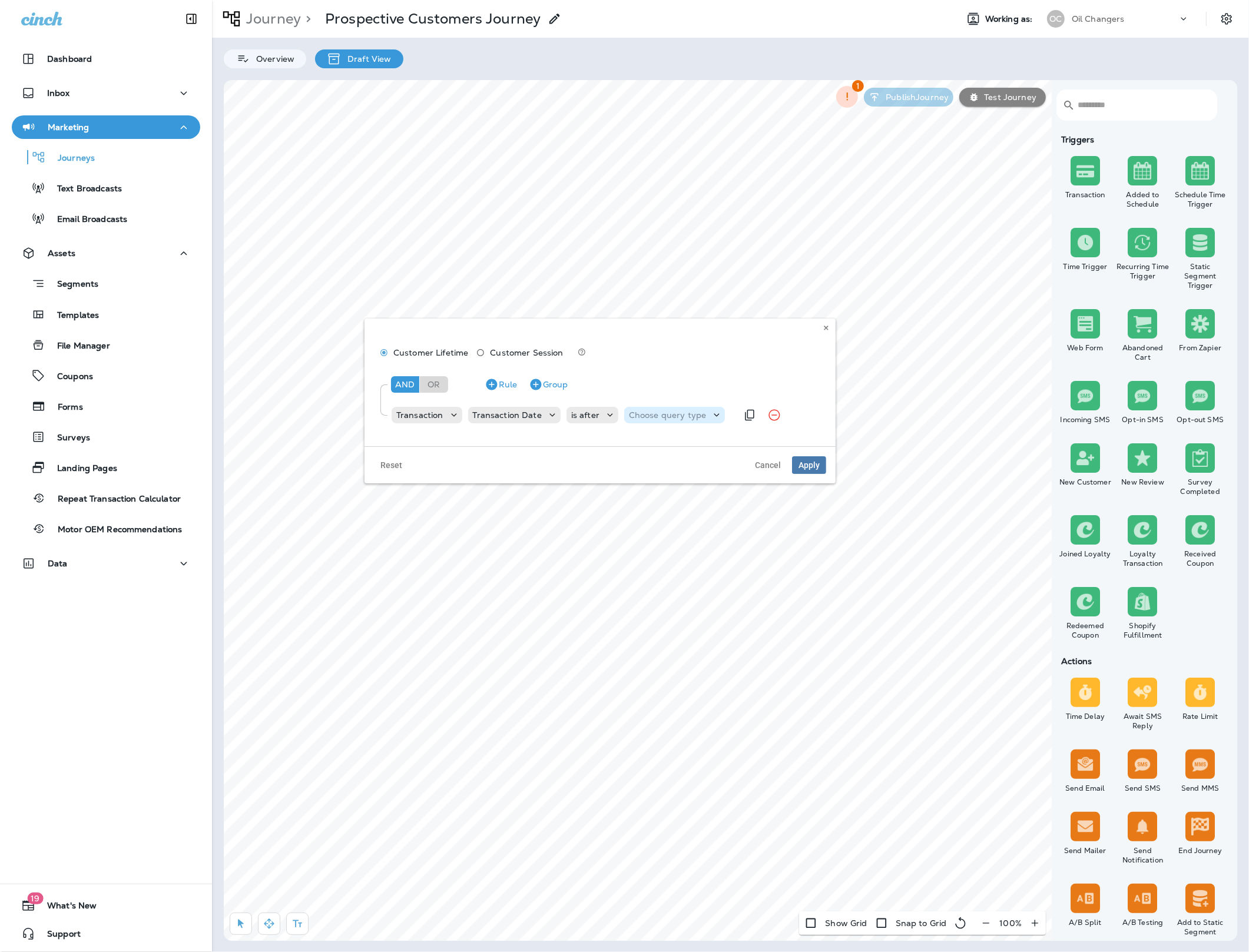
click at [661, 418] on p "Choose query type" at bounding box center [667, 416] width 77 height 10
click at [657, 478] on p "Relative Time" at bounding box center [656, 482] width 60 height 10
click at [709, 416] on input "number" at bounding box center [707, 414] width 71 height 15
click at [578, 413] on icon at bounding box center [579, 415] width 12 height 12
click at [456, 414] on icon at bounding box center [454, 415] width 12 height 12
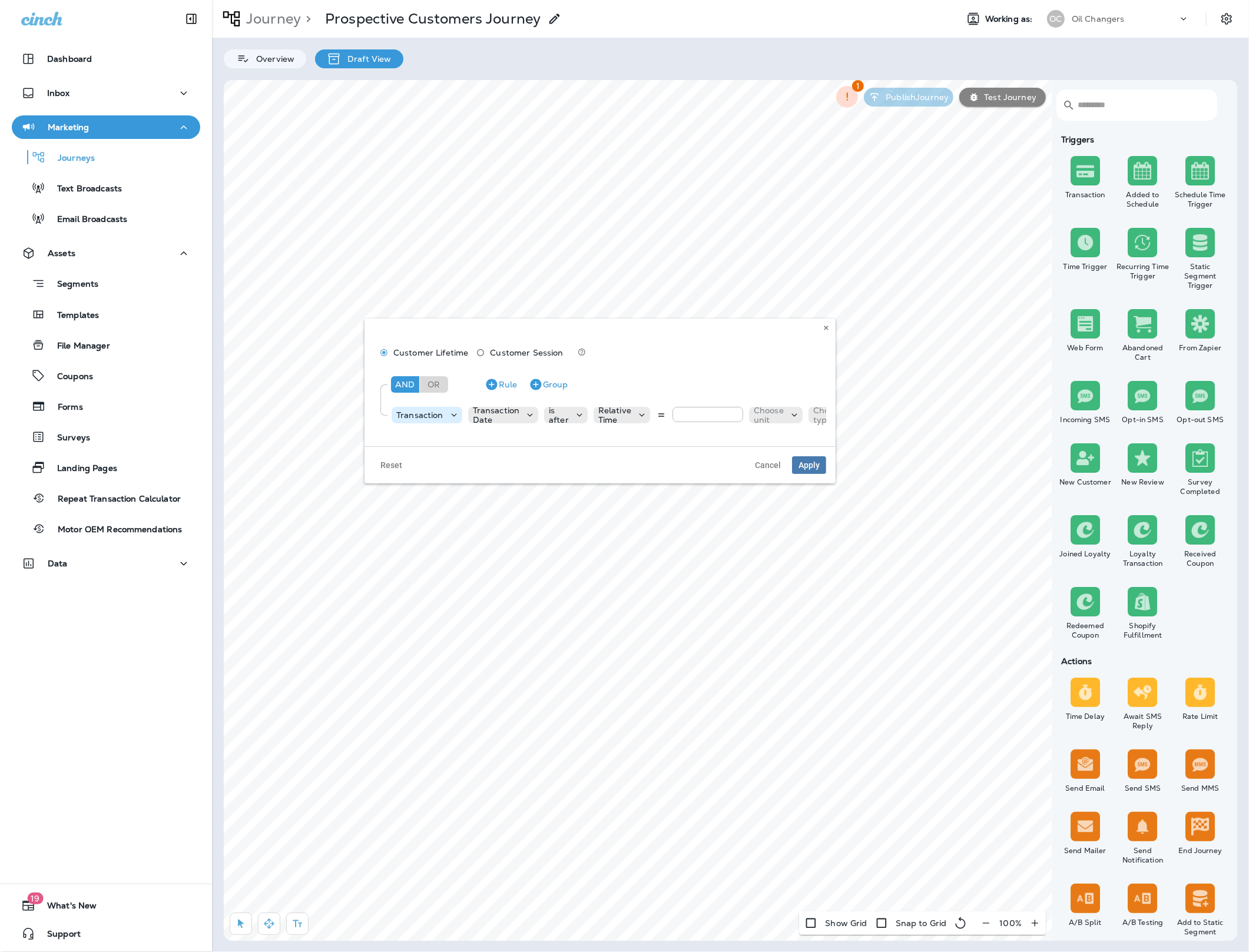
click at [455, 414] on icon at bounding box center [454, 415] width 12 height 12
click at [454, 484] on button "Transaction" at bounding box center [462, 482] width 138 height 19
click at [510, 414] on p "Choose field" at bounding box center [497, 416] width 50 height 10
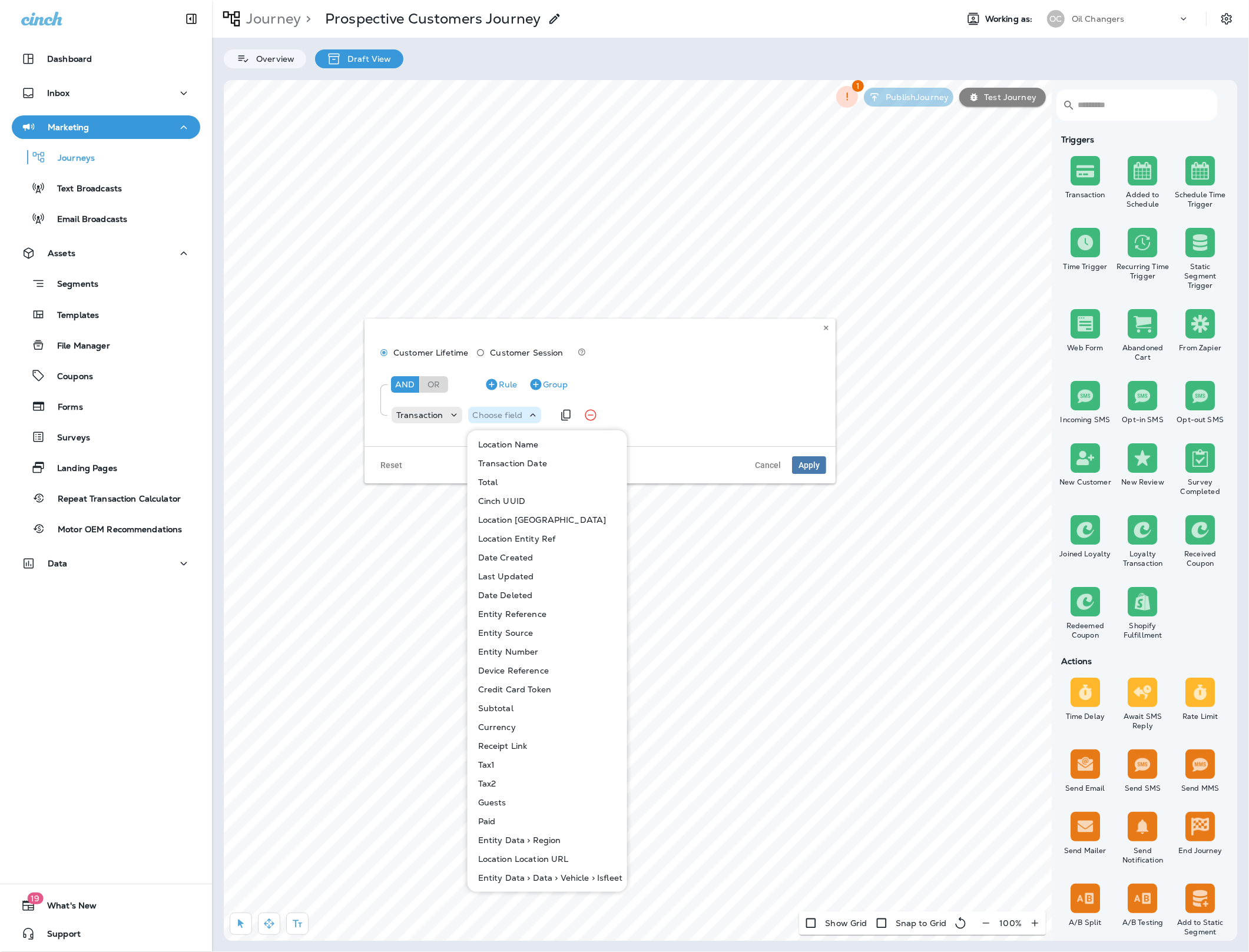
click at [495, 417] on p "Choose field" at bounding box center [497, 416] width 50 height 10
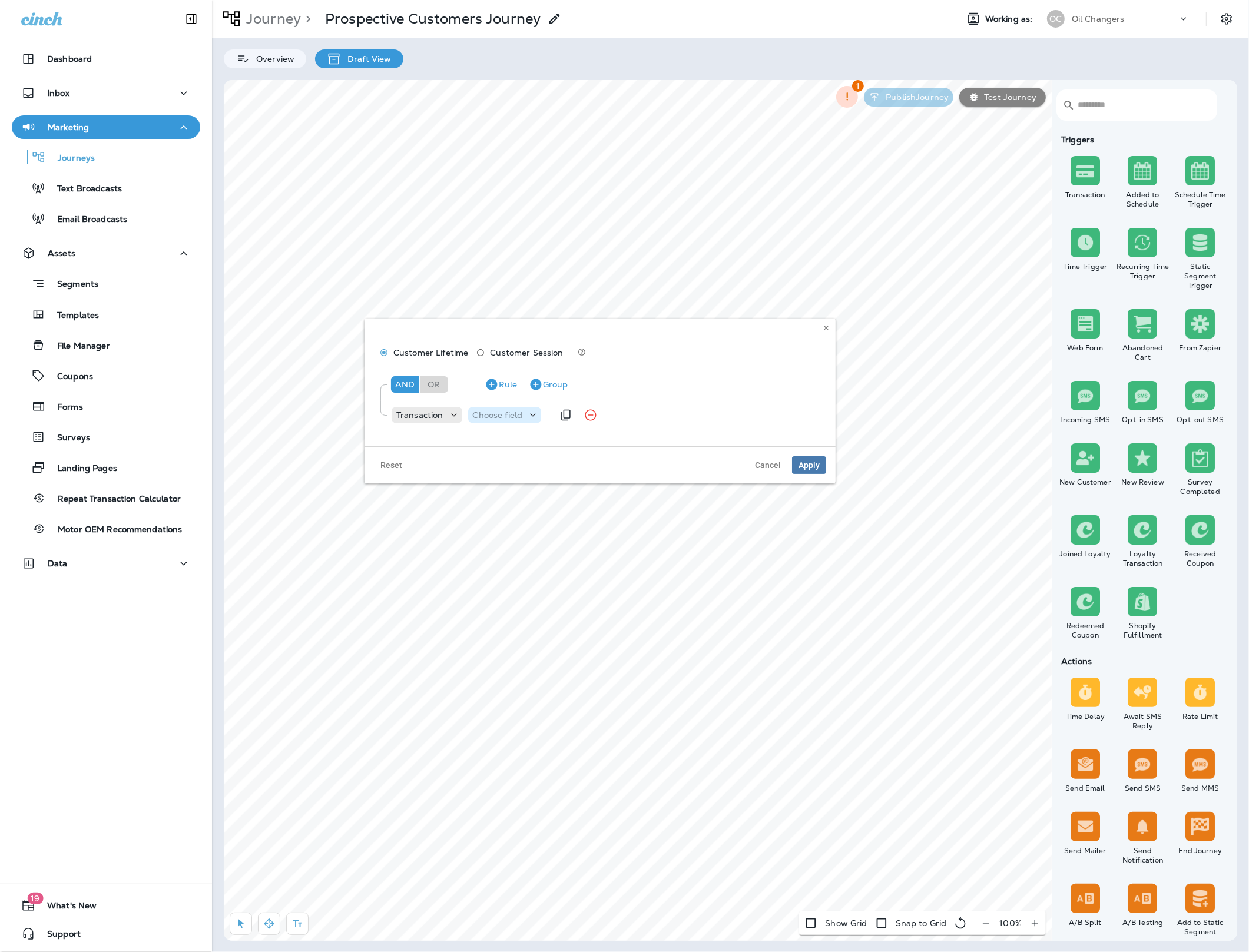
click at [518, 414] on p "Choose field" at bounding box center [497, 416] width 50 height 10
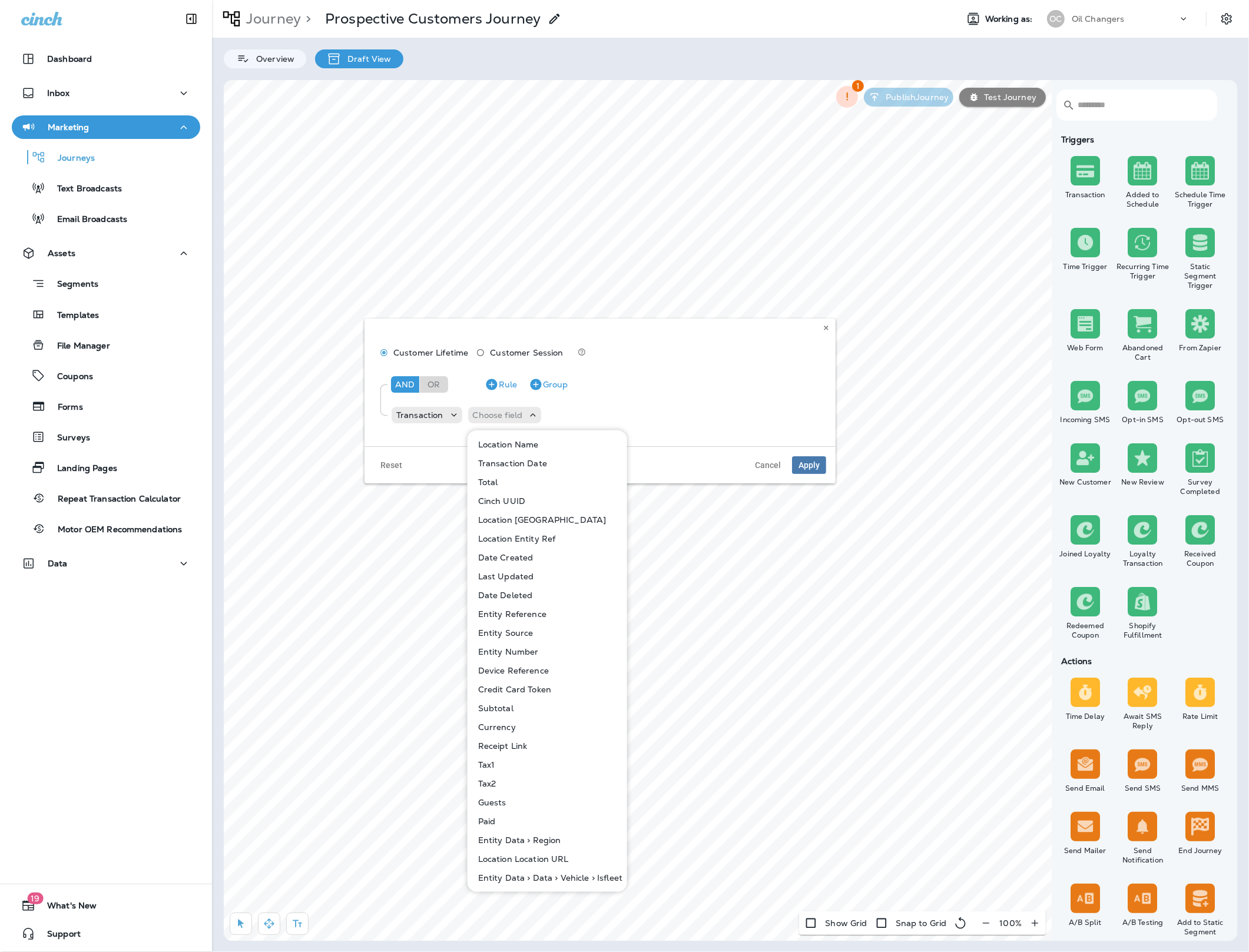
click at [525, 455] on button "Transaction Date" at bounding box center [547, 463] width 158 height 19
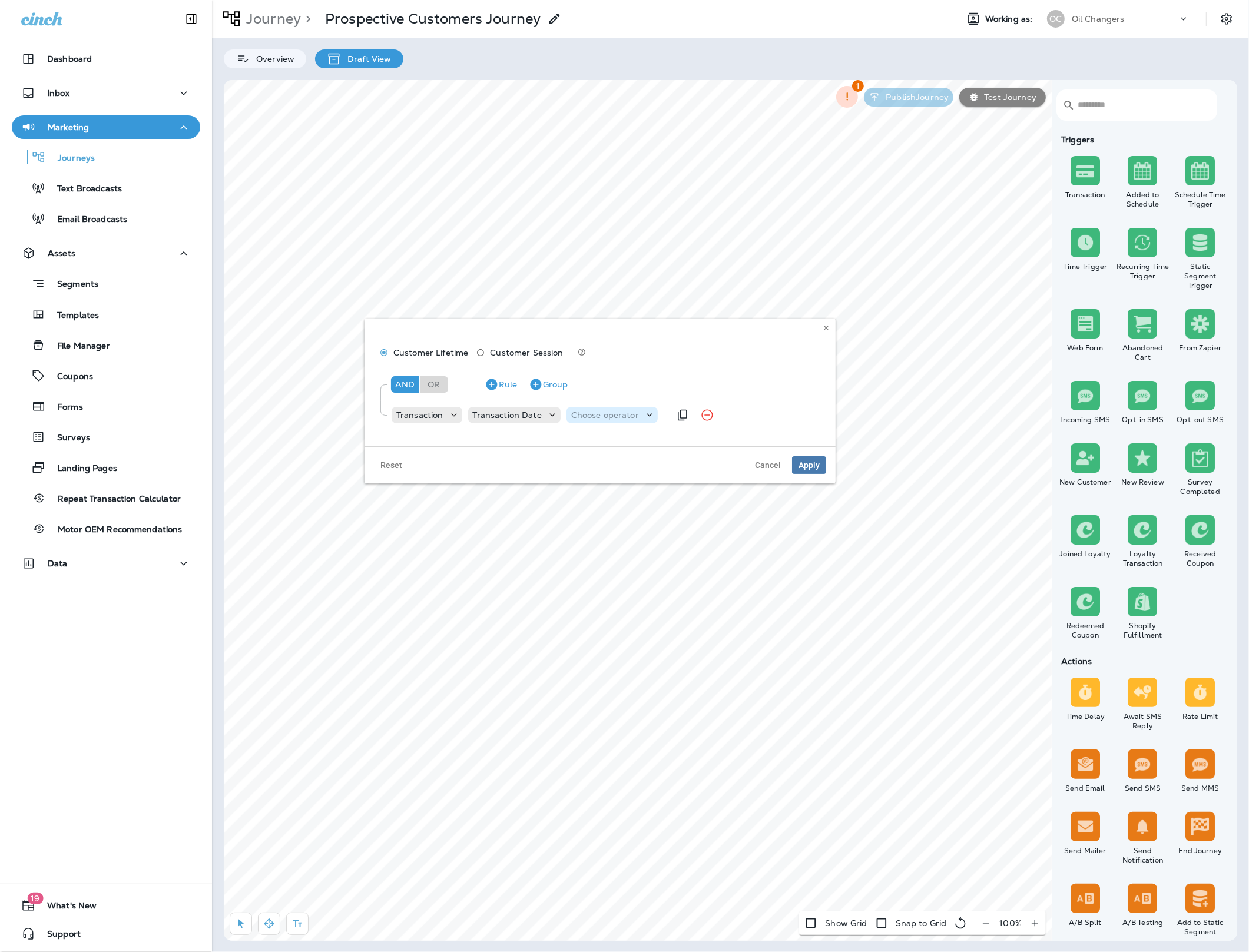
click at [603, 420] on p "Choose operator" at bounding box center [605, 416] width 68 height 10
click at [604, 477] on button "is after" at bounding box center [608, 482] width 85 height 19
click at [711, 416] on icon at bounding box center [717, 415] width 12 height 12
click at [652, 486] on p "Relative Time" at bounding box center [656, 482] width 60 height 10
type input "*"
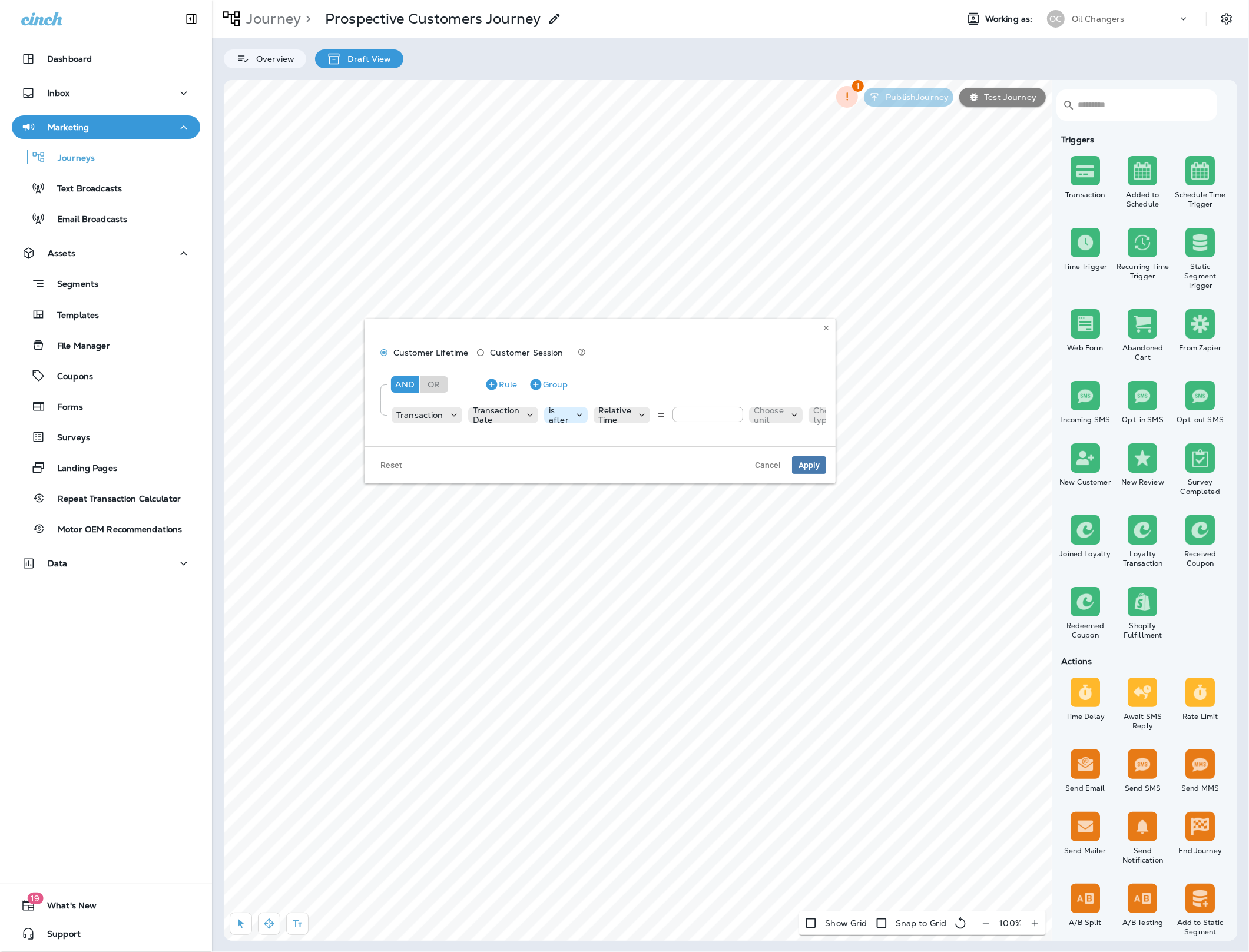
click at [567, 411] on div "is after" at bounding box center [559, 416] width 29 height 19
click at [570, 435] on button "is before" at bounding box center [586, 445] width 85 height 19
click at [716, 422] on div "Choose query type" at bounding box center [681, 415] width 101 height 17
drag, startPoint x: 658, startPoint y: 482, endPoint x: 664, endPoint y: 474, distance: 10.0
click at [658, 482] on p "Relative Time" at bounding box center [663, 482] width 60 height 10
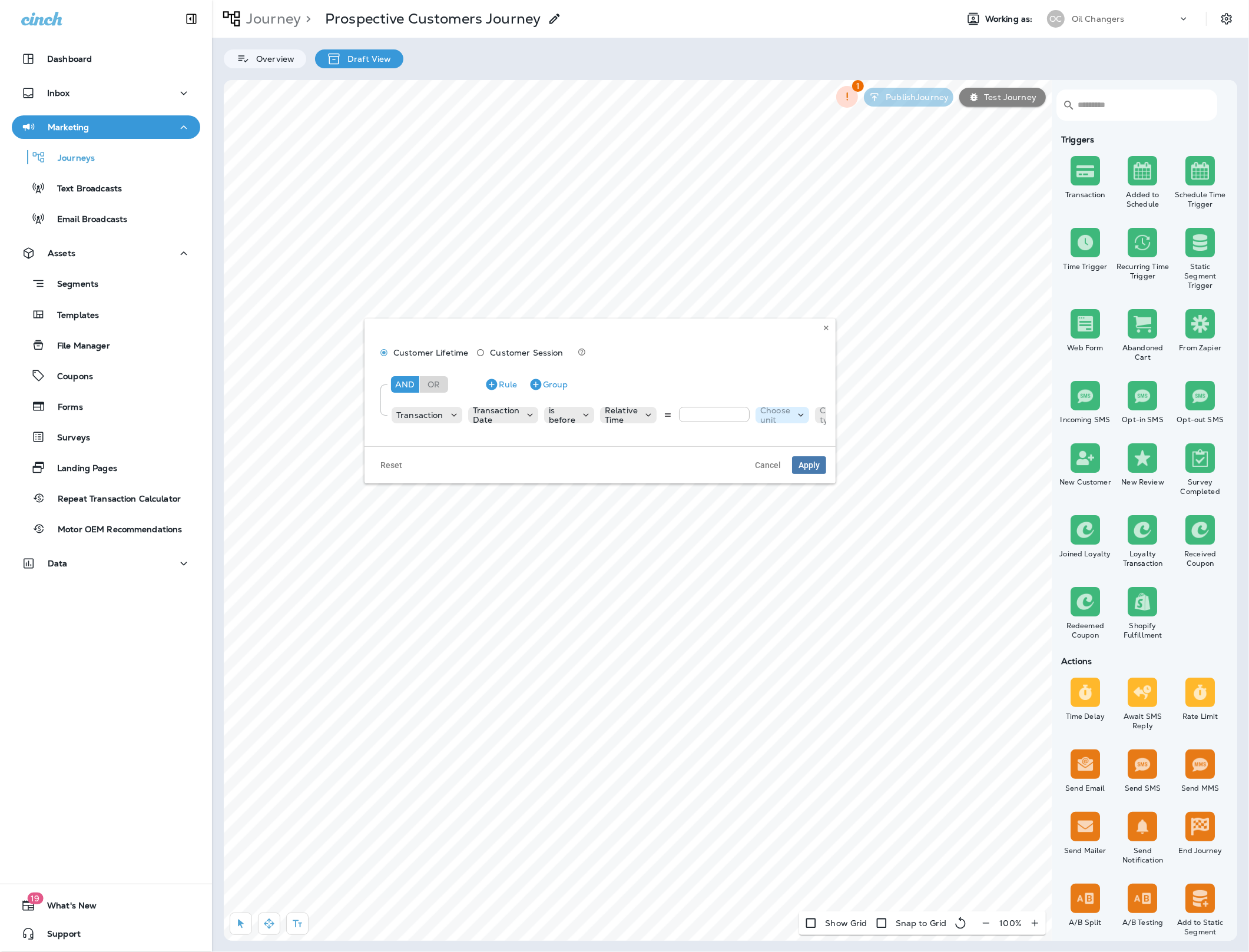
type input "*"
click at [787, 419] on p "Choose unit" at bounding box center [775, 416] width 30 height 19
click at [782, 439] on button "days" at bounding box center [776, 445] width 45 height 19
click at [813, 416] on p "Choose type" at bounding box center [824, 416] width 30 height 19
click at [816, 437] on button "ago" at bounding box center [828, 445] width 53 height 19
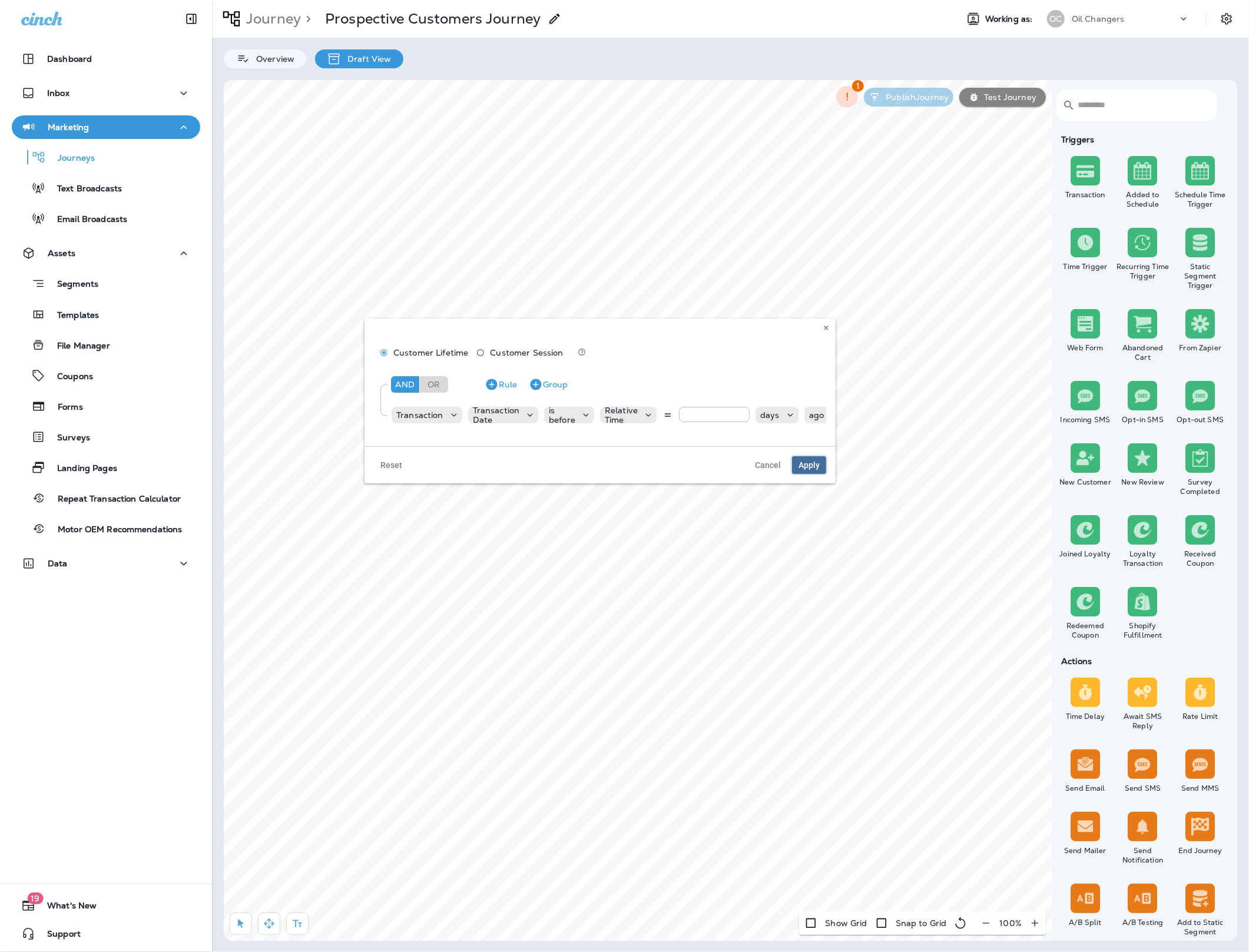
click at [814, 470] on button "Apply" at bounding box center [809, 465] width 34 height 17
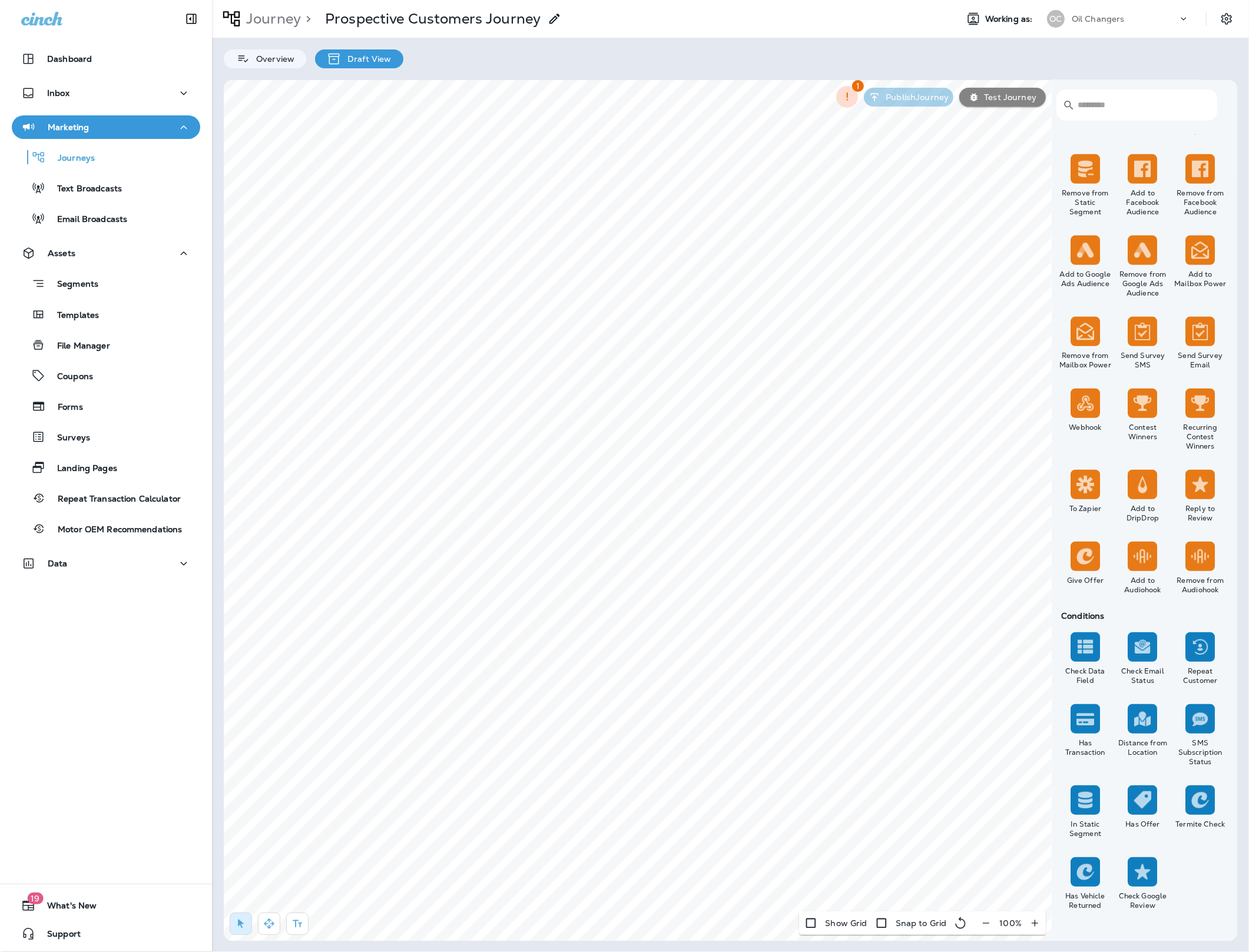
scroll to position [799, 0]
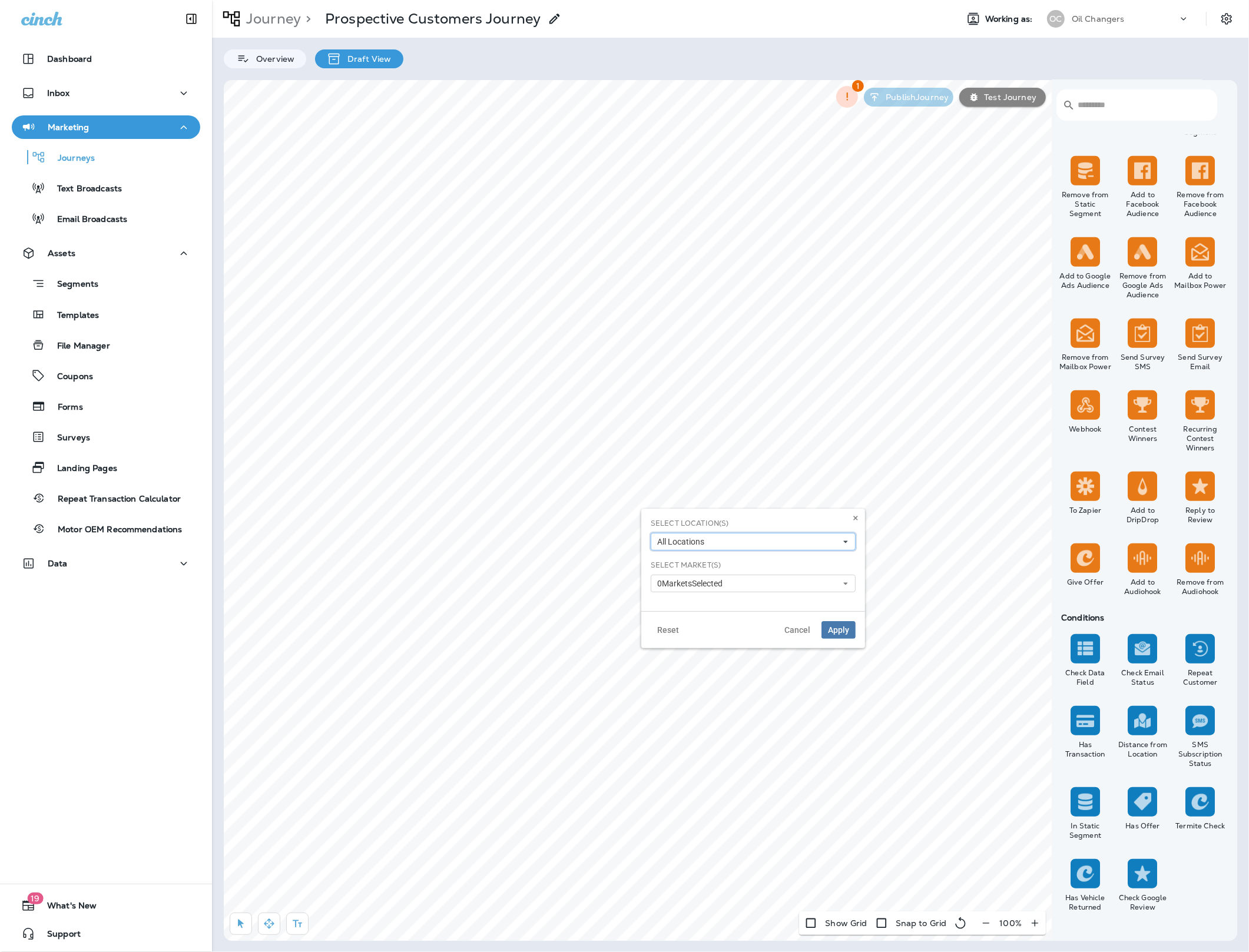
click at [742, 543] on button "All Locations" at bounding box center [753, 542] width 205 height 17
click at [727, 581] on span "0 Market s Selected" at bounding box center [692, 584] width 70 height 10
click at [854, 520] on use at bounding box center [855, 518] width 4 height 5
click at [265, 397] on div "And" at bounding box center [259, 396] width 29 height 17
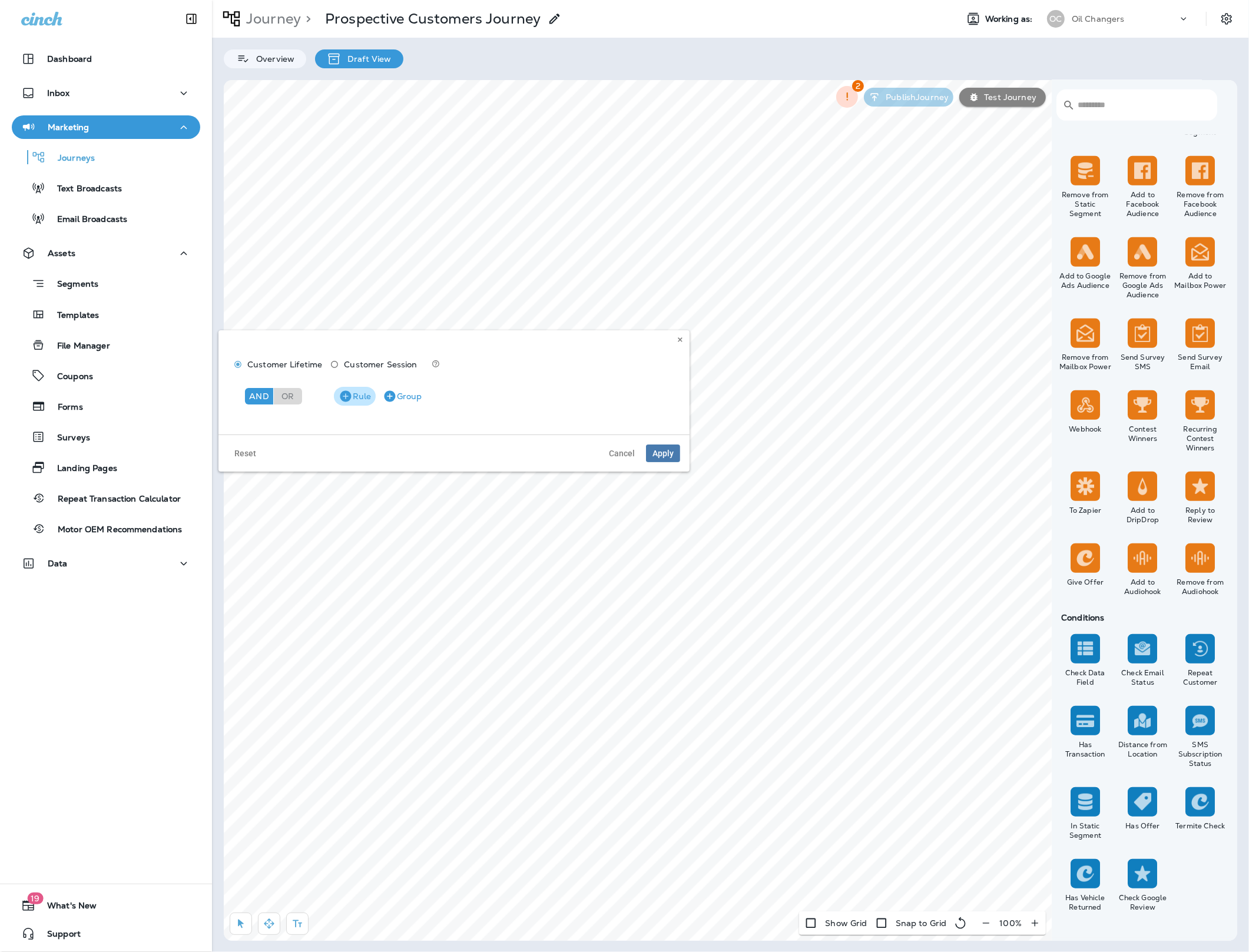
click at [357, 397] on button "Rule" at bounding box center [354, 397] width 42 height 19
click at [321, 420] on div "Choose model" at bounding box center [286, 427] width 81 height 17
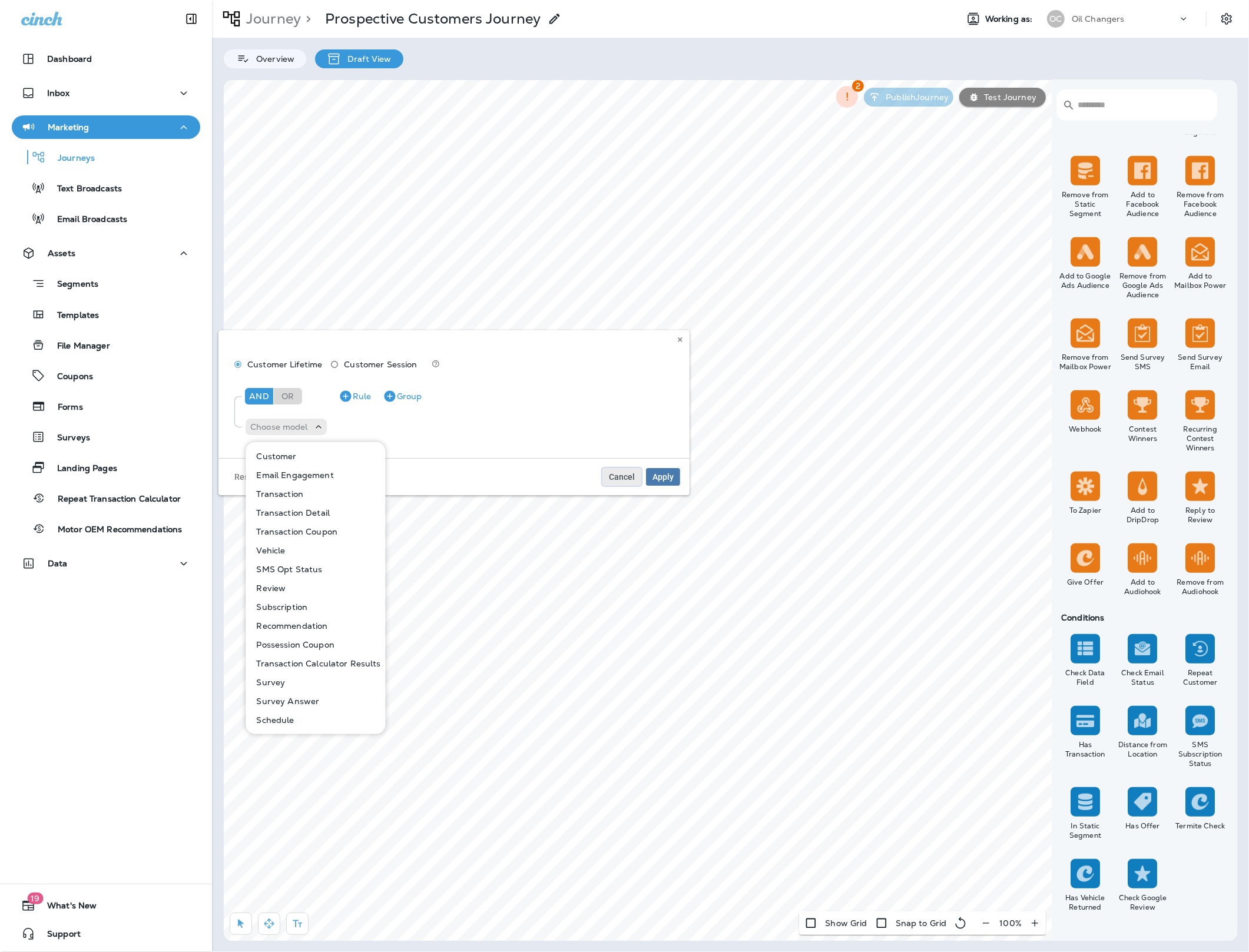
click at [616, 478] on span "Cancel" at bounding box center [621, 477] width 26 height 8
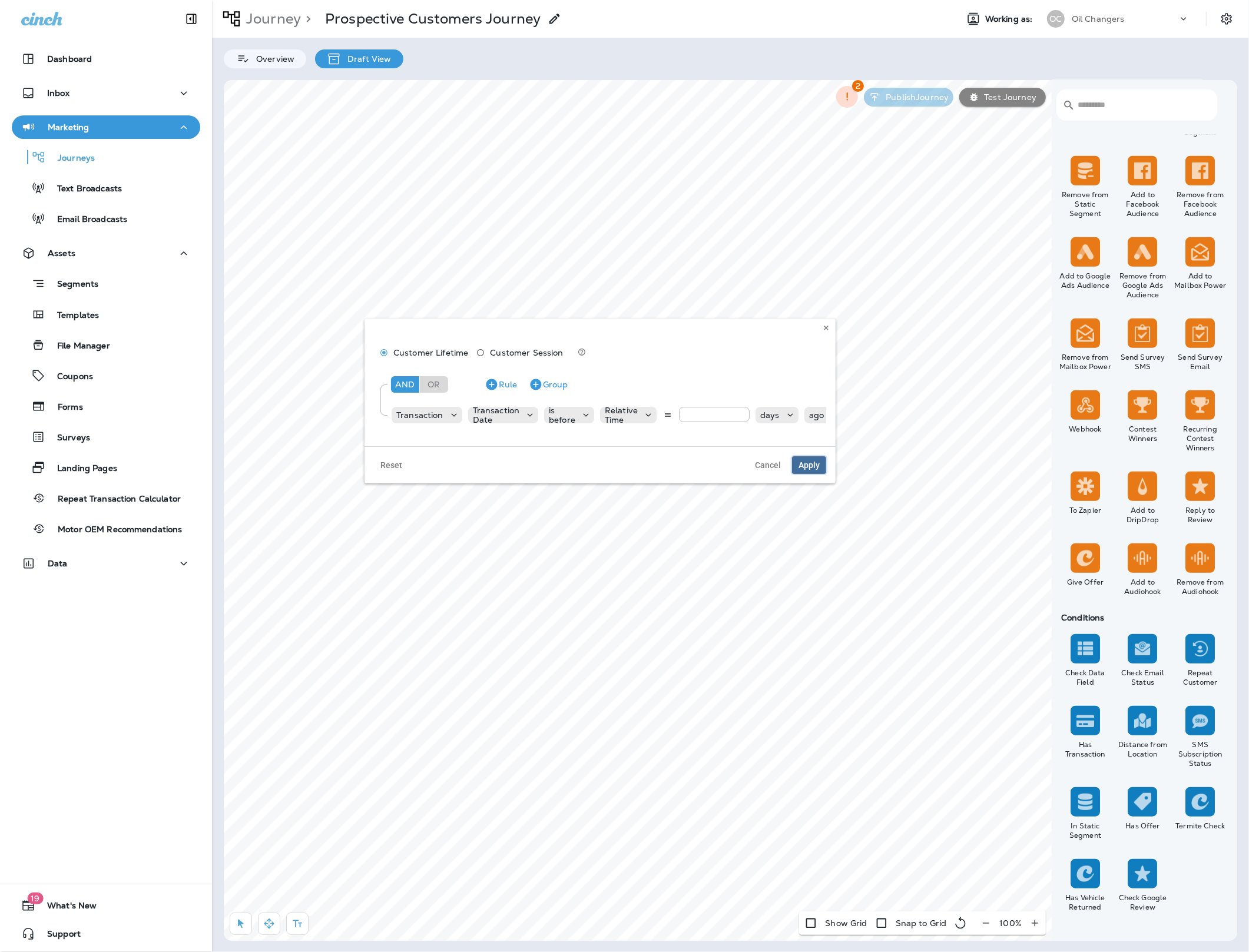
click at [805, 466] on span "Apply" at bounding box center [809, 465] width 21 height 8
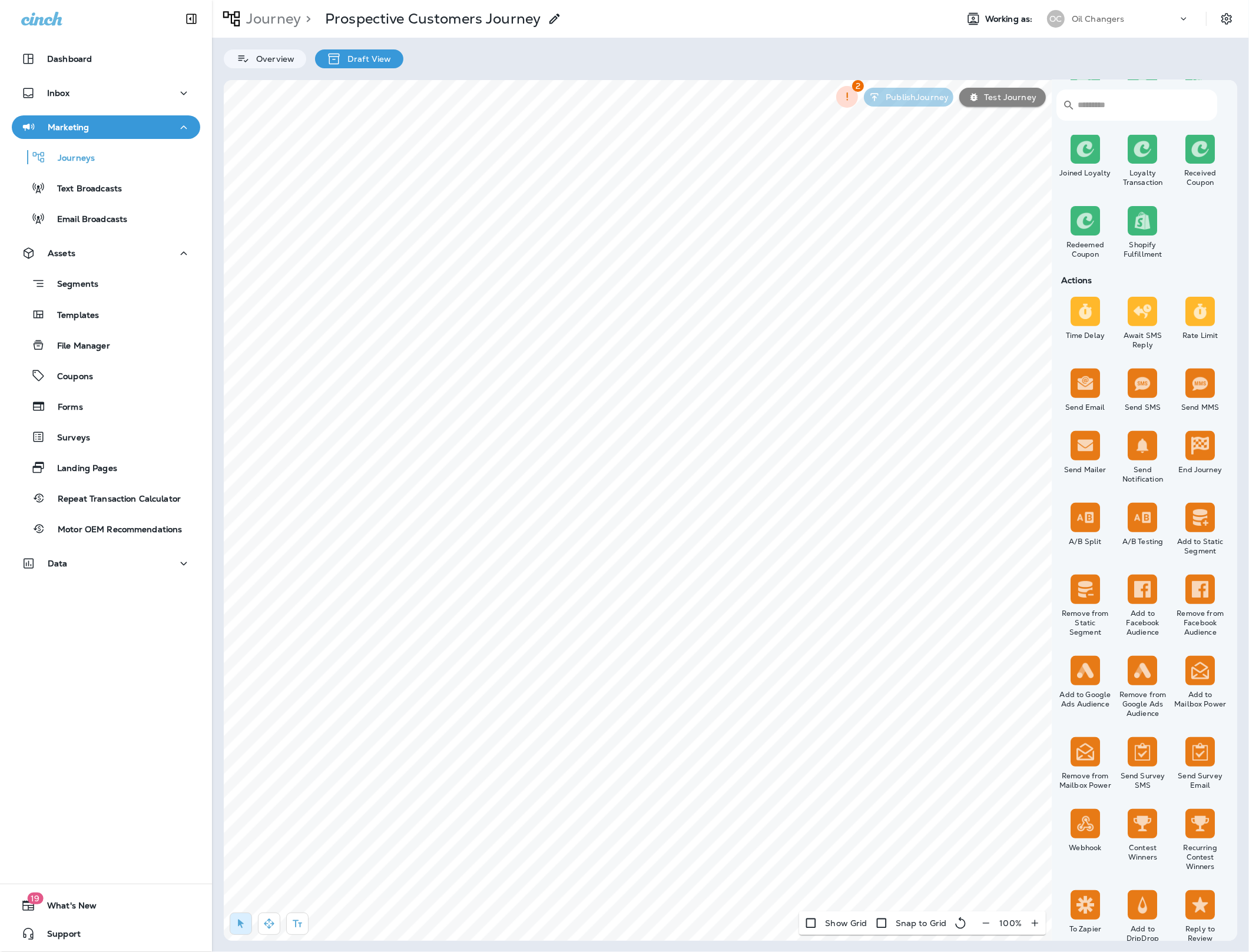
scroll to position [401, 0]
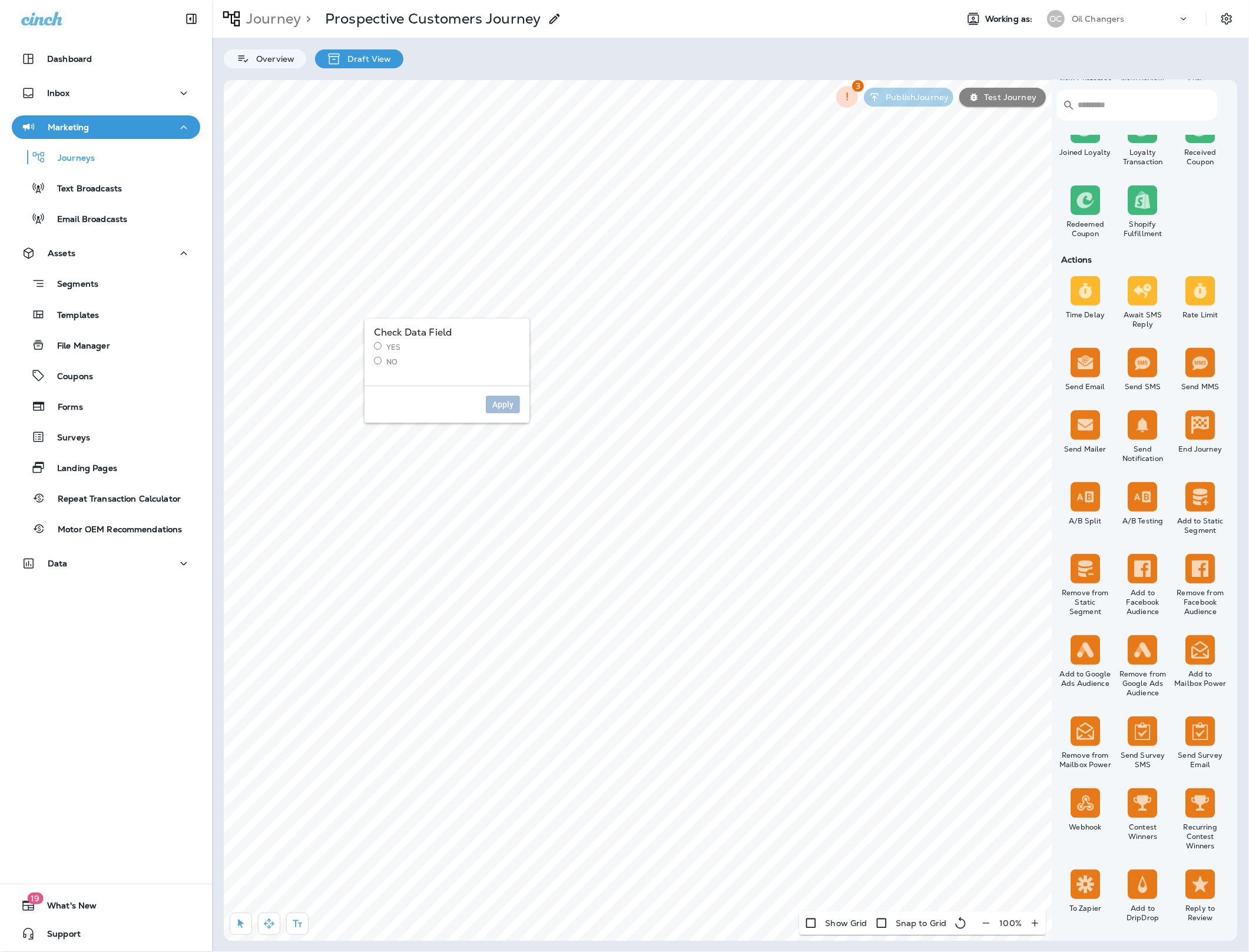
click at [388, 363] on label "No" at bounding box center [447, 362] width 146 height 10
click at [498, 406] on span "Apply" at bounding box center [503, 404] width 21 height 8
click at [566, 343] on label "Yes" at bounding box center [621, 347] width 146 height 10
click at [675, 408] on span "Apply" at bounding box center [677, 404] width 21 height 8
select select "*******"
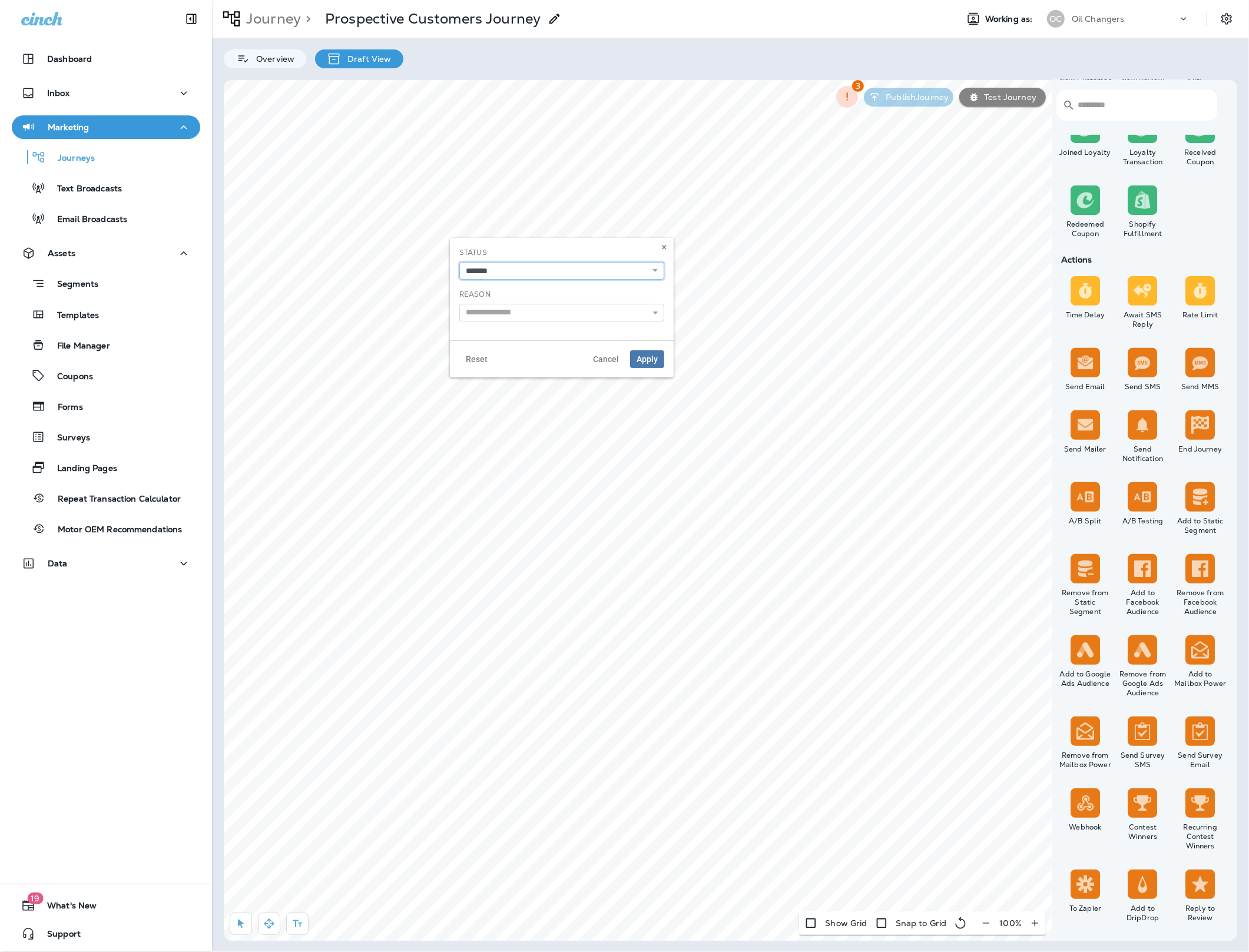
click at [498, 274] on select "**********" at bounding box center [562, 271] width 205 height 17
click at [459, 262] on select "**********" at bounding box center [562, 271] width 205 height 17
click at [506, 312] on input "text" at bounding box center [562, 312] width 205 height 17
click at [652, 272] on select "**********" at bounding box center [562, 271] width 205 height 17
click at [459, 262] on select "**********" at bounding box center [562, 271] width 205 height 17
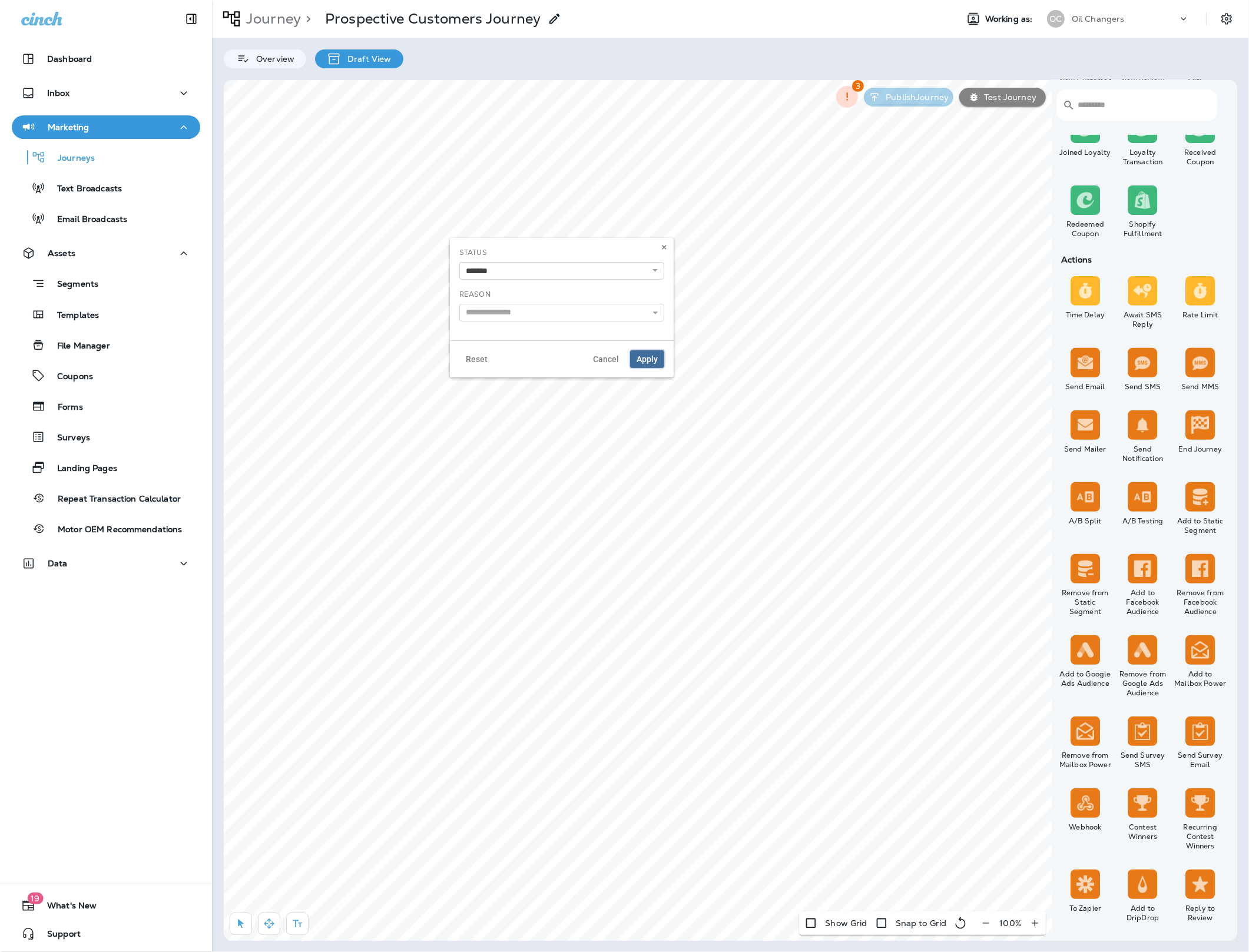
click at [655, 359] on span "Apply" at bounding box center [647, 359] width 21 height 8
select select "*******"
click at [501, 321] on input "text" at bounding box center [562, 312] width 205 height 17
type input "**********"
click at [640, 362] on span "Apply" at bounding box center [647, 359] width 21 height 8
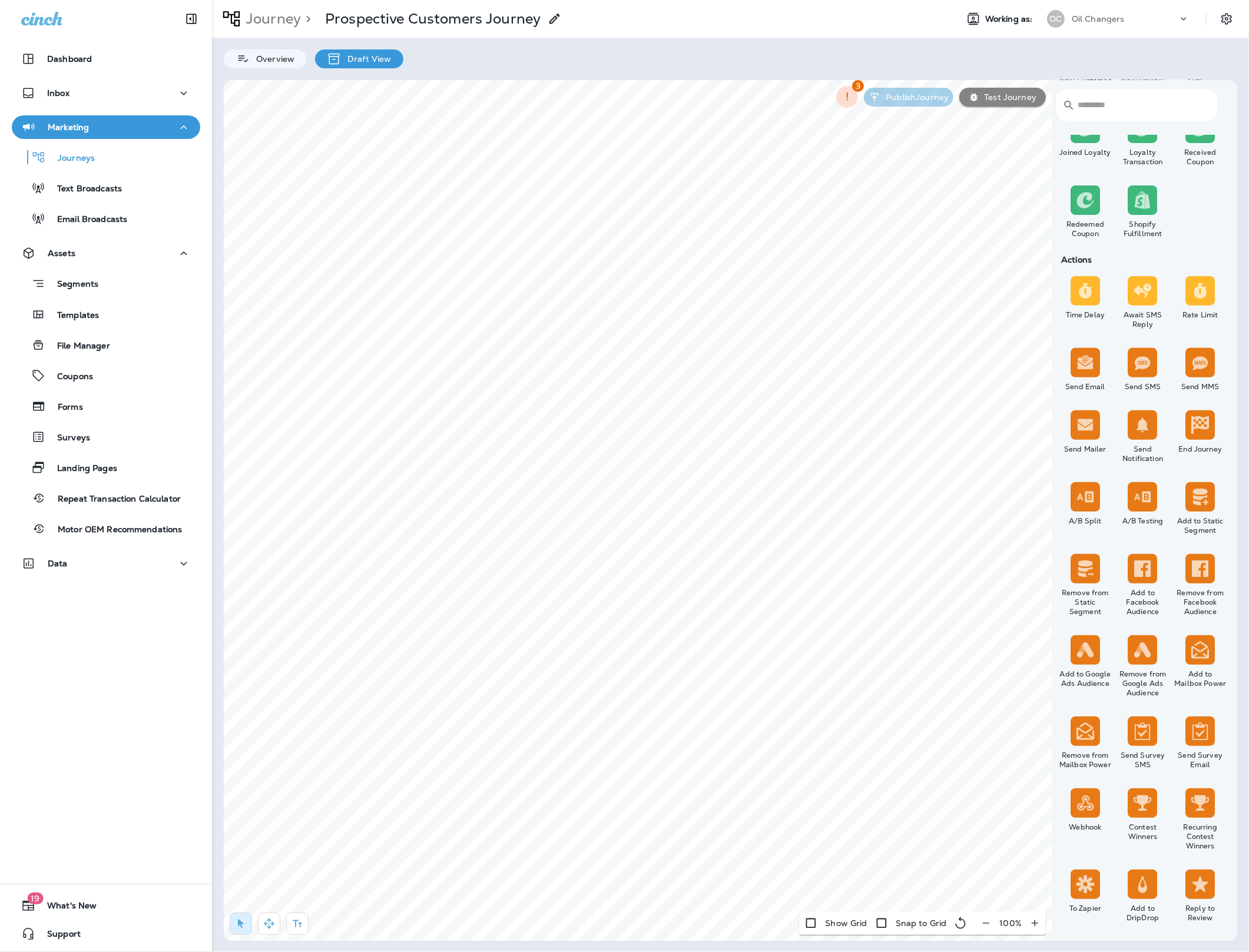
select select "*******"
click at [645, 362] on span "Apply" at bounding box center [647, 359] width 21 height 8
click at [654, 524] on span "Cancel" at bounding box center [658, 521] width 26 height 8
